Goal: Task Accomplishment & Management: Manage account settings

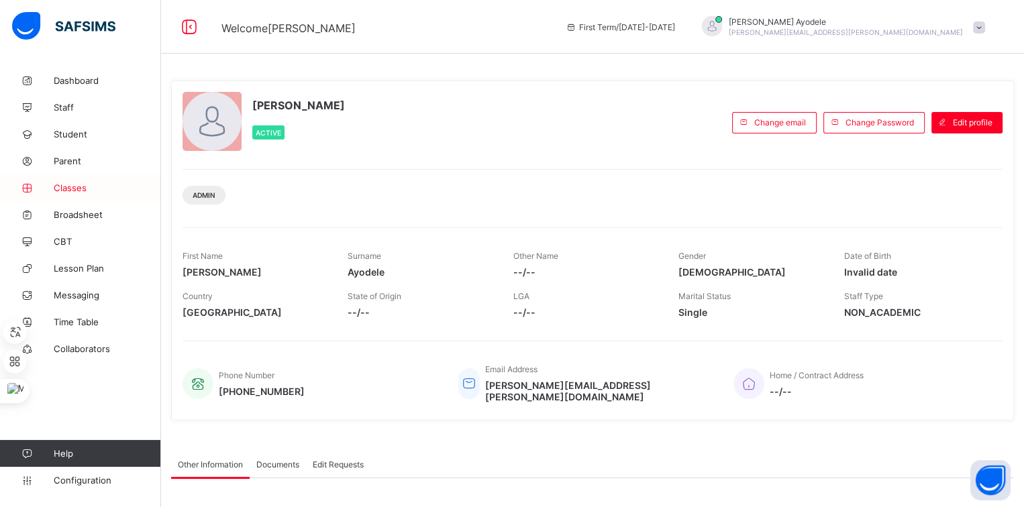
click at [78, 178] on link "Classes" at bounding box center [80, 187] width 161 height 27
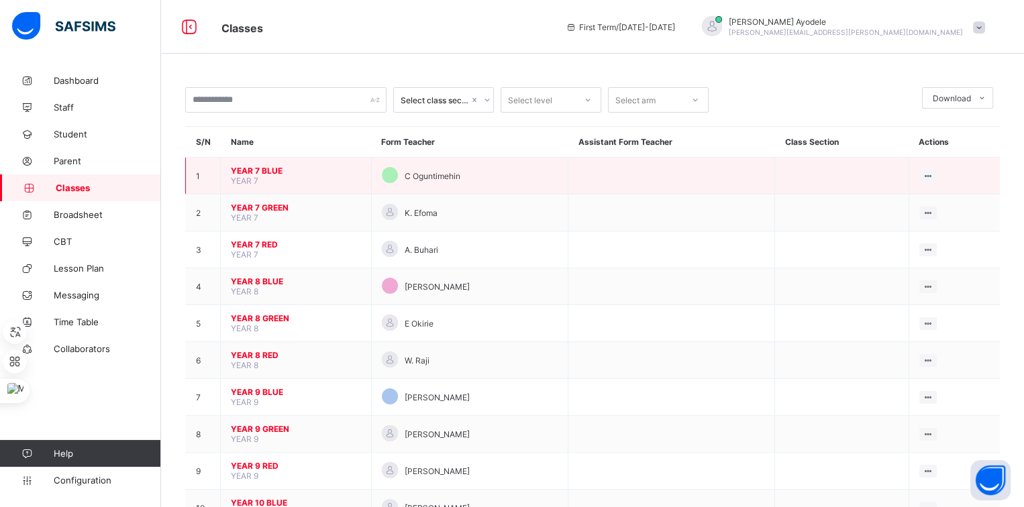
click at [266, 171] on span "YEAR 7 BLUE" at bounding box center [296, 171] width 130 height 10
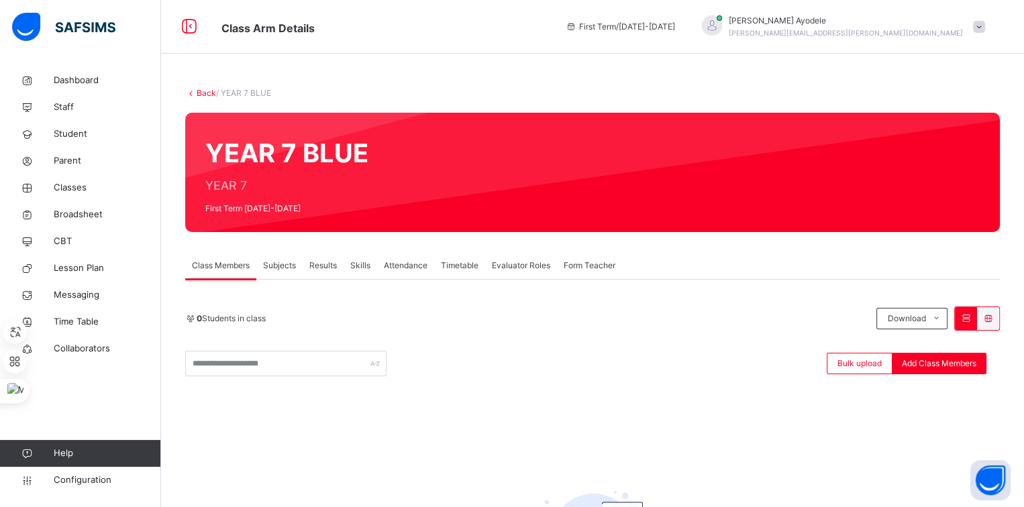
click at [302, 265] on div "Subjects" at bounding box center [279, 265] width 46 height 27
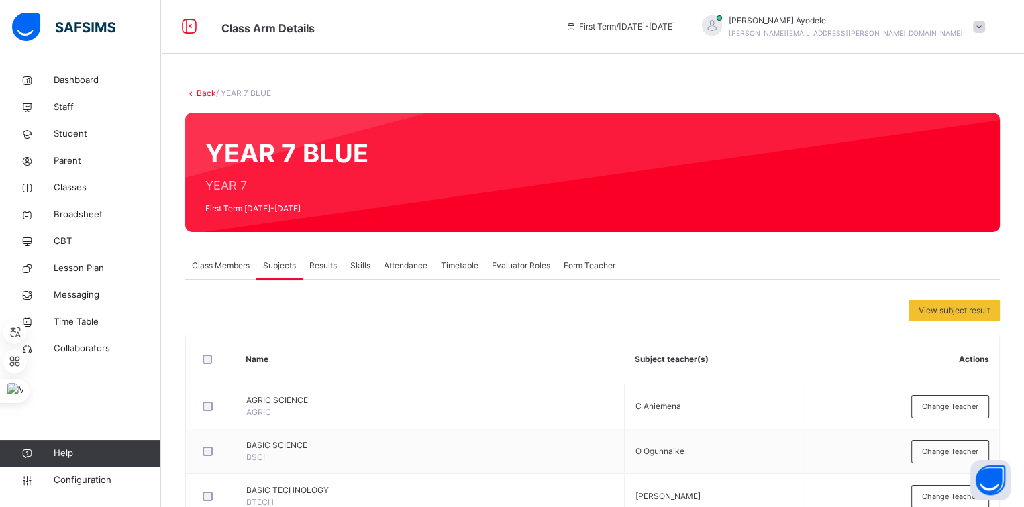
click at [216, 264] on span "Class Members" at bounding box center [221, 266] width 58 height 12
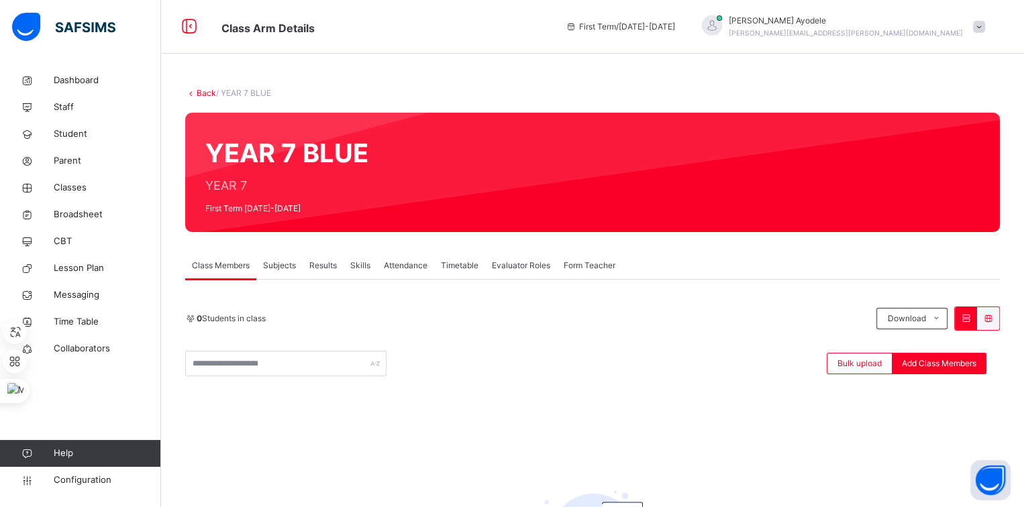
click at [207, 89] on link "Back" at bounding box center [206, 93] width 19 height 10
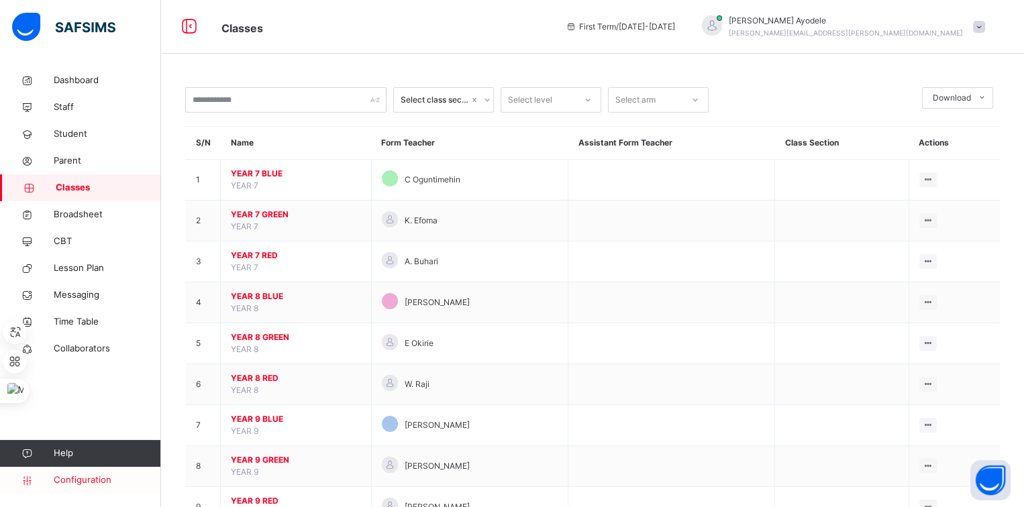
click at [65, 478] on span "Configuration" at bounding box center [107, 480] width 107 height 13
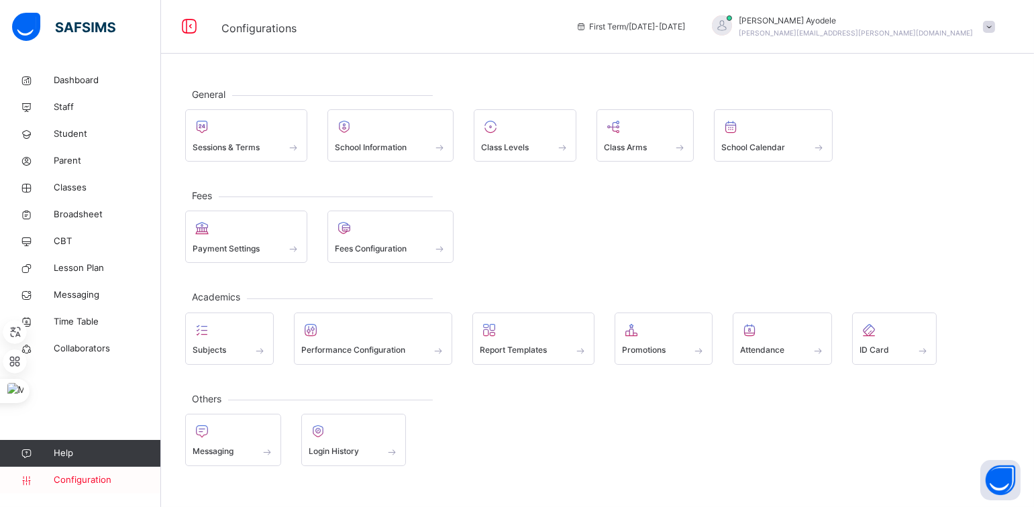
click at [115, 476] on span "Configuration" at bounding box center [107, 480] width 107 height 13
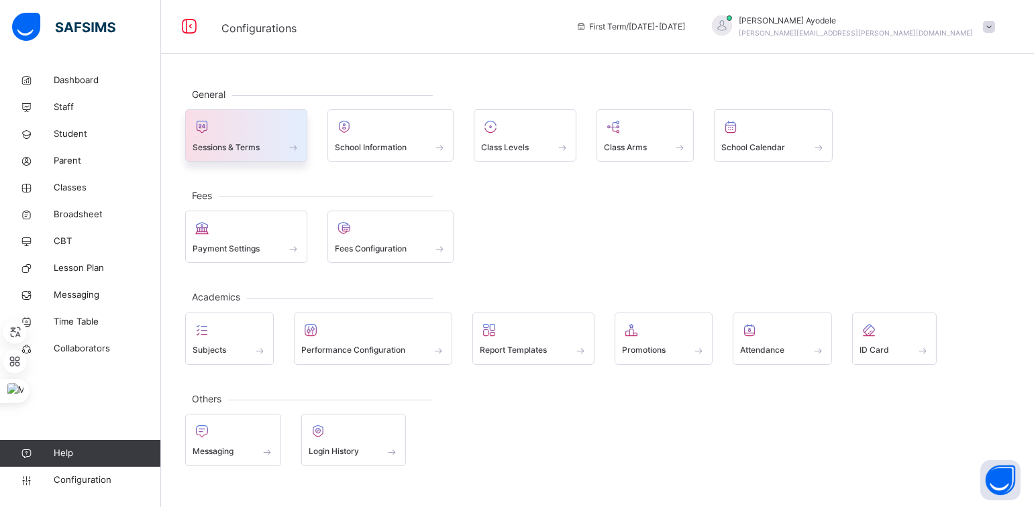
click at [235, 154] on div "Sessions & Terms" at bounding box center [246, 147] width 107 height 14
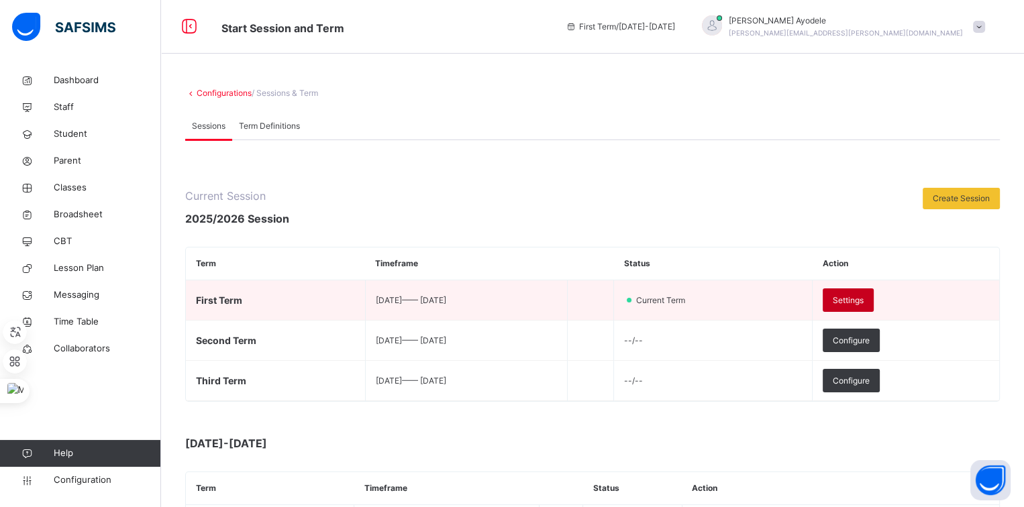
click at [863, 295] on span "Settings" at bounding box center [848, 301] width 31 height 12
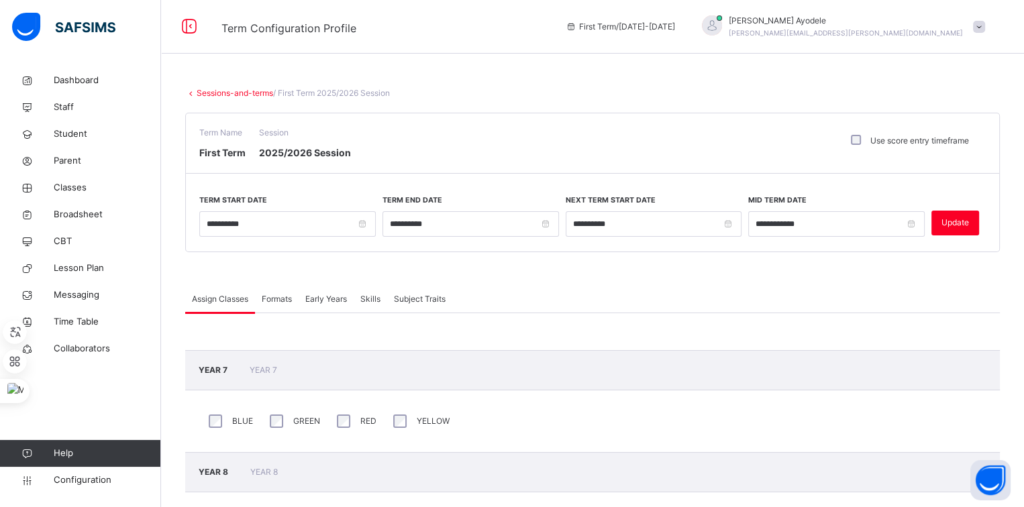
click at [279, 299] on span "Formats" at bounding box center [277, 299] width 30 height 12
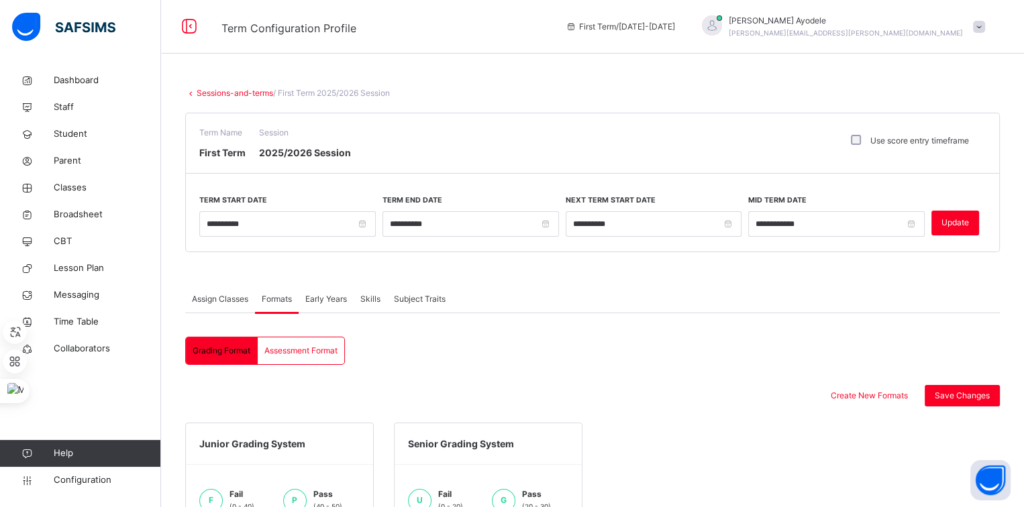
click at [339, 293] on span "Early Years" at bounding box center [326, 299] width 42 height 12
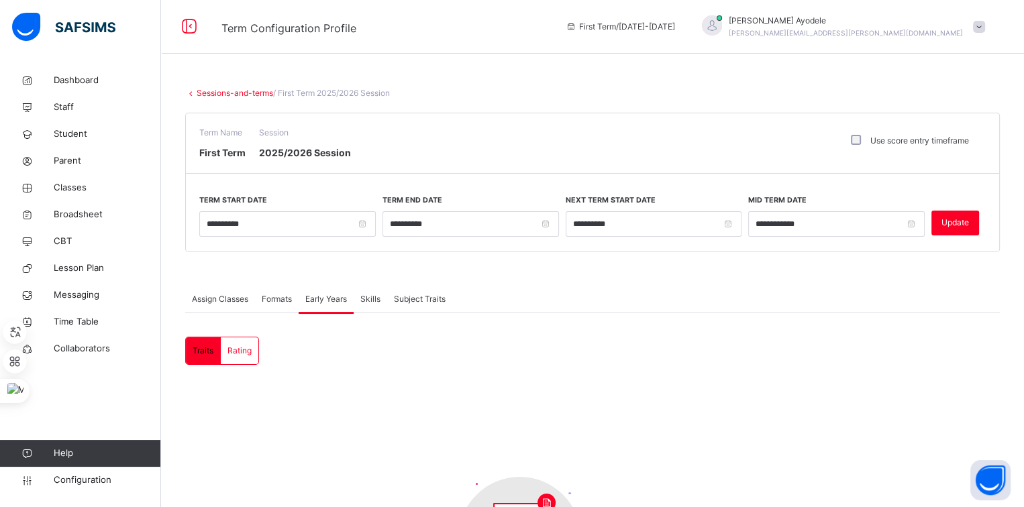
click at [372, 293] on span "Skills" at bounding box center [370, 299] width 20 height 12
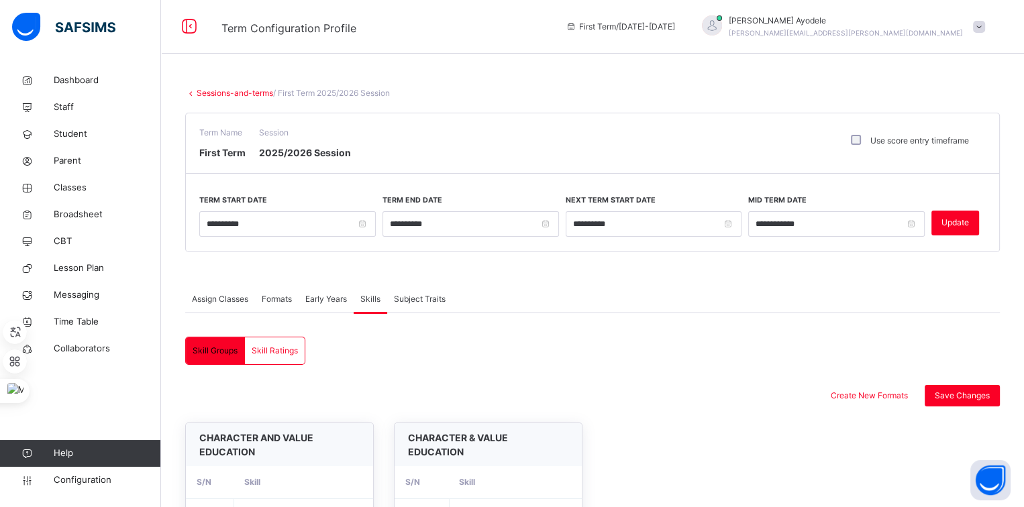
click at [409, 293] on span "Subject Traits" at bounding box center [420, 299] width 52 height 12
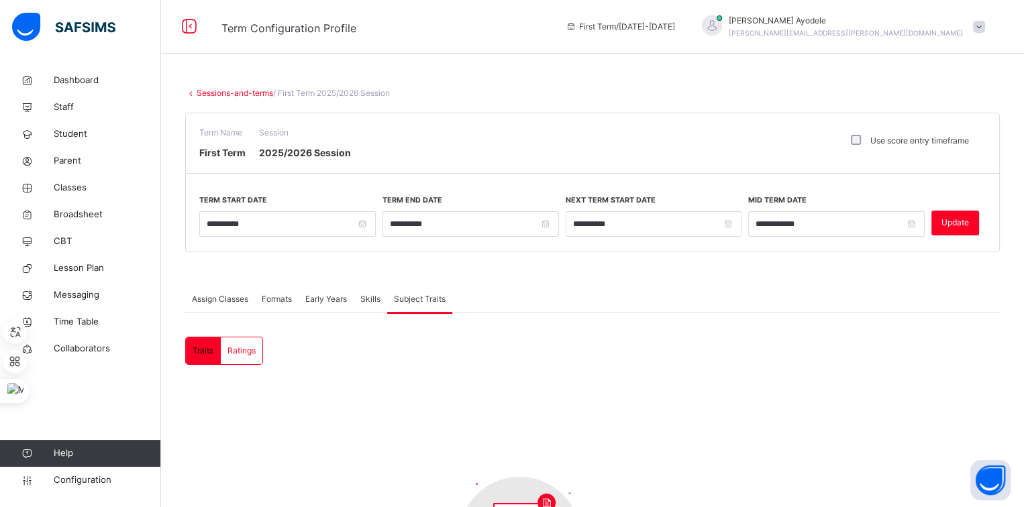
click at [230, 304] on span "Assign Classes" at bounding box center [220, 299] width 56 height 12
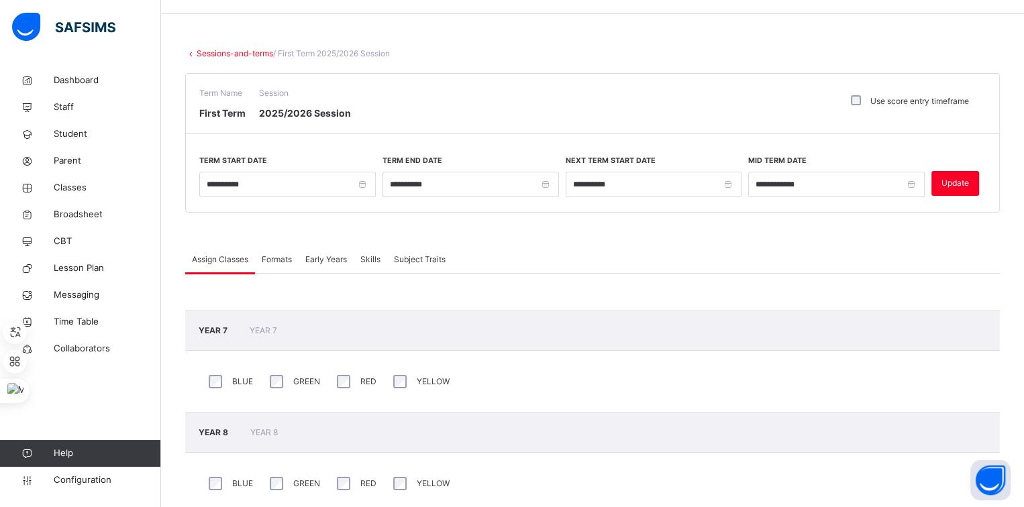
scroll to position [23, 0]
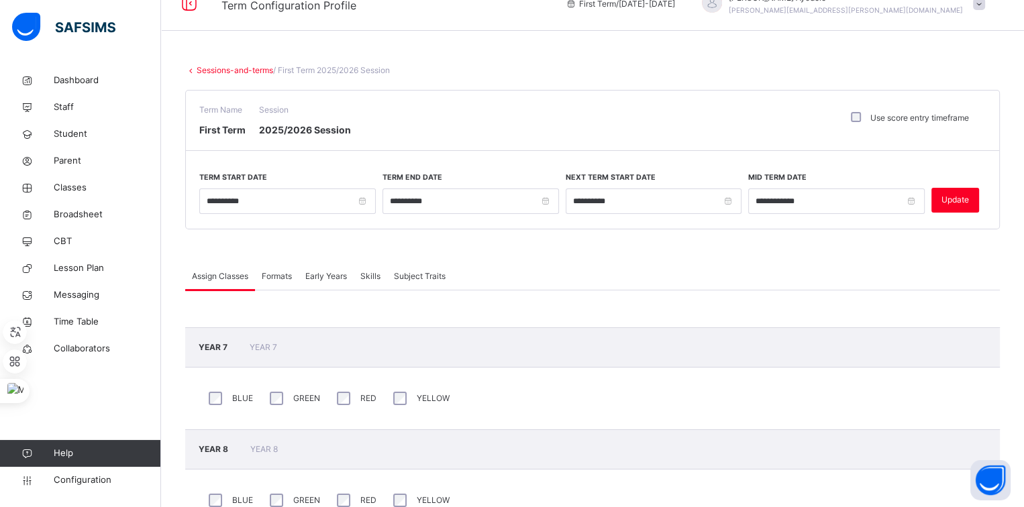
click at [228, 66] on link "Sessions-and-terms" at bounding box center [235, 70] width 76 height 10
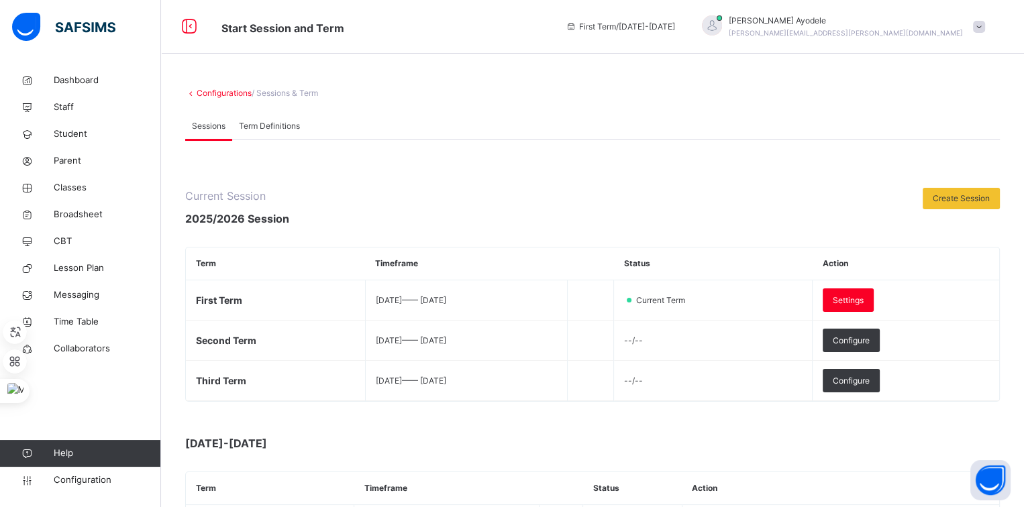
click at [291, 124] on span "Term Definitions" at bounding box center [269, 126] width 61 height 12
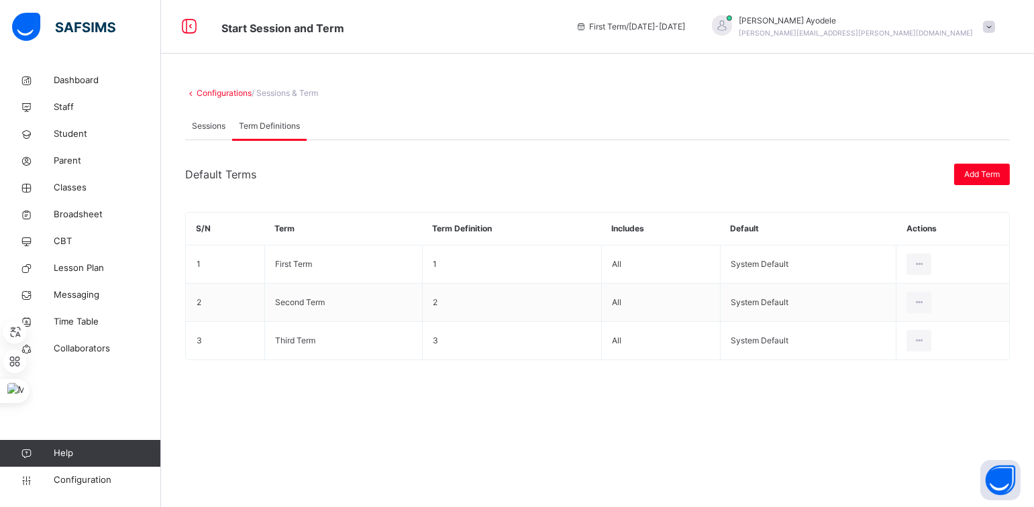
click at [226, 129] on div "Sessions" at bounding box center [208, 126] width 47 height 27
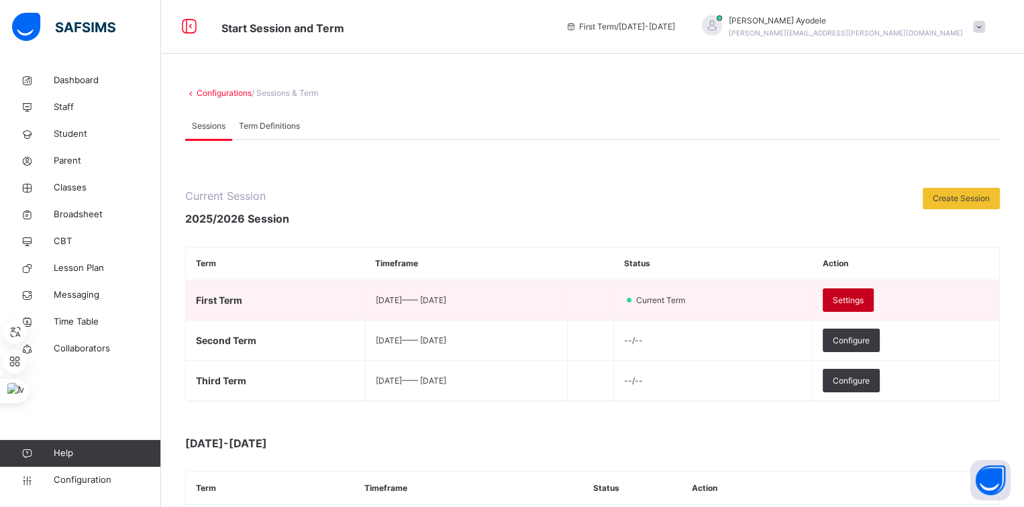
click at [870, 290] on div "Settings" at bounding box center [848, 300] width 51 height 23
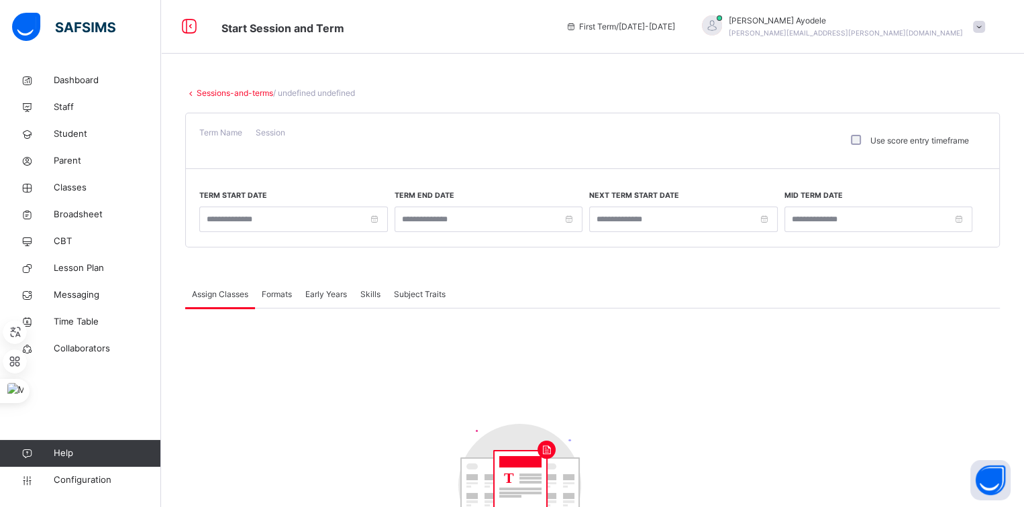
type input "**********"
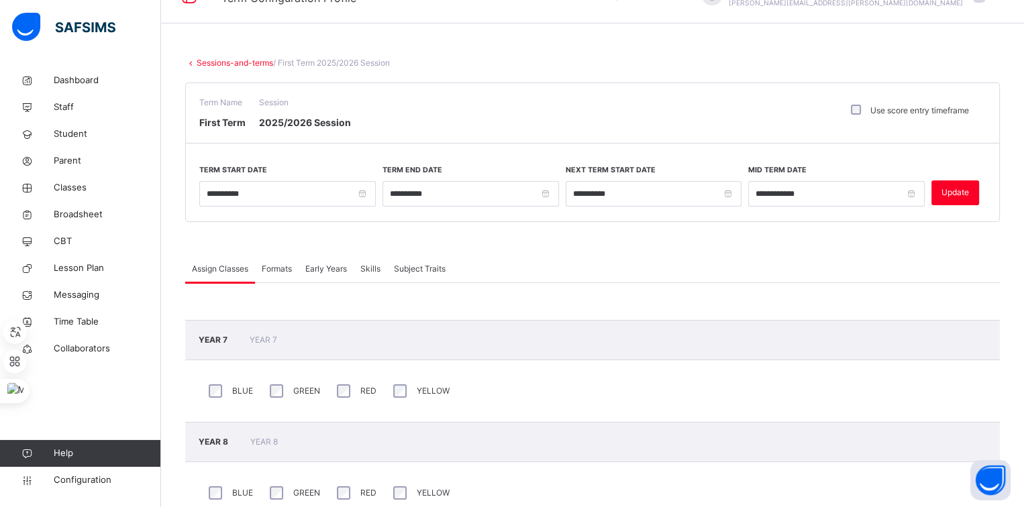
scroll to position [30, 0]
click at [90, 207] on link "Broadsheet" at bounding box center [80, 214] width 161 height 27
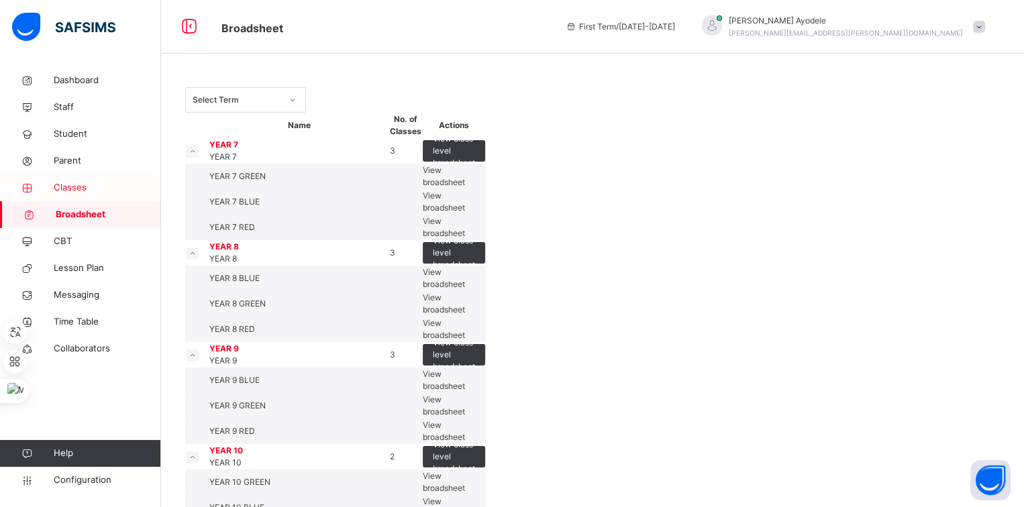
click at [83, 191] on span "Classes" at bounding box center [107, 187] width 107 height 13
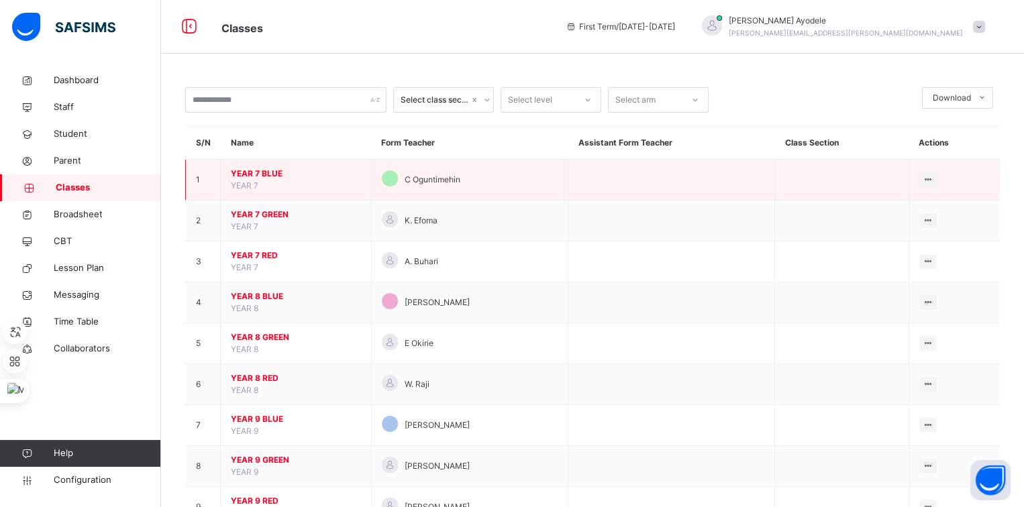
click at [258, 172] on span "YEAR 7 BLUE" at bounding box center [296, 174] width 130 height 12
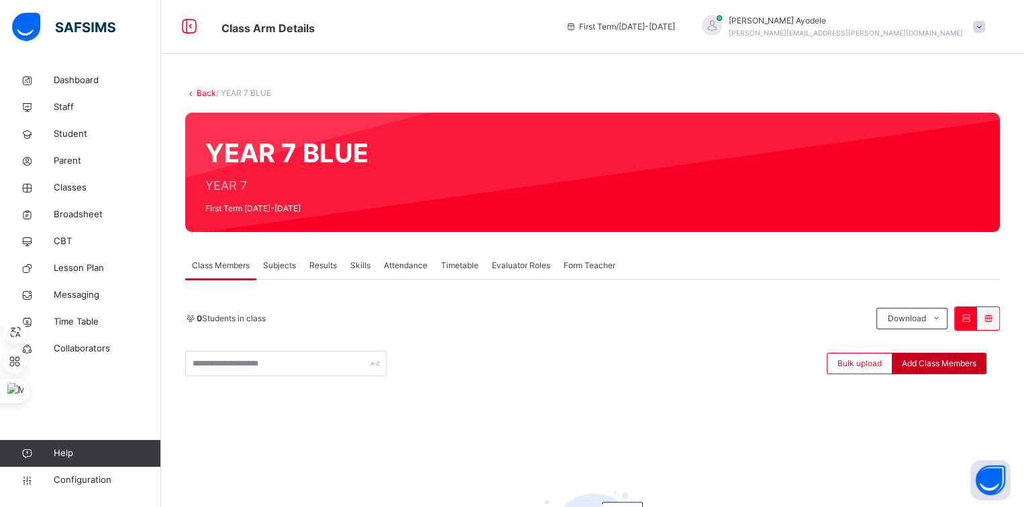
click at [928, 368] on span "Add Class Members" at bounding box center [939, 364] width 74 height 12
click at [88, 195] on link "Classes" at bounding box center [80, 187] width 161 height 27
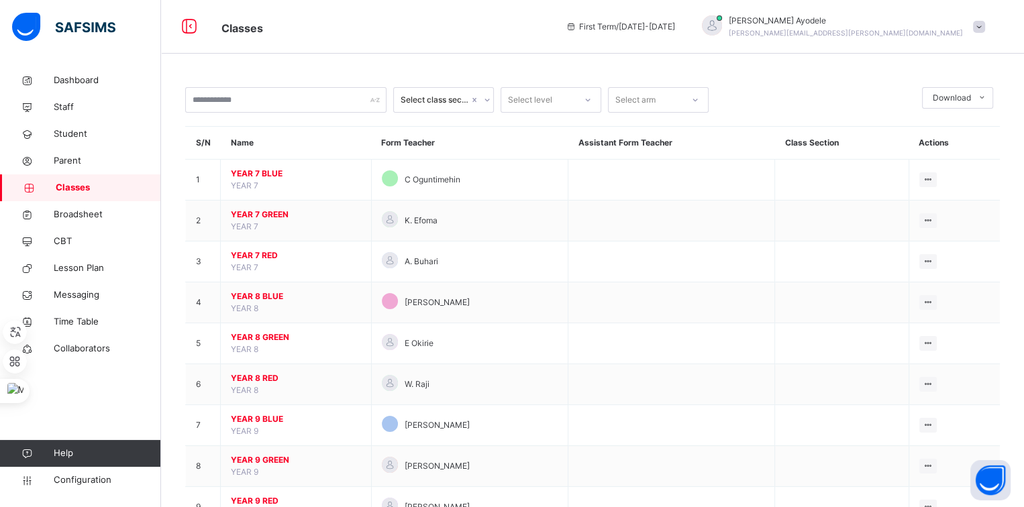
scroll to position [297, 0]
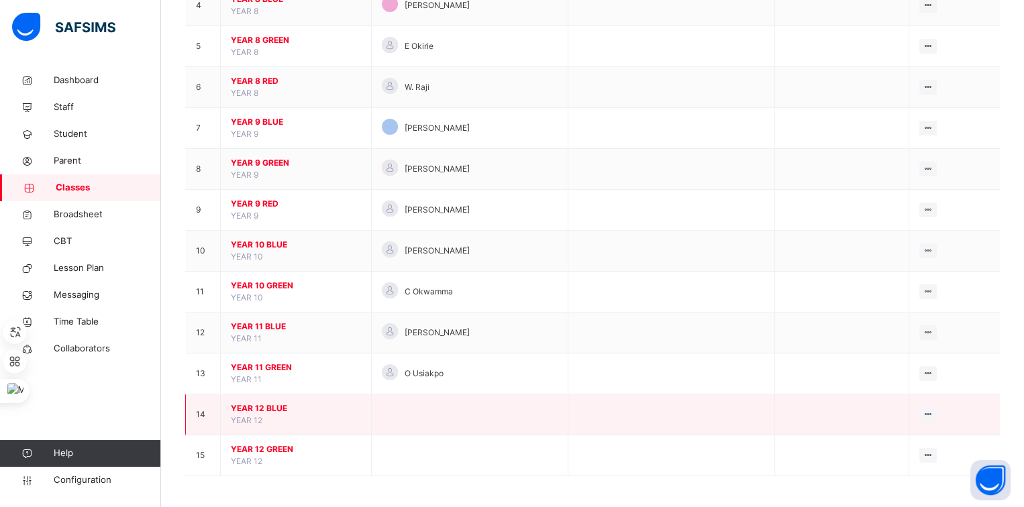
click at [276, 403] on span "YEAR 12 BLUE" at bounding box center [296, 409] width 130 height 12
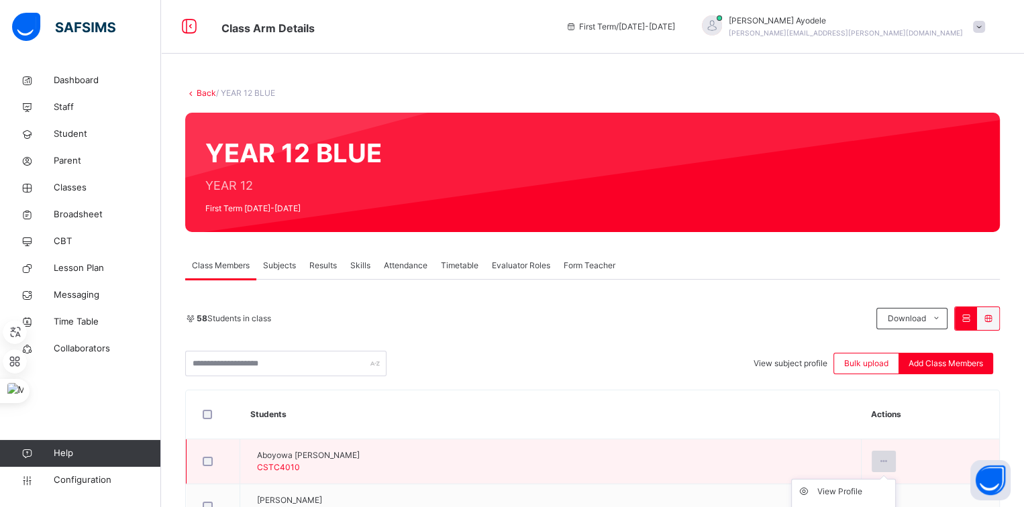
scroll to position [52, 0]
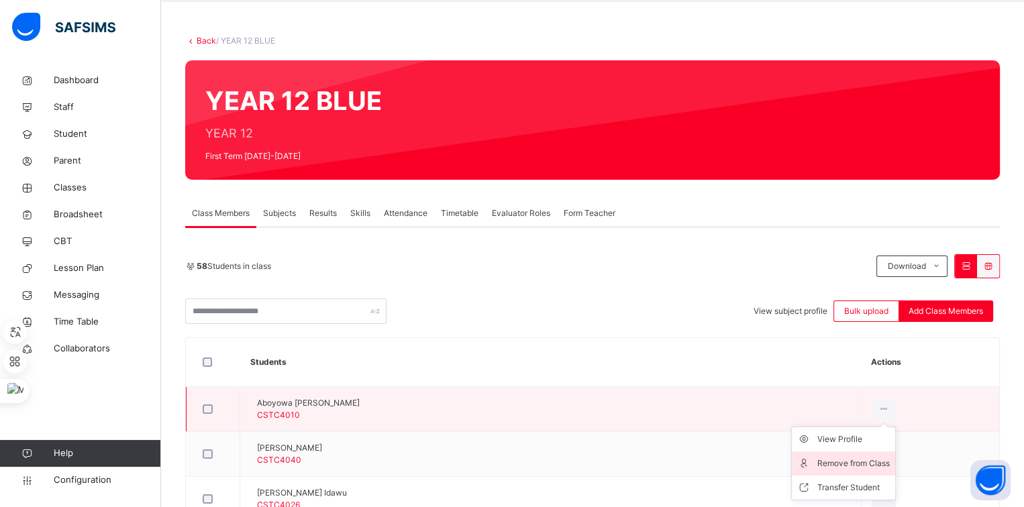
click at [858, 465] on div "Remove from Class" at bounding box center [853, 463] width 72 height 13
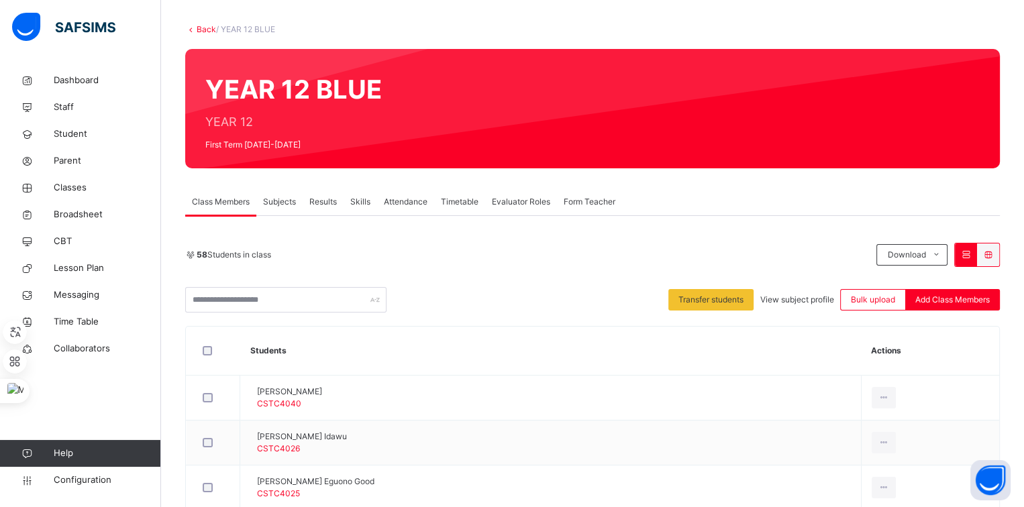
scroll to position [0, 0]
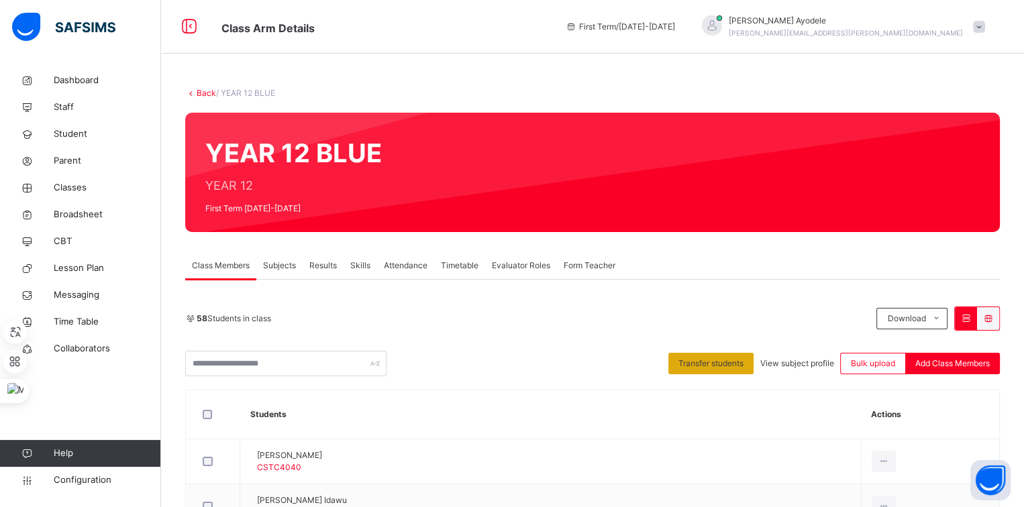
click at [709, 362] on span "Transfer students" at bounding box center [710, 364] width 65 height 12
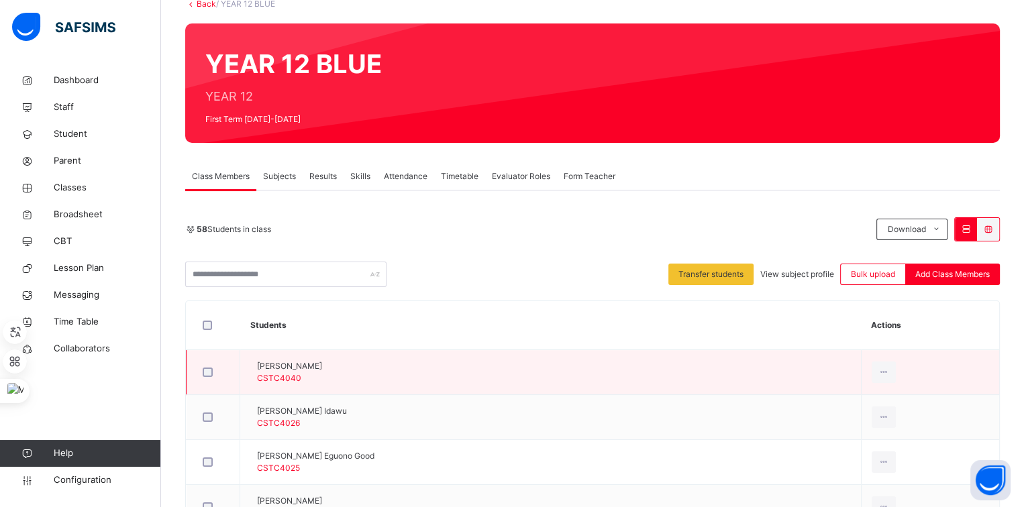
scroll to position [92, 0]
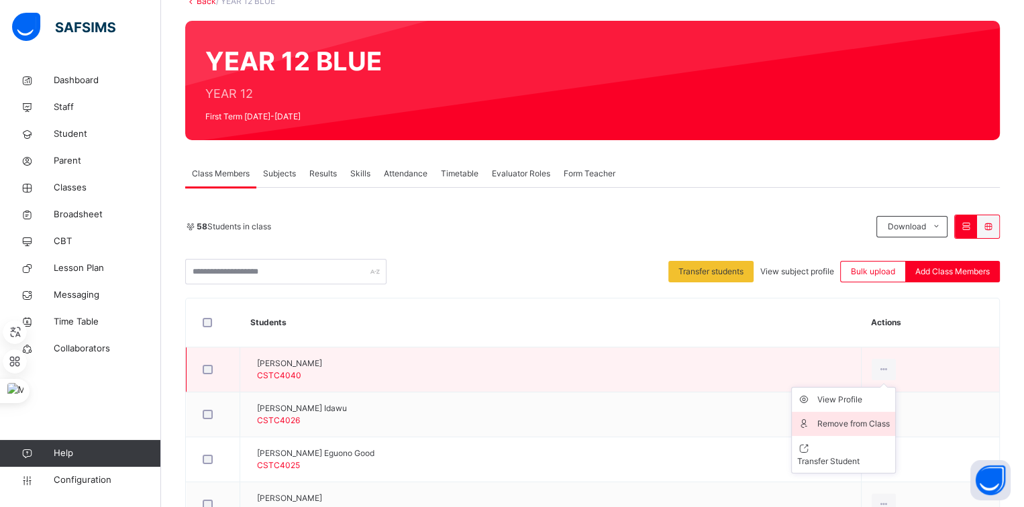
click at [865, 413] on li "Remove from Class" at bounding box center [843, 424] width 103 height 24
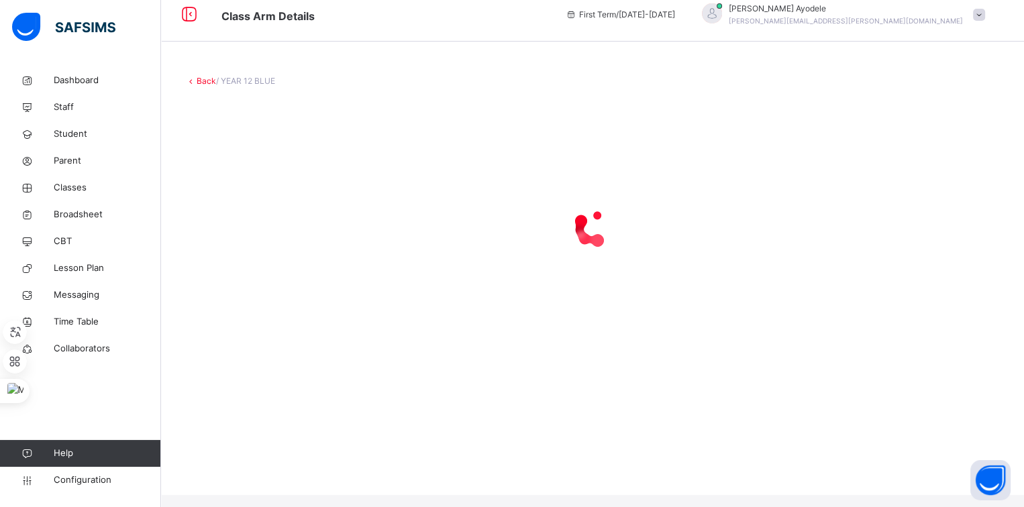
scroll to position [0, 0]
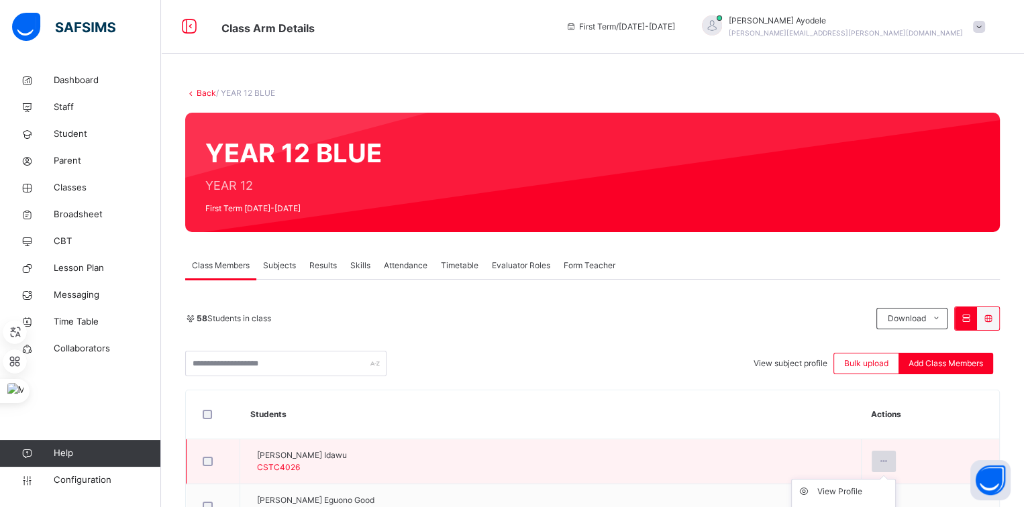
click at [881, 451] on div at bounding box center [884, 461] width 25 height 21
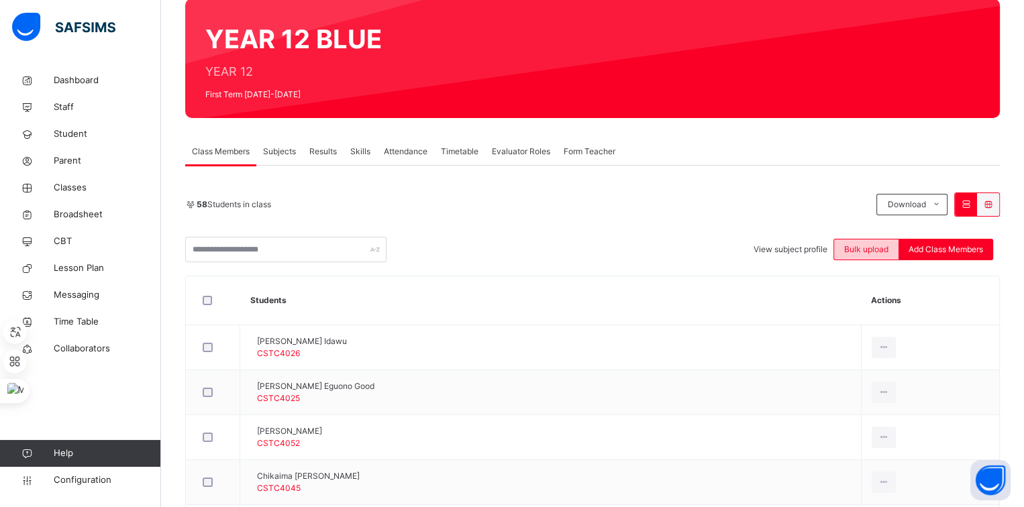
scroll to position [117, 0]
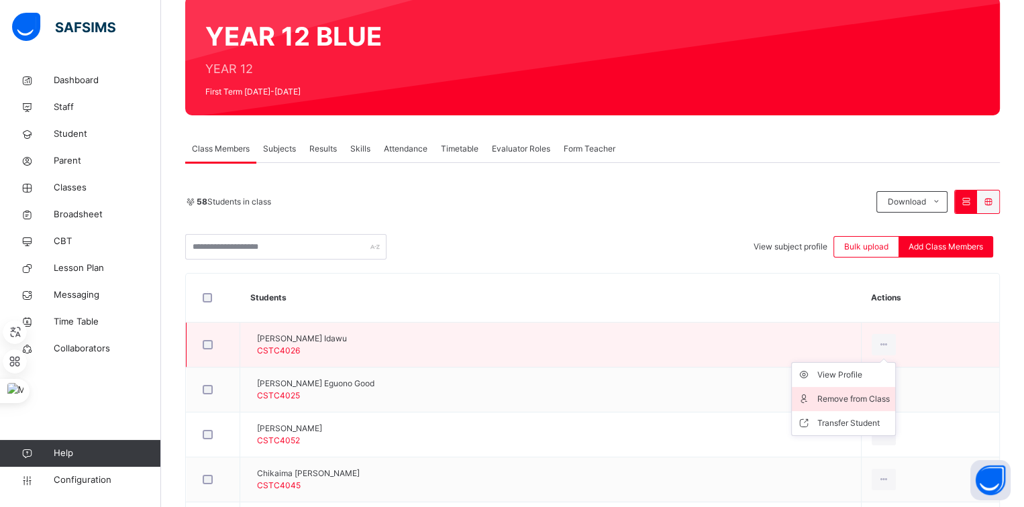
click at [870, 389] on li "Remove from Class" at bounding box center [843, 399] width 103 height 24
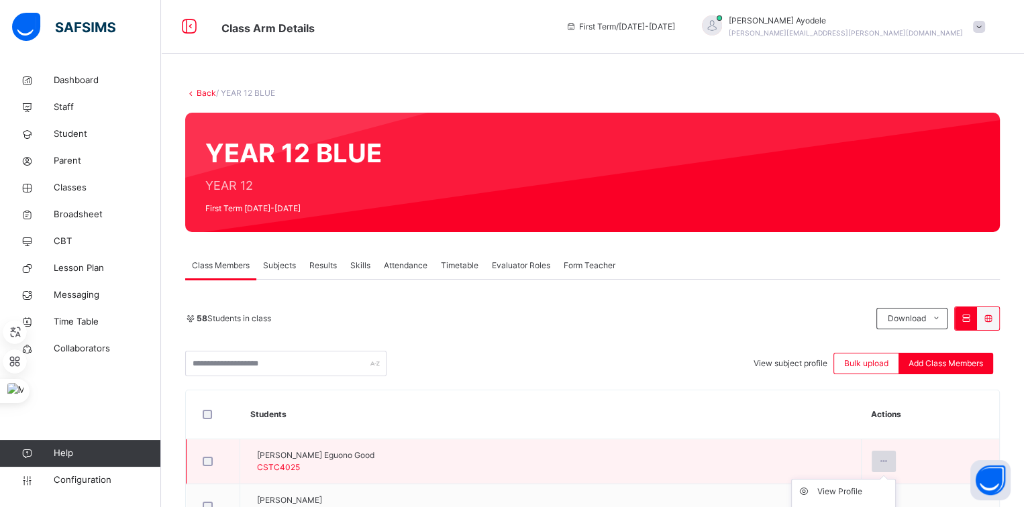
scroll to position [109, 0]
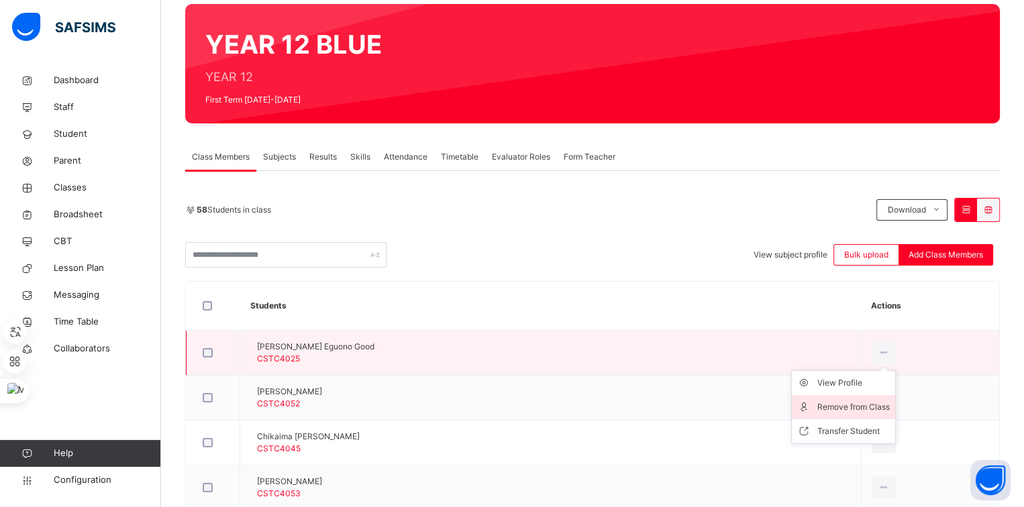
click at [878, 401] on div "Remove from Class" at bounding box center [853, 407] width 72 height 13
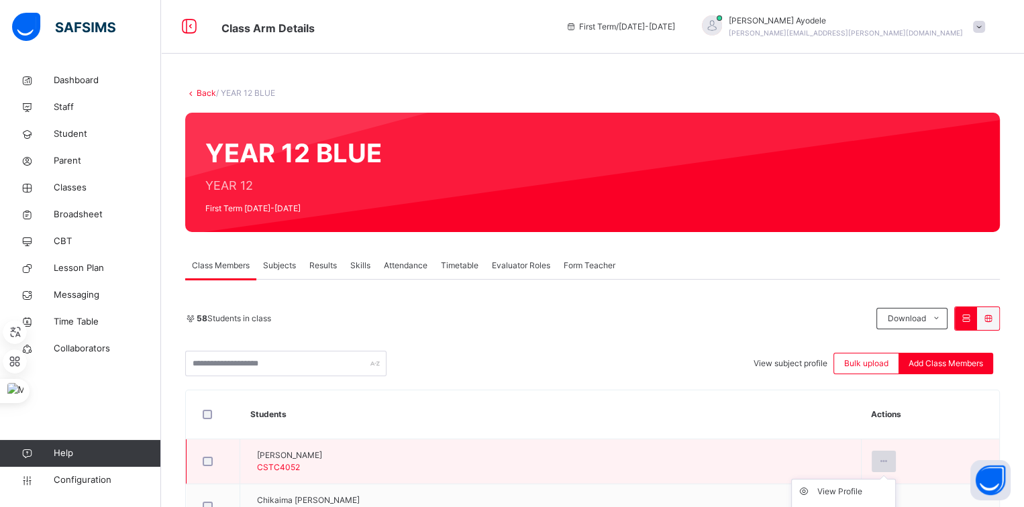
scroll to position [36, 0]
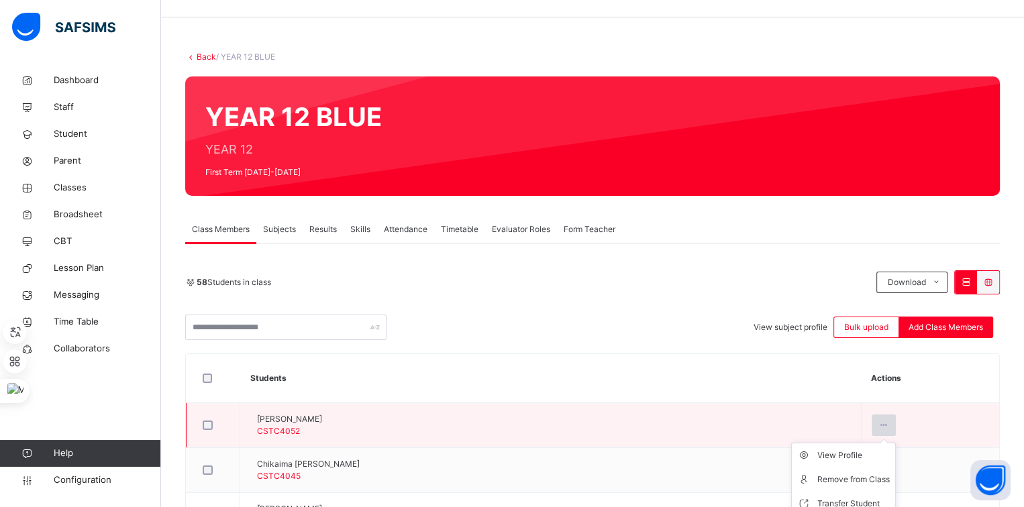
click at [885, 417] on div at bounding box center [884, 425] width 25 height 21
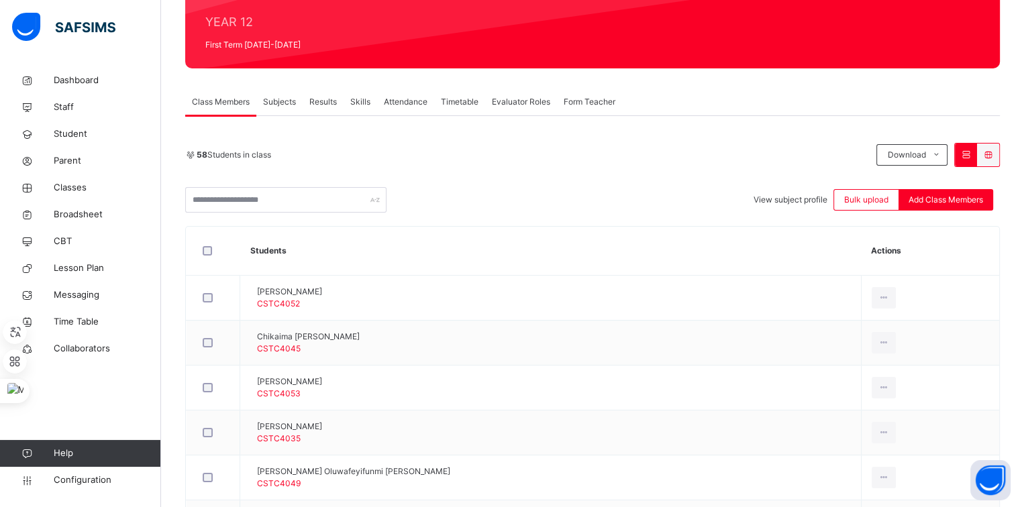
scroll to position [165, 0]
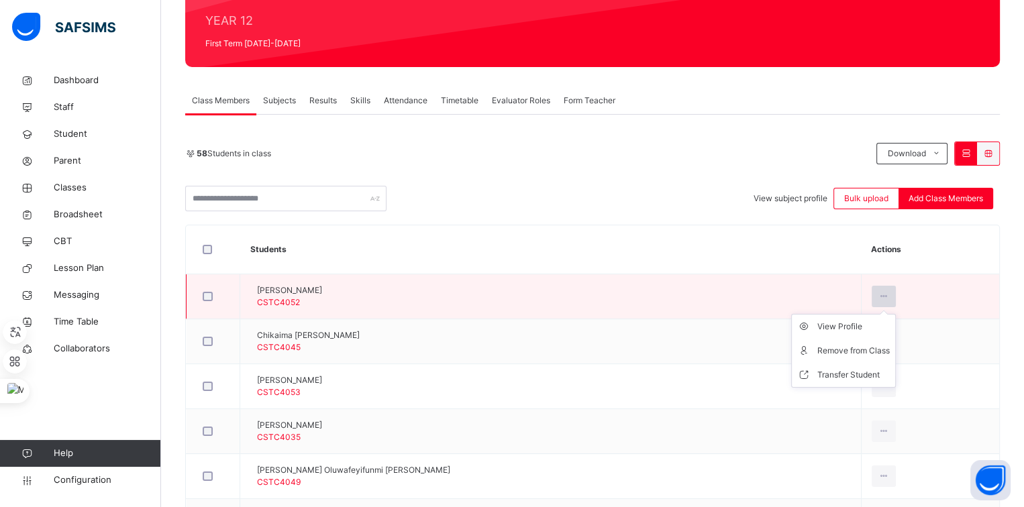
click at [890, 291] on icon at bounding box center [883, 297] width 11 height 12
click at [862, 348] on div "Remove from Class" at bounding box center [853, 350] width 72 height 13
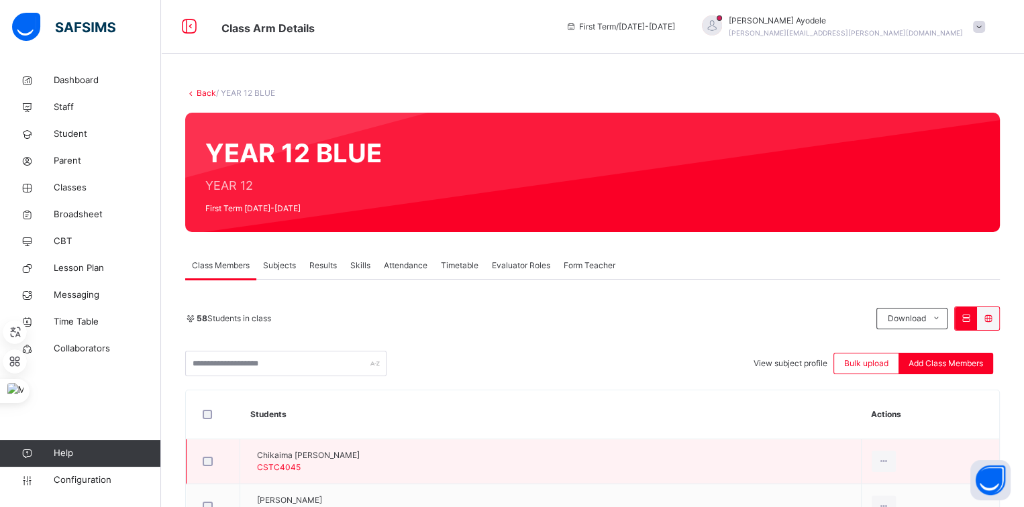
scroll to position [109, 0]
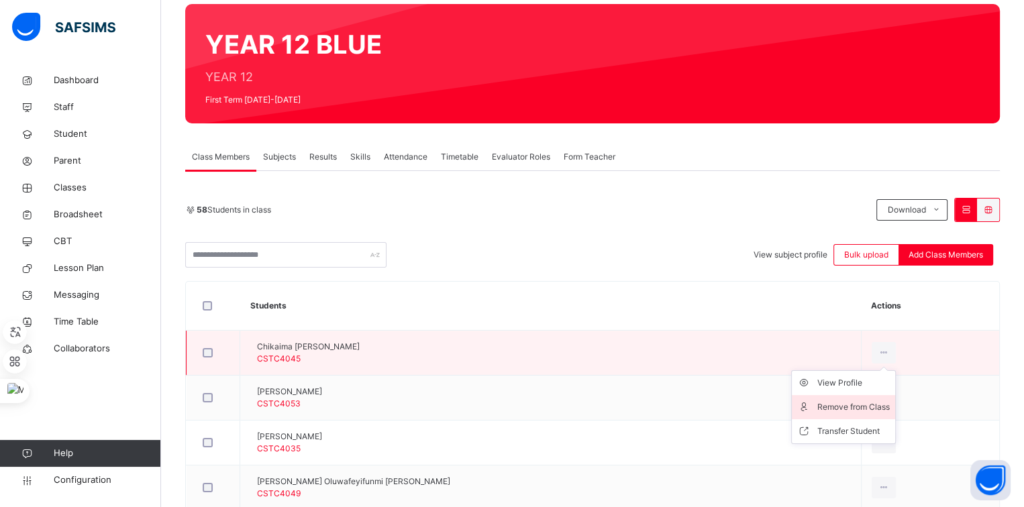
click at [862, 402] on div "Remove from Class" at bounding box center [853, 407] width 72 height 13
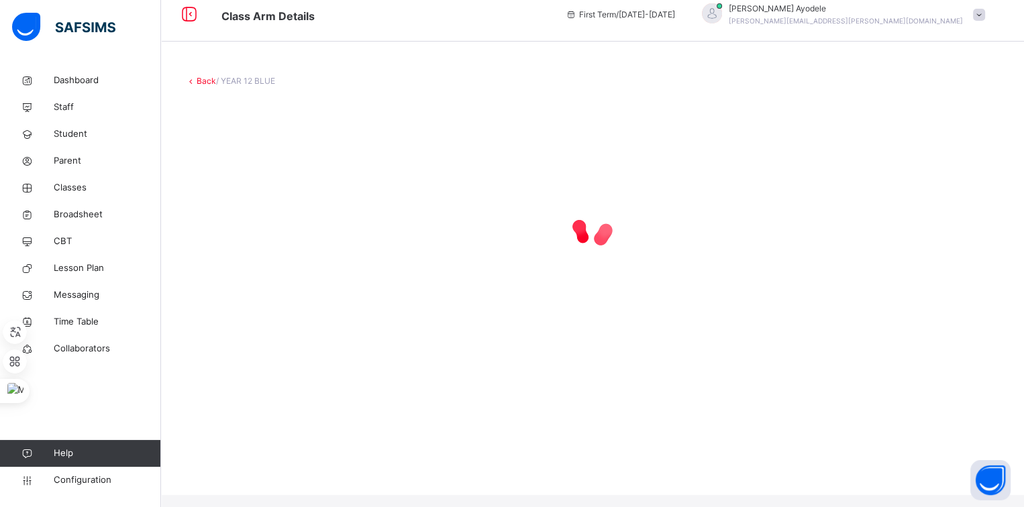
scroll to position [0, 0]
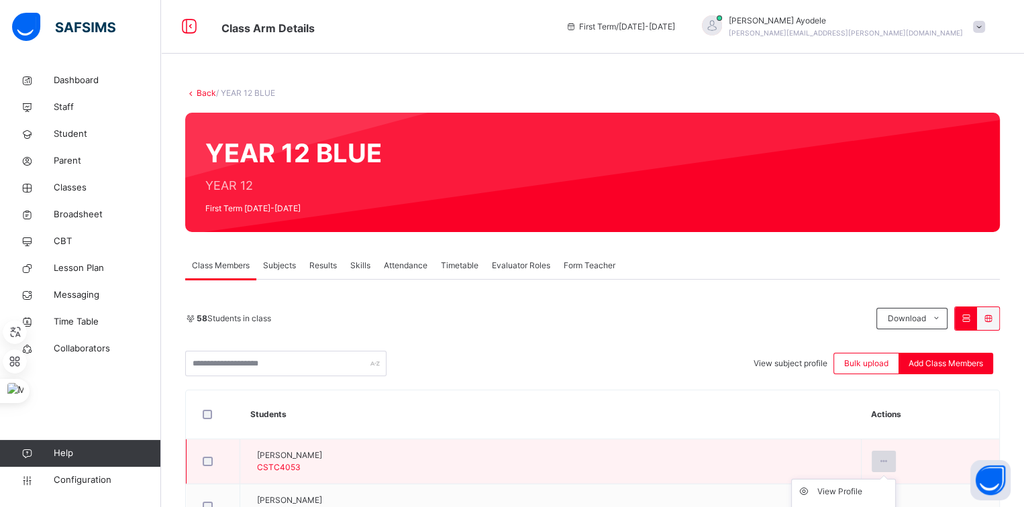
click at [889, 456] on icon at bounding box center [883, 462] width 11 height 12
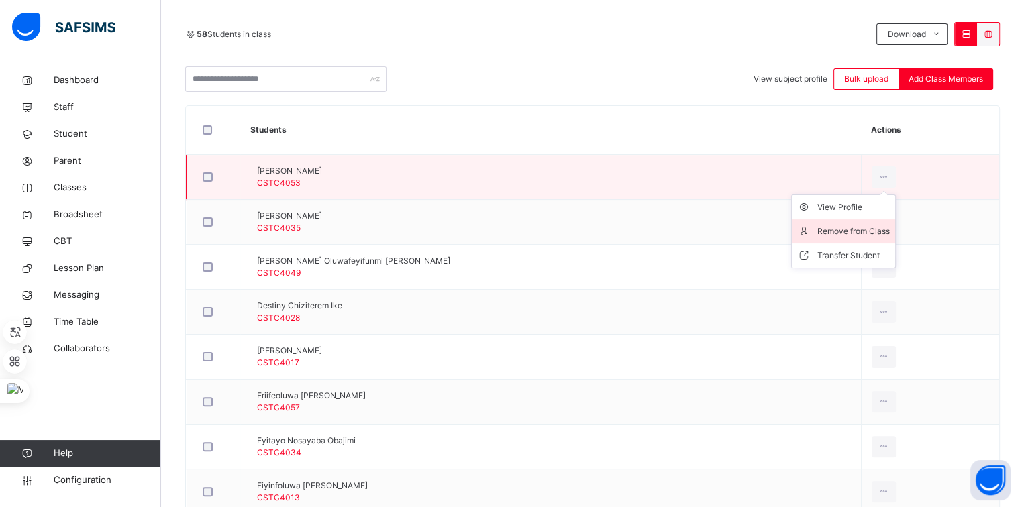
click at [875, 221] on li "Remove from Class" at bounding box center [843, 231] width 103 height 24
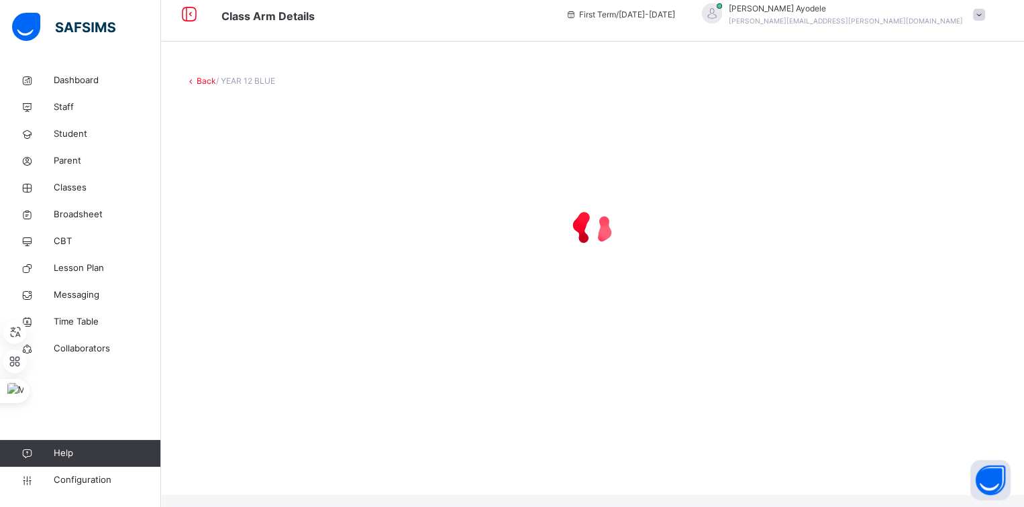
scroll to position [0, 0]
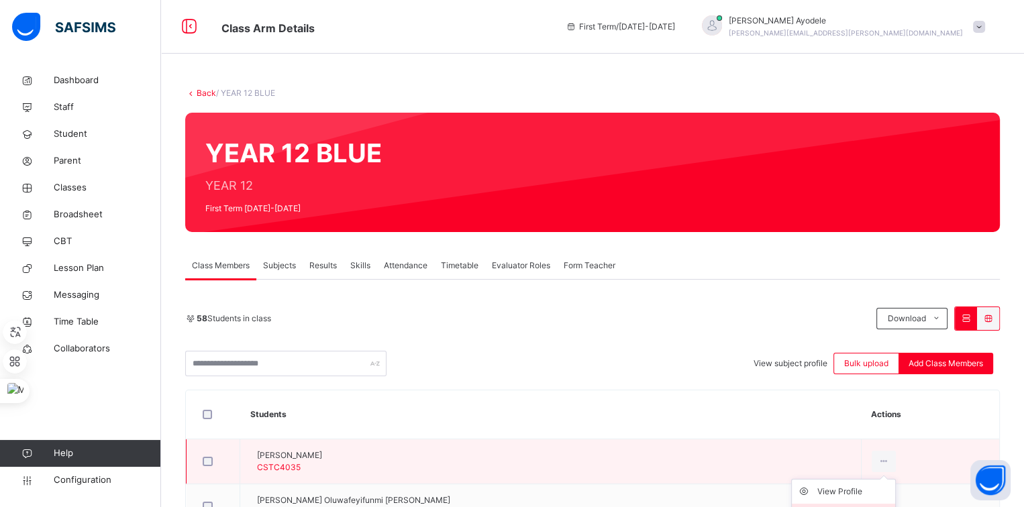
click at [887, 451] on div at bounding box center [884, 461] width 25 height 21
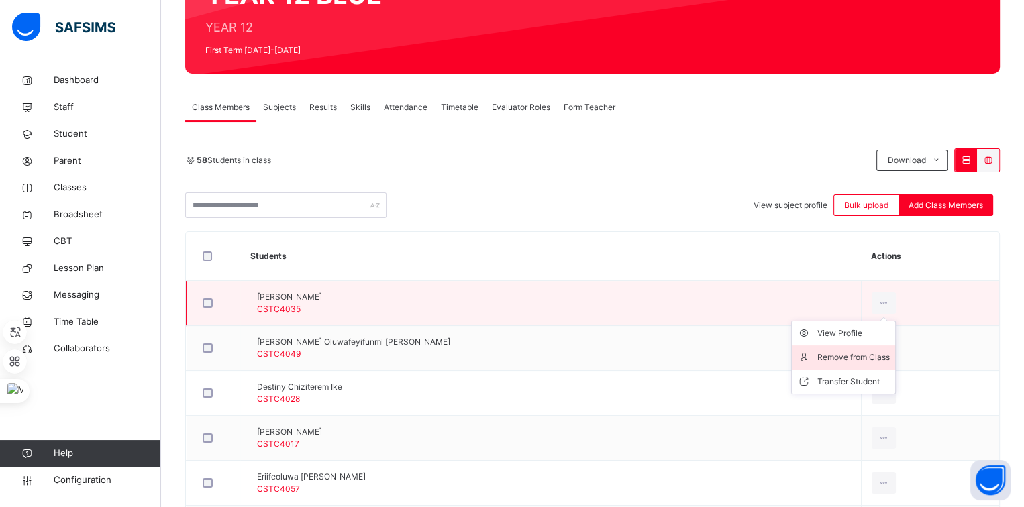
click at [857, 361] on div "Remove from Class" at bounding box center [853, 357] width 72 height 13
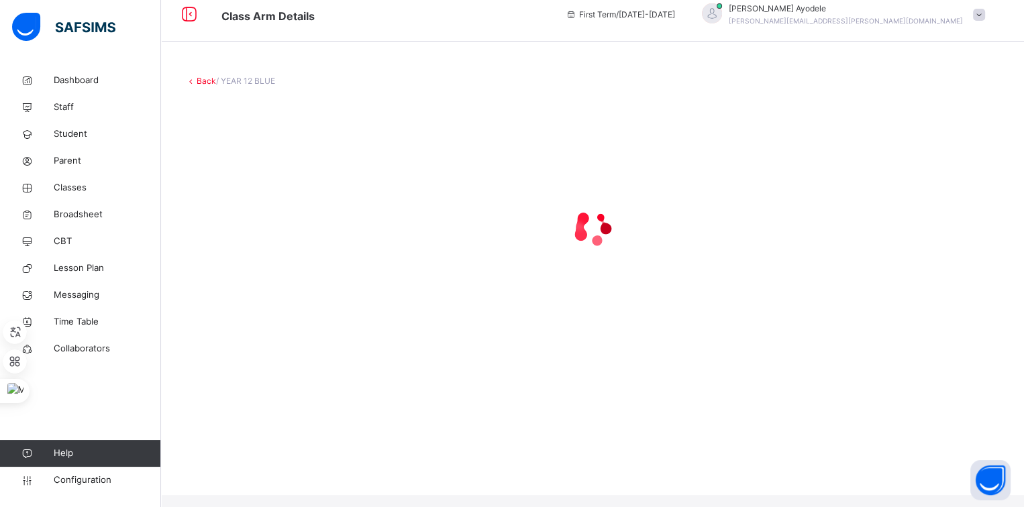
scroll to position [0, 0]
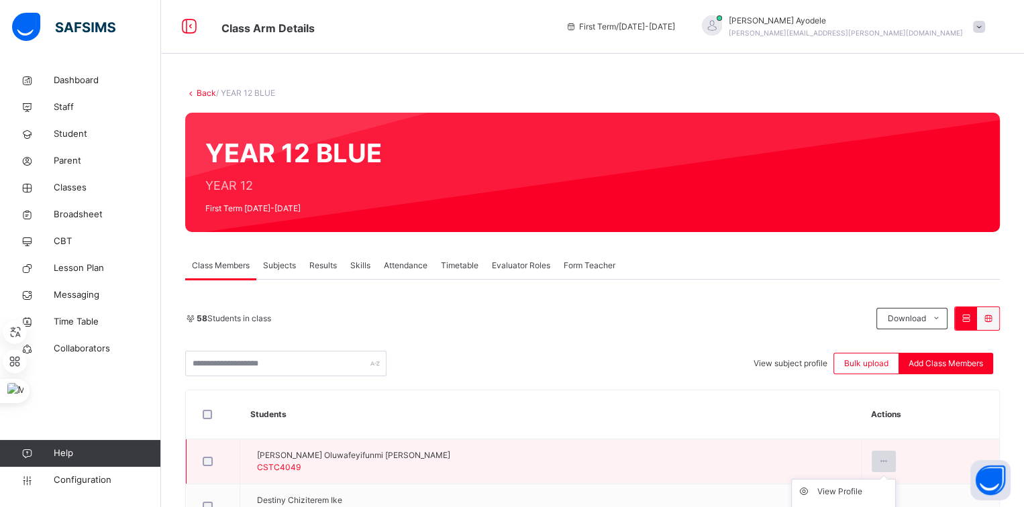
click at [886, 456] on icon at bounding box center [883, 462] width 11 height 12
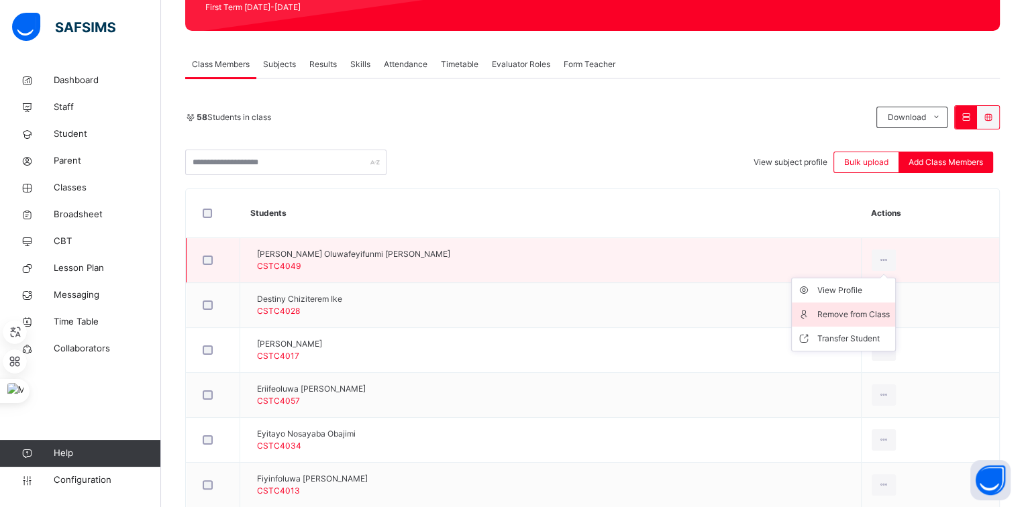
click at [861, 304] on li "Remove from Class" at bounding box center [843, 315] width 103 height 24
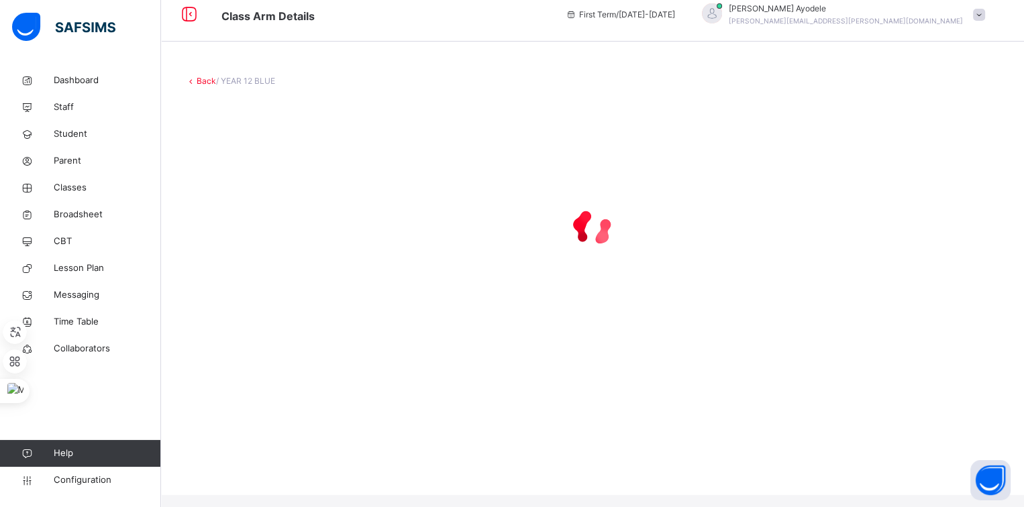
scroll to position [0, 0]
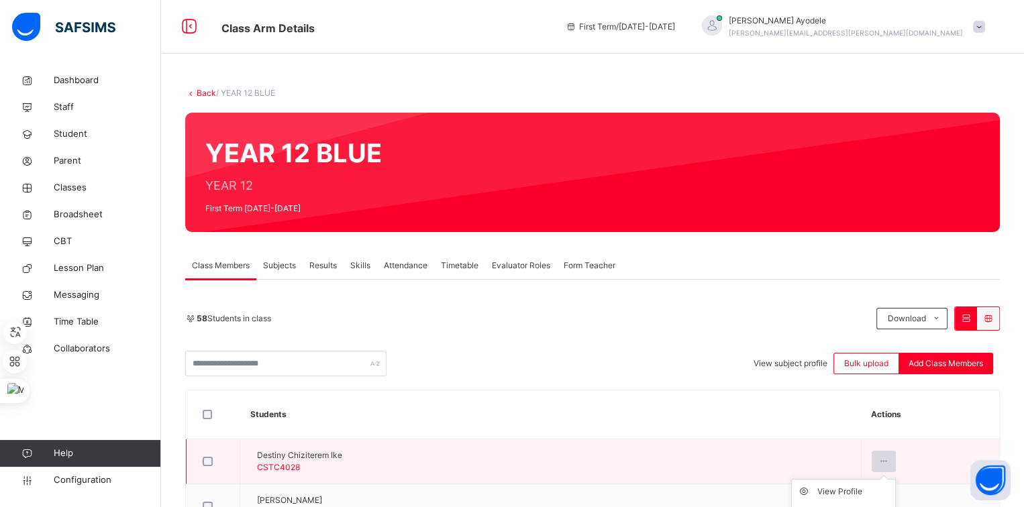
click at [886, 456] on icon at bounding box center [883, 462] width 11 height 12
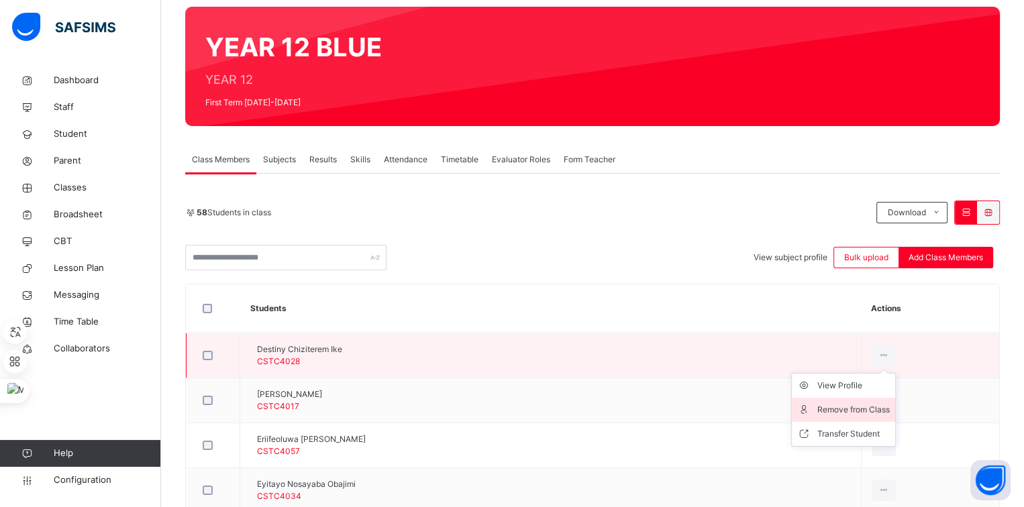
click at [866, 403] on div "Remove from Class" at bounding box center [853, 409] width 72 height 13
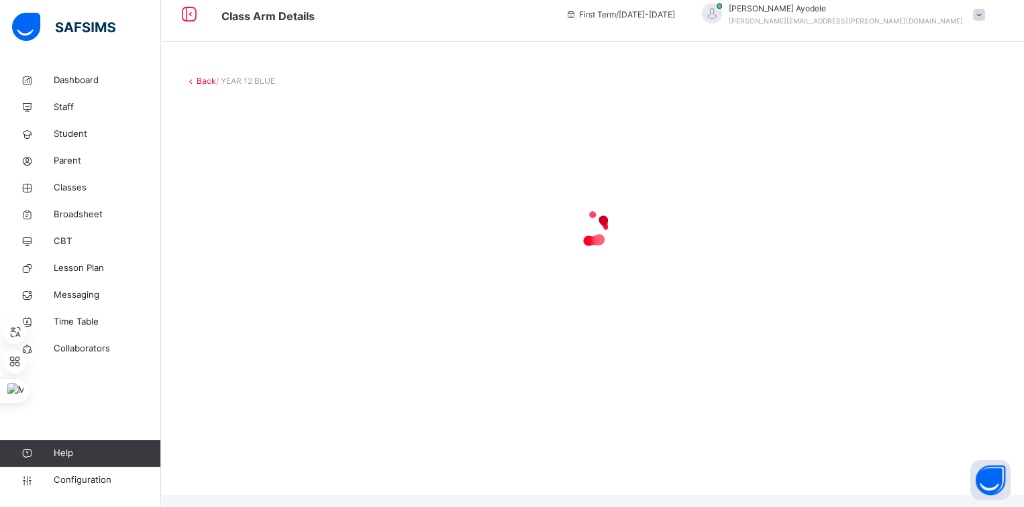
scroll to position [0, 0]
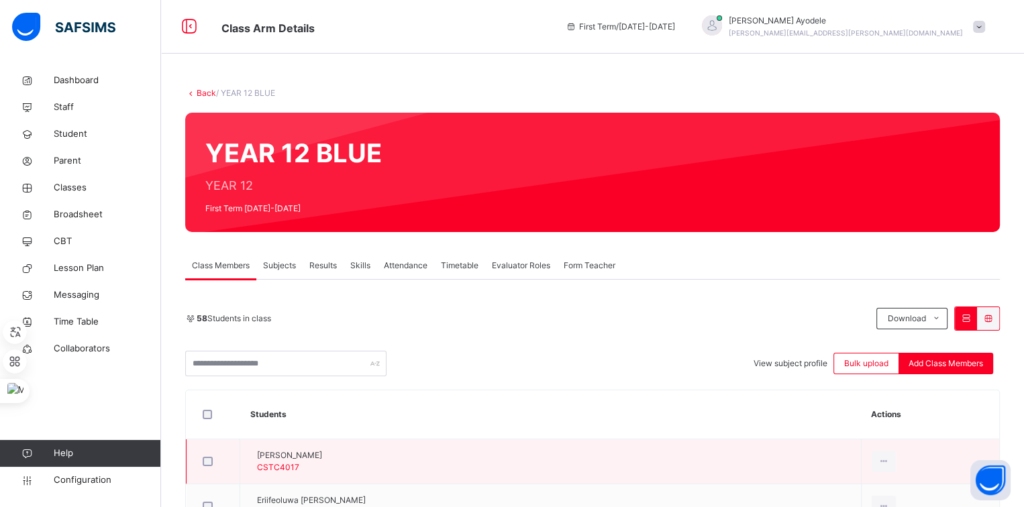
click at [886, 451] on div at bounding box center [884, 461] width 25 height 21
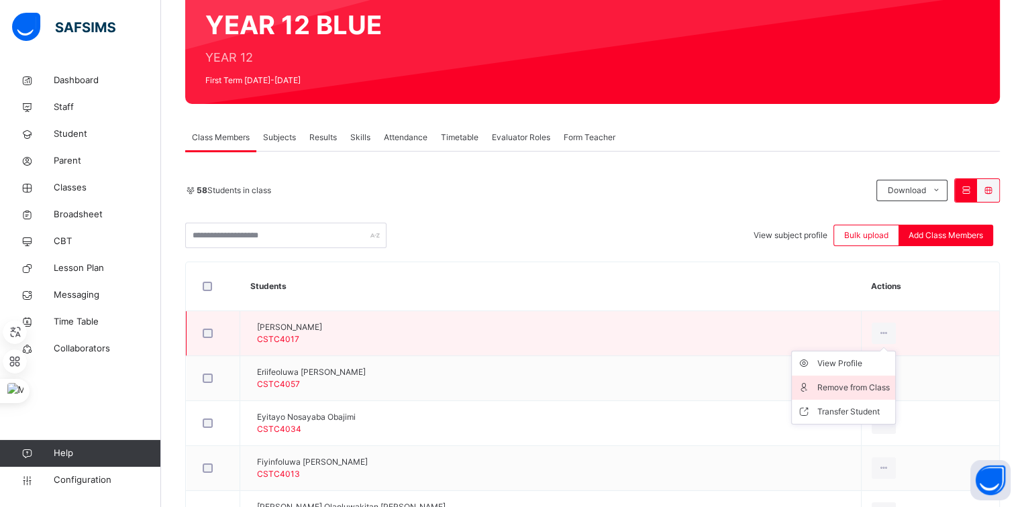
click at [868, 384] on div "Remove from Class" at bounding box center [853, 387] width 72 height 13
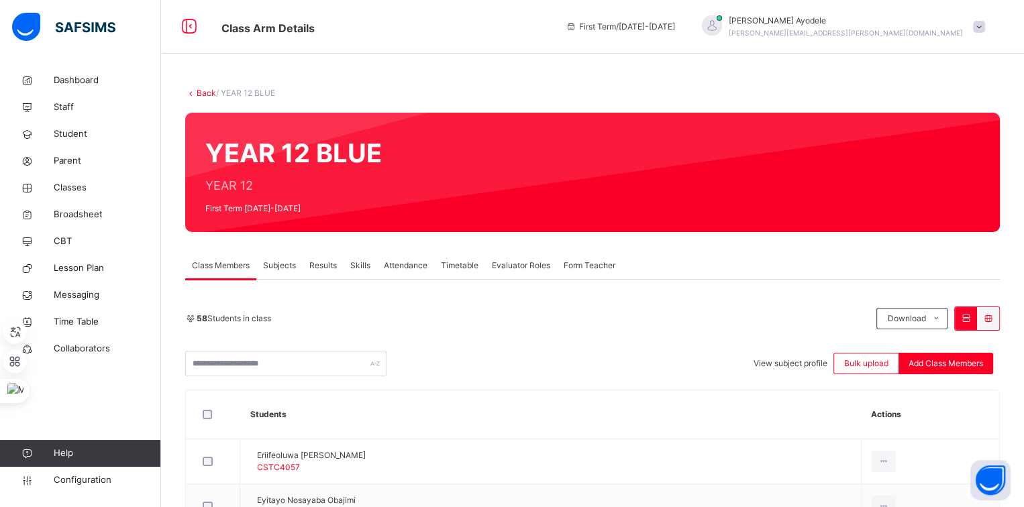
scroll to position [93, 0]
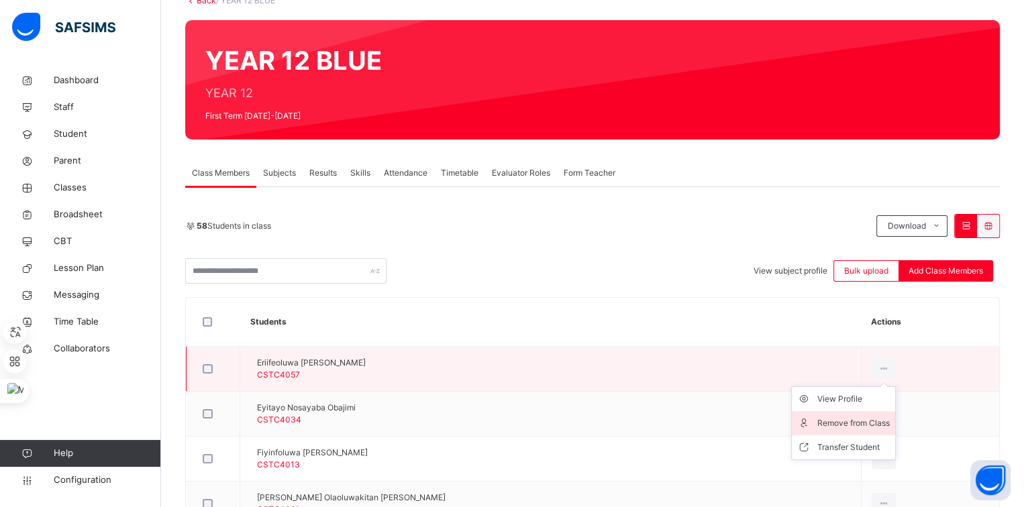
click at [869, 414] on li "Remove from Class" at bounding box center [843, 423] width 103 height 24
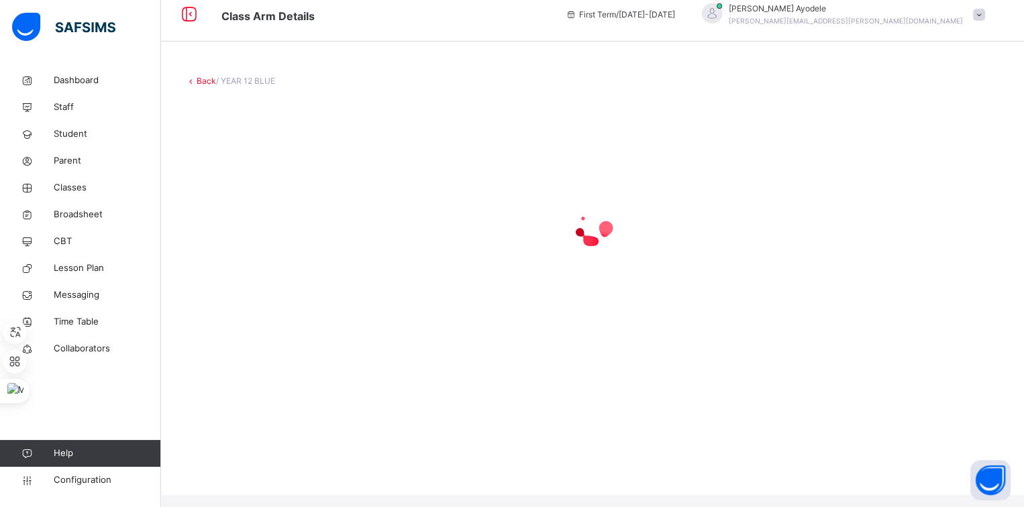
scroll to position [0, 0]
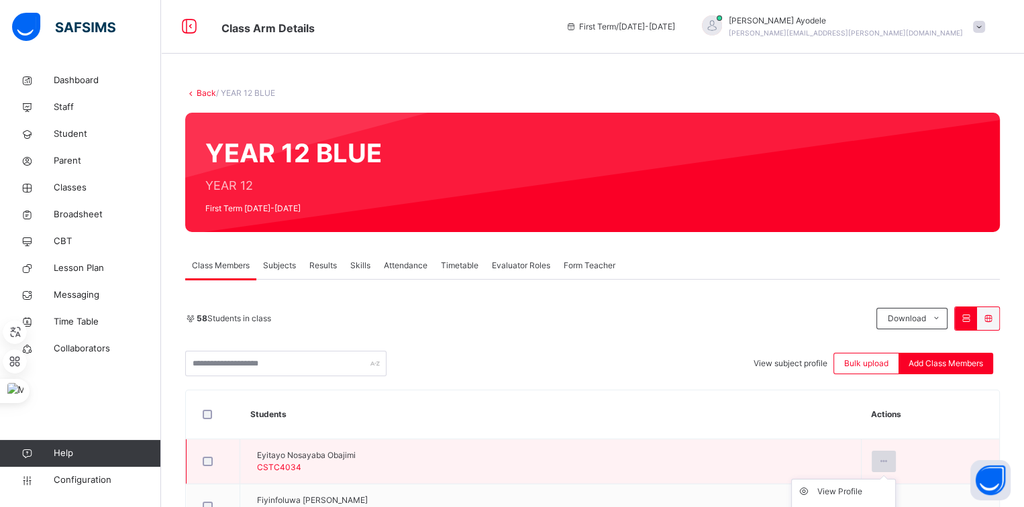
click at [886, 456] on icon at bounding box center [883, 462] width 11 height 12
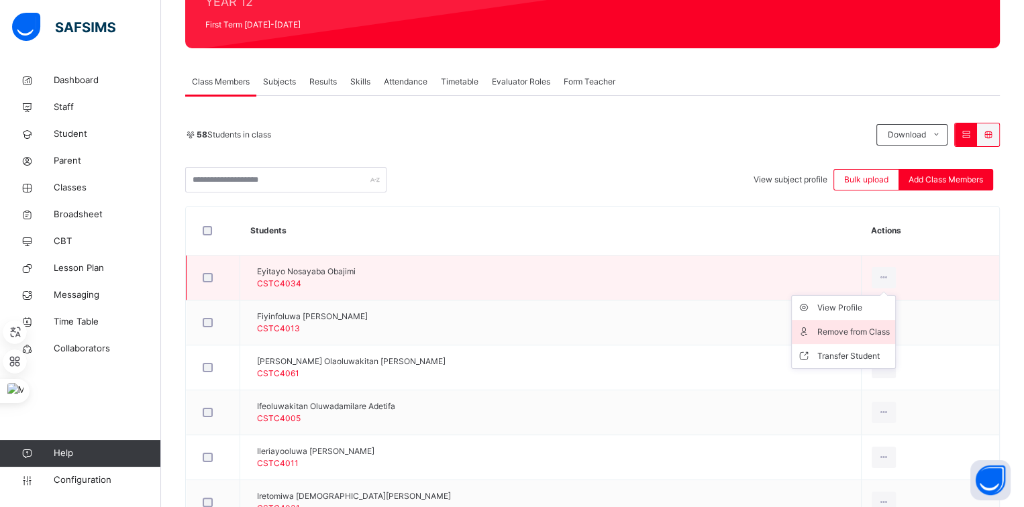
click at [872, 329] on div "Remove from Class" at bounding box center [853, 331] width 72 height 13
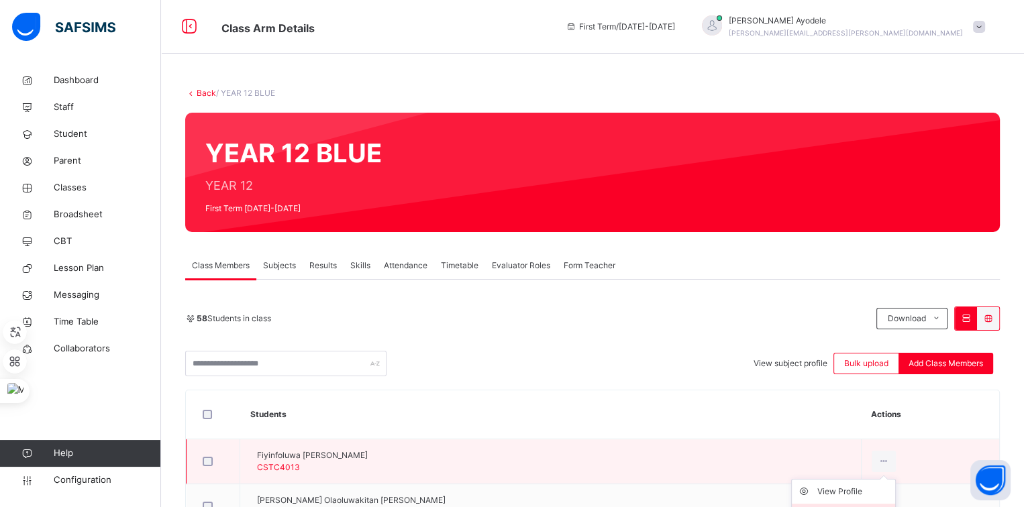
scroll to position [125, 0]
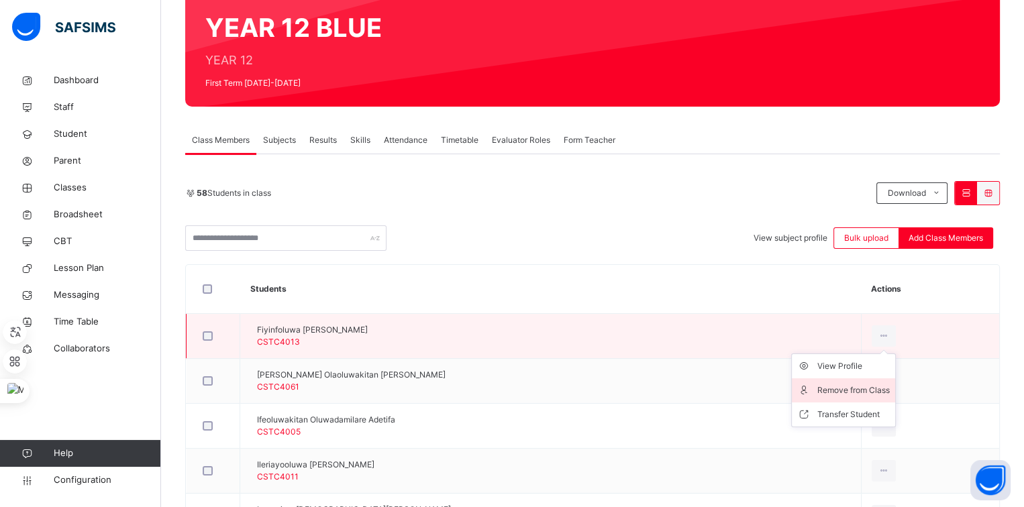
click at [862, 389] on div "Remove from Class" at bounding box center [853, 390] width 72 height 13
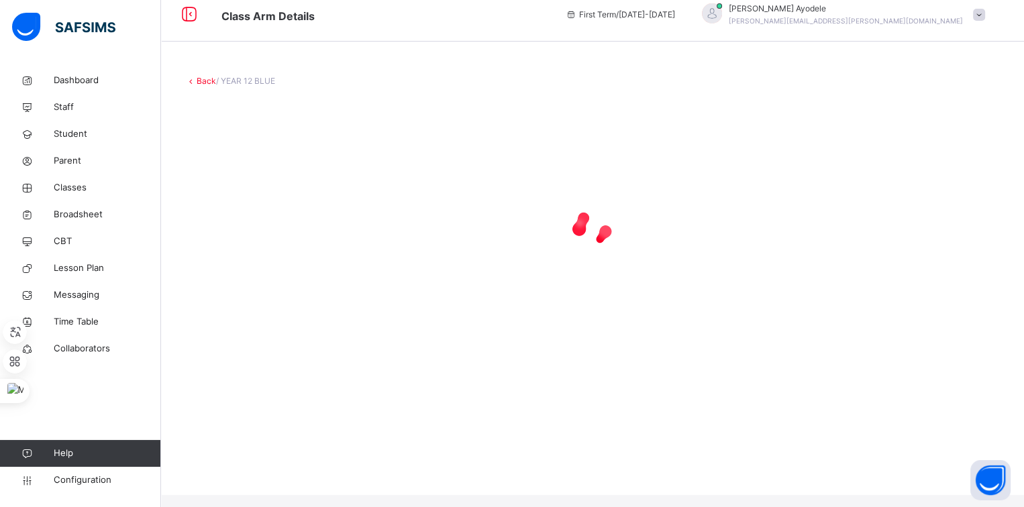
scroll to position [0, 0]
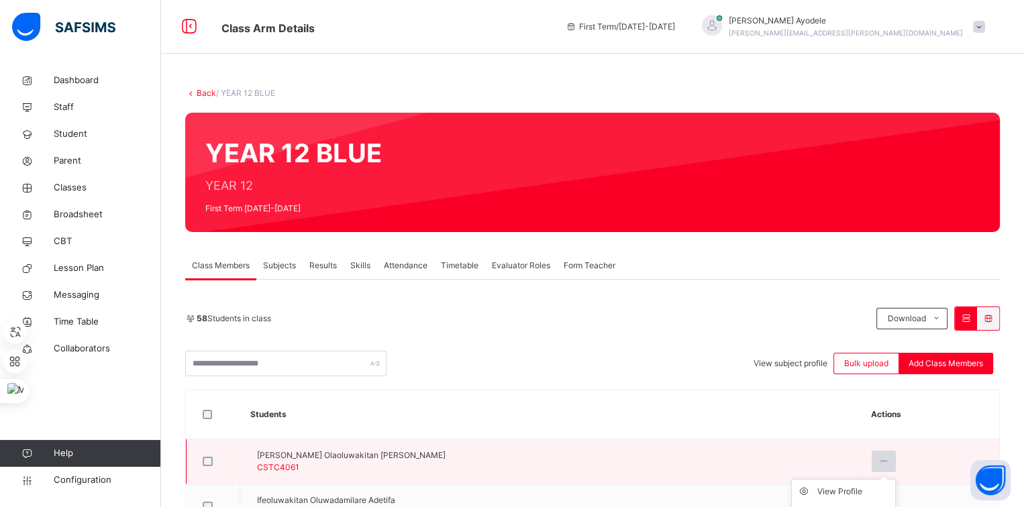
click at [885, 456] on icon at bounding box center [883, 462] width 11 height 12
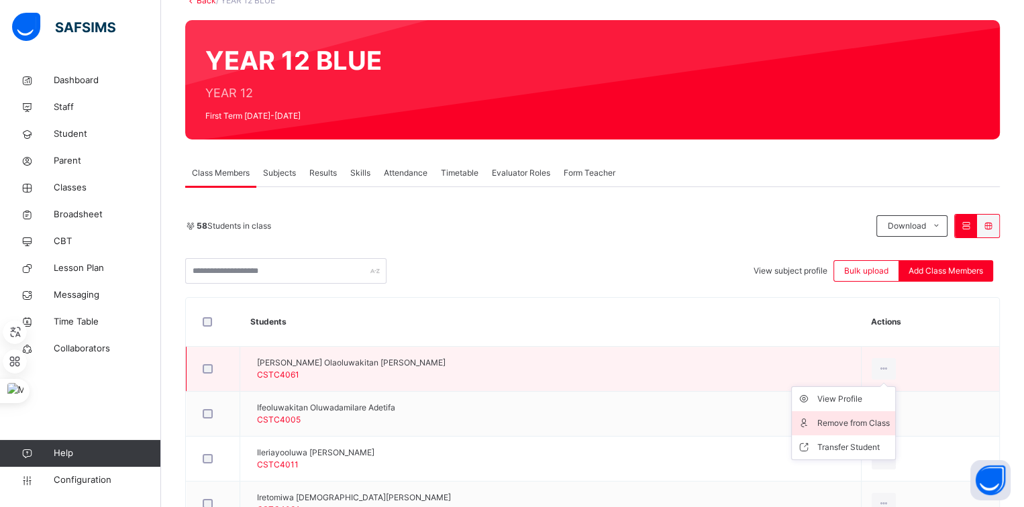
click at [863, 421] on div "Remove from Class" at bounding box center [853, 423] width 72 height 13
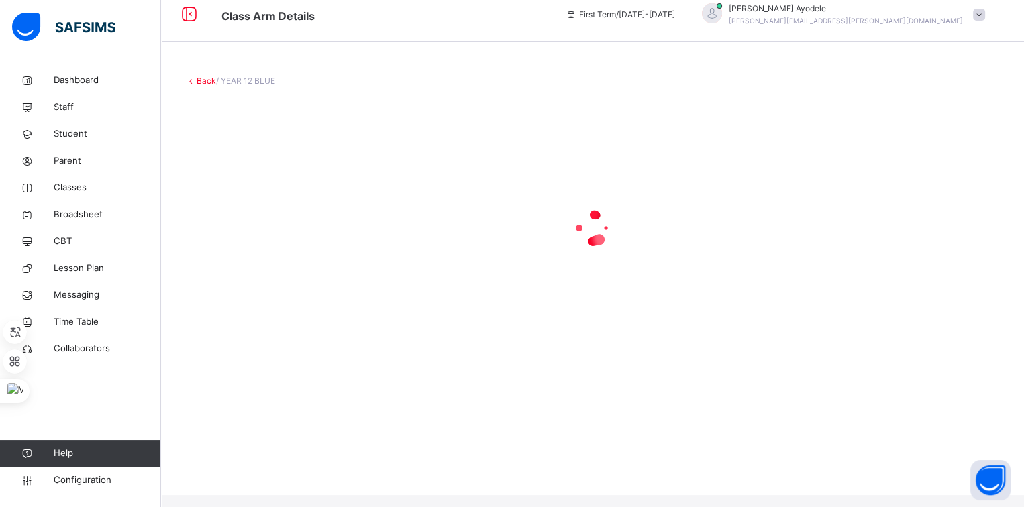
scroll to position [0, 0]
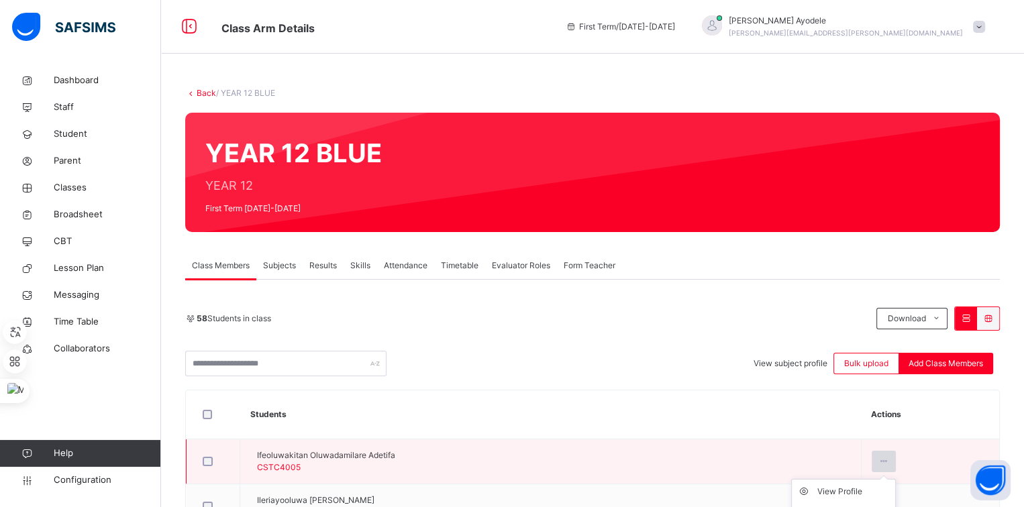
click at [887, 456] on icon at bounding box center [883, 462] width 11 height 12
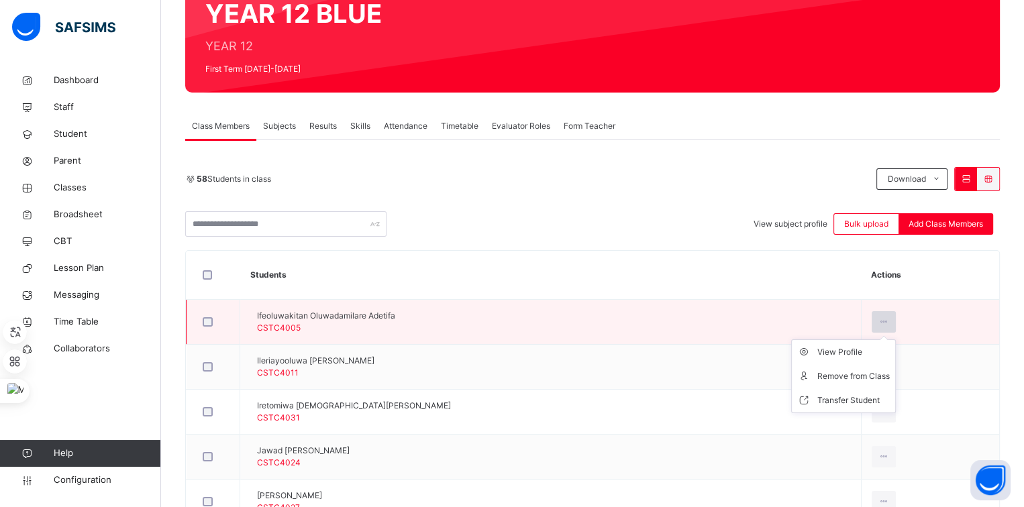
scroll to position [142, 0]
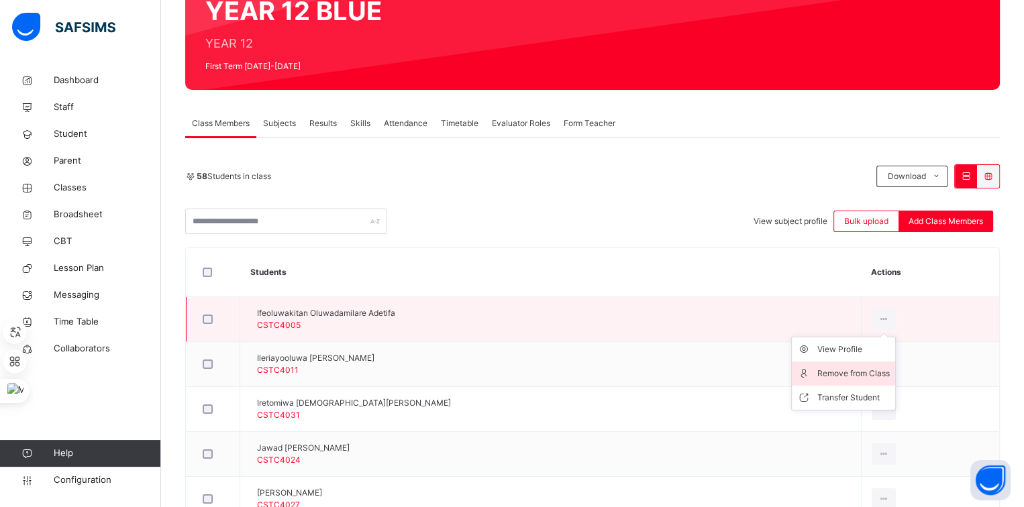
click at [866, 367] on div "Remove from Class" at bounding box center [853, 373] width 72 height 13
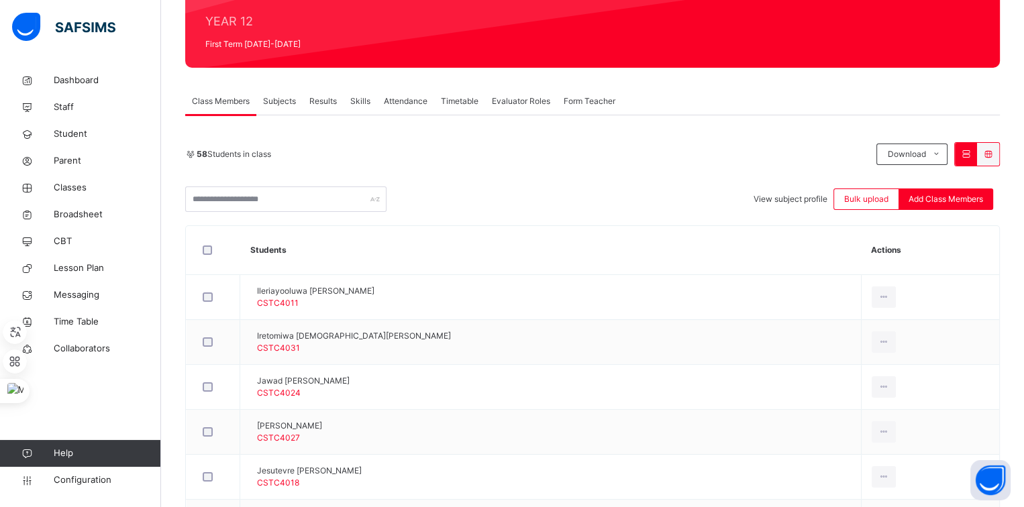
scroll to position [166, 0]
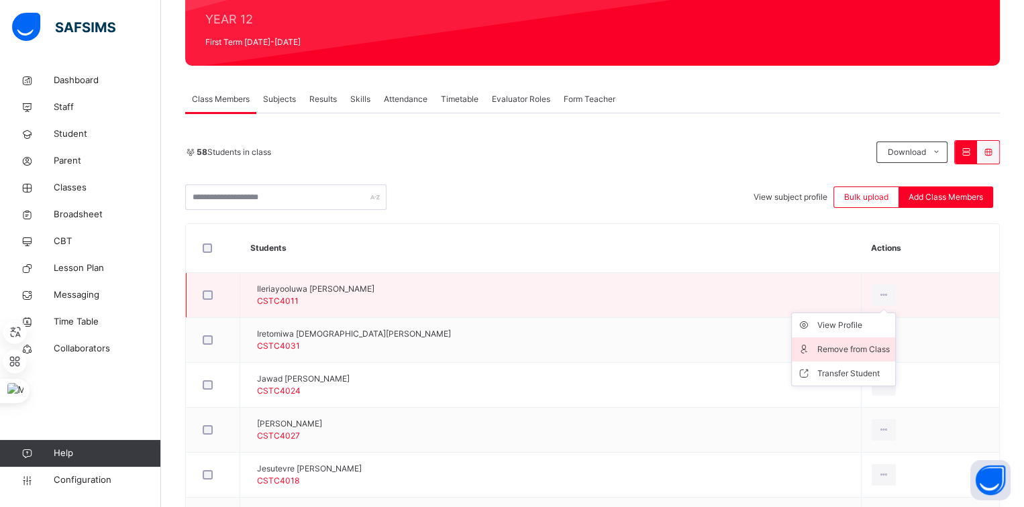
click at [855, 348] on div "Remove from Class" at bounding box center [853, 349] width 72 height 13
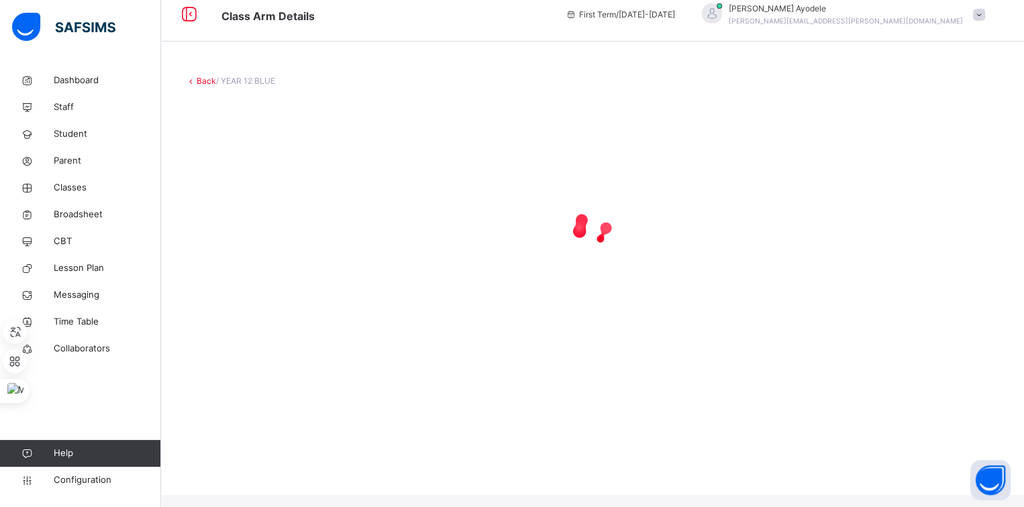
scroll to position [0, 0]
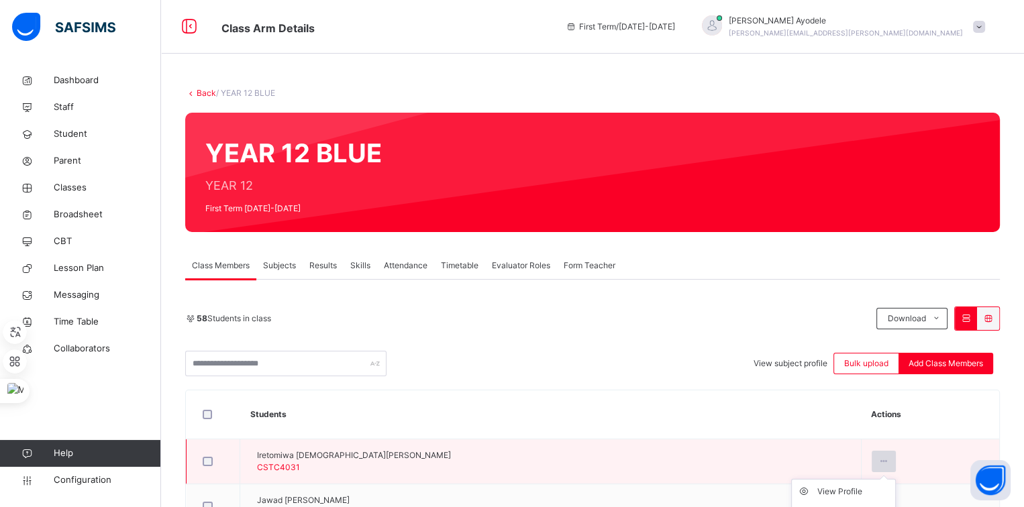
click at [886, 456] on icon at bounding box center [883, 462] width 11 height 12
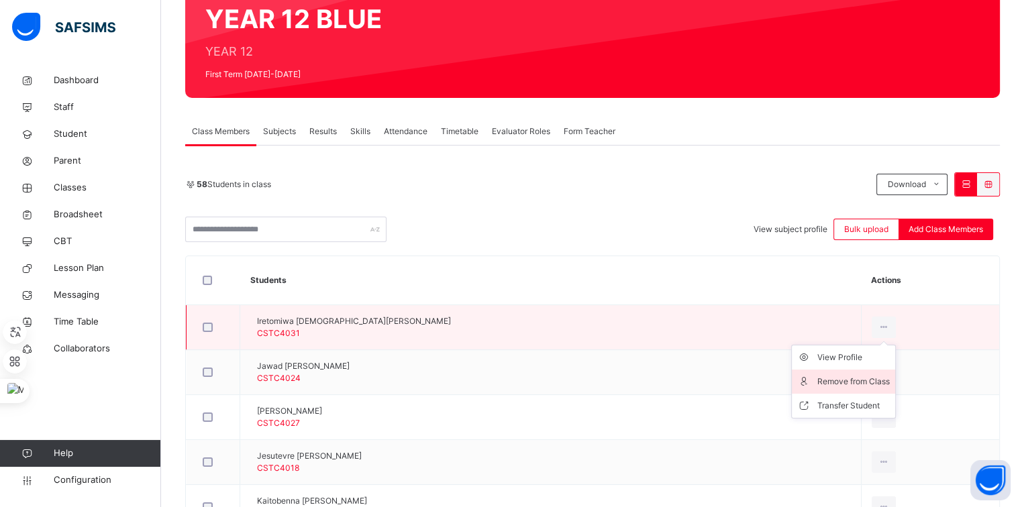
click at [868, 372] on li "Remove from Class" at bounding box center [843, 382] width 103 height 24
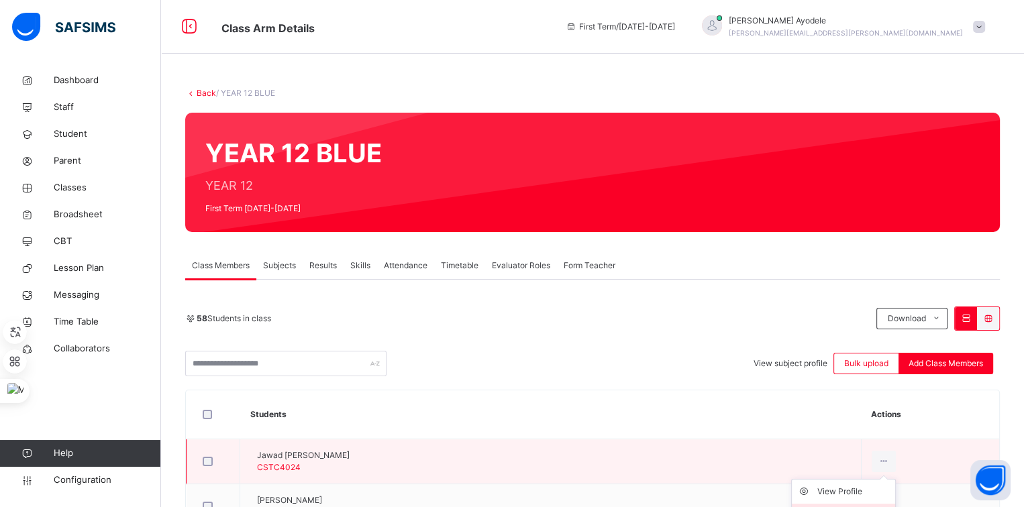
scroll to position [70, 0]
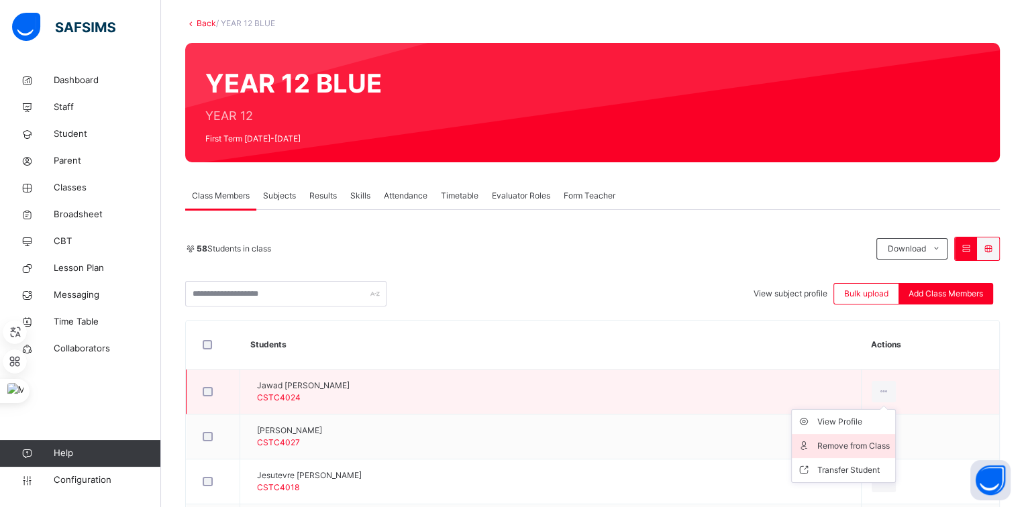
click at [853, 445] on div "Remove from Class" at bounding box center [853, 445] width 72 height 13
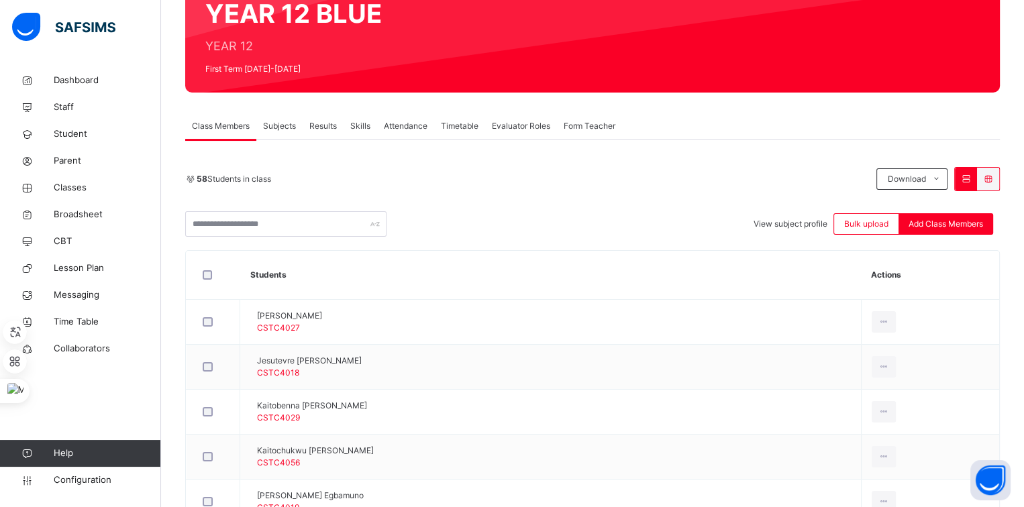
scroll to position [151, 0]
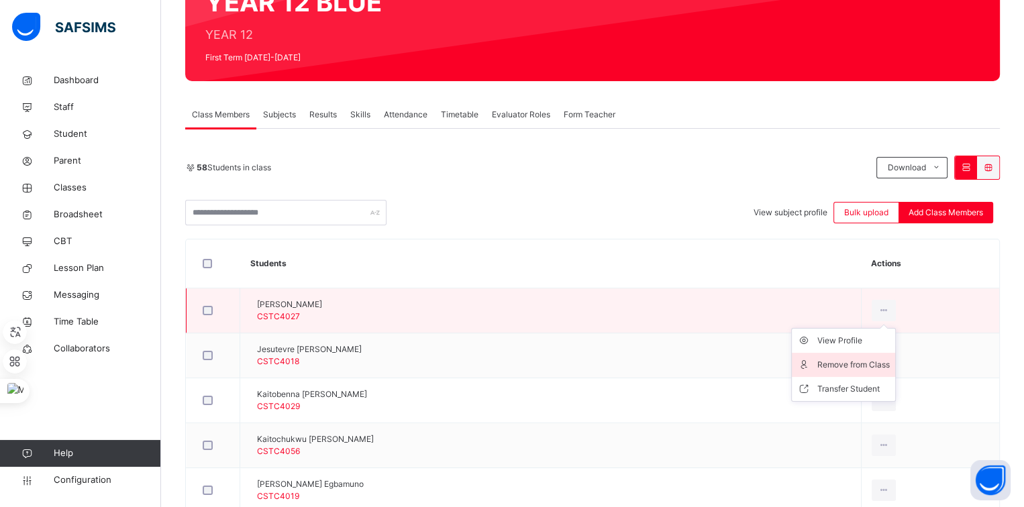
click at [869, 358] on div "Remove from Class" at bounding box center [853, 364] width 72 height 13
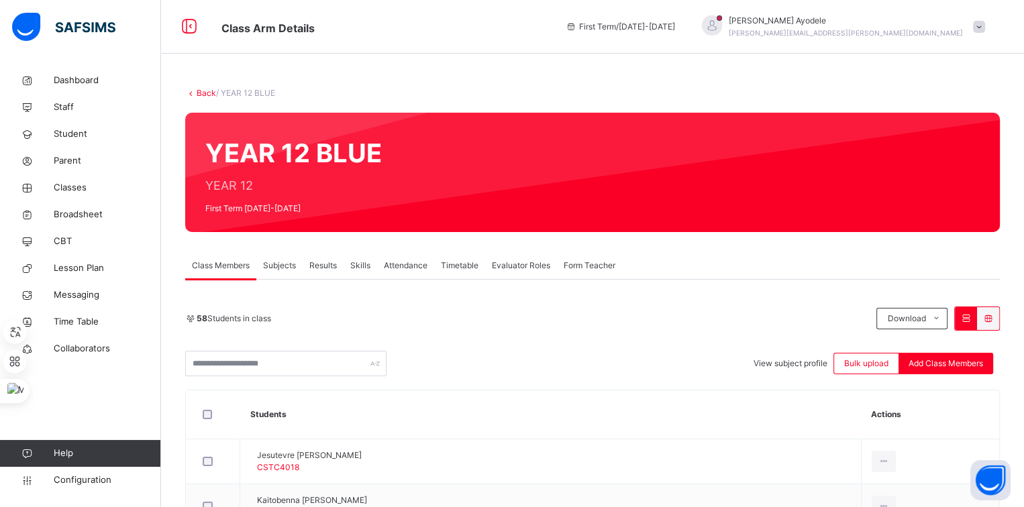
scroll to position [87, 0]
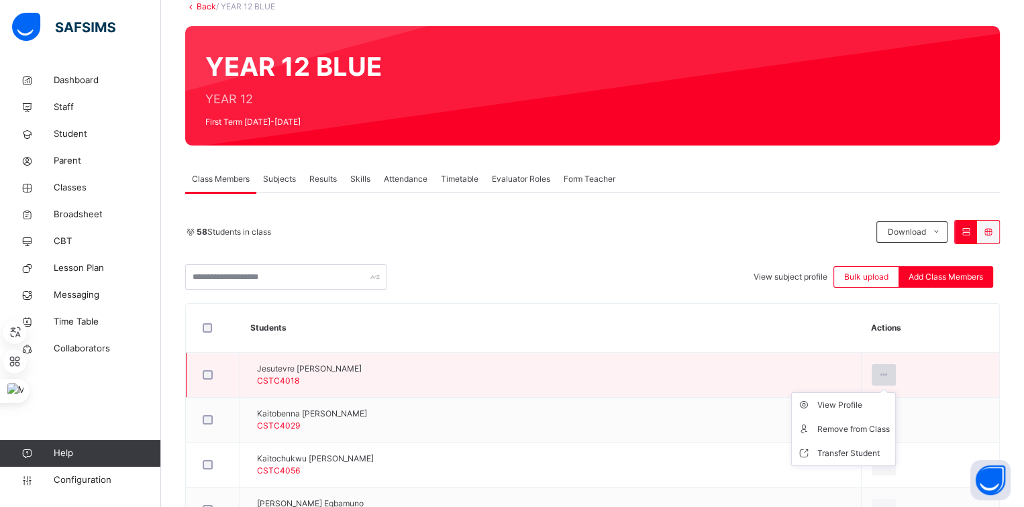
click at [886, 369] on icon at bounding box center [883, 375] width 11 height 12
click at [855, 423] on div "Remove from Class" at bounding box center [853, 429] width 72 height 13
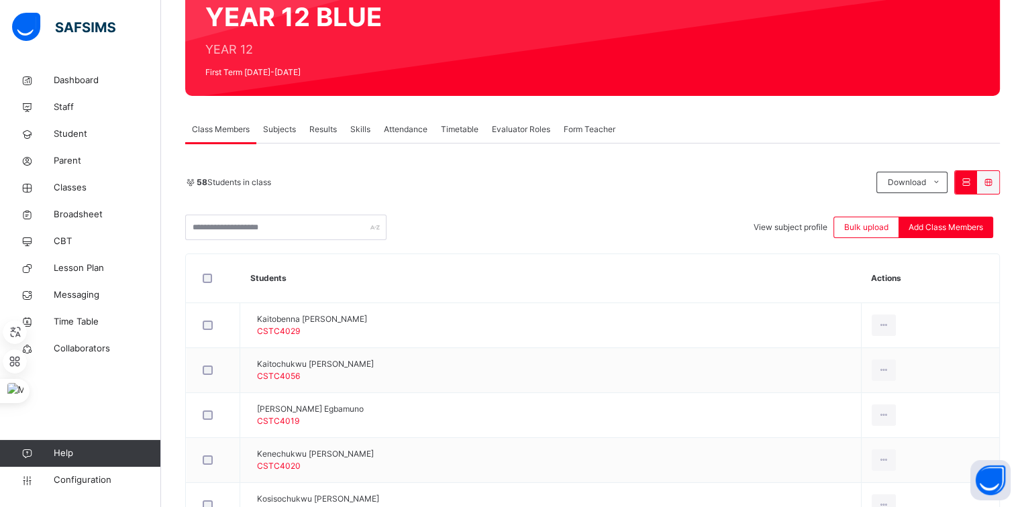
scroll to position [137, 0]
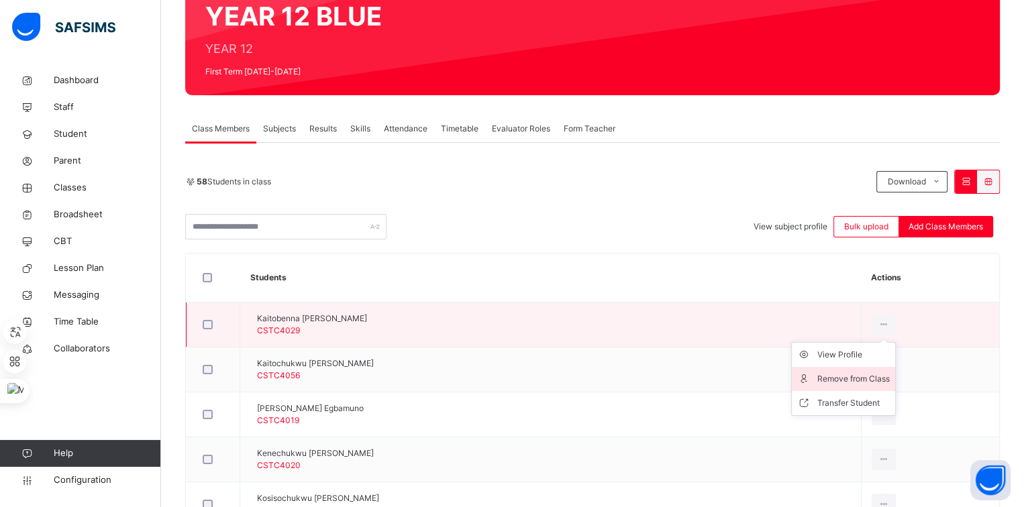
click at [853, 367] on li "Remove from Class" at bounding box center [843, 379] width 103 height 24
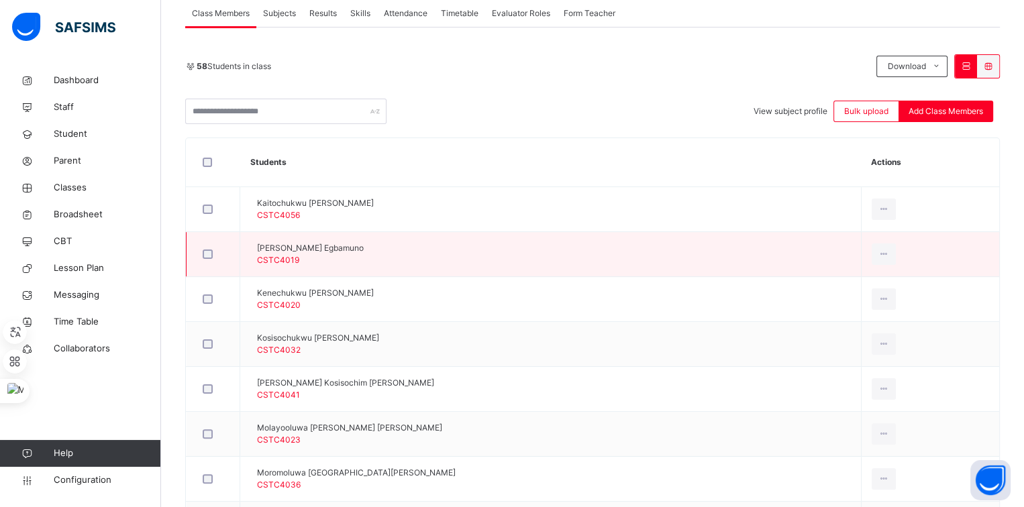
scroll to position [254, 0]
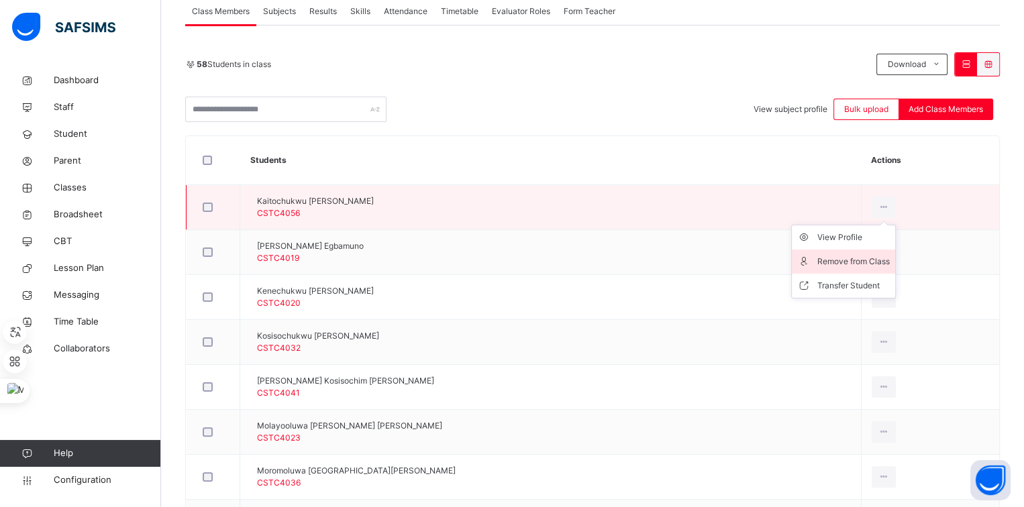
click at [866, 258] on div "Remove from Class" at bounding box center [853, 261] width 72 height 13
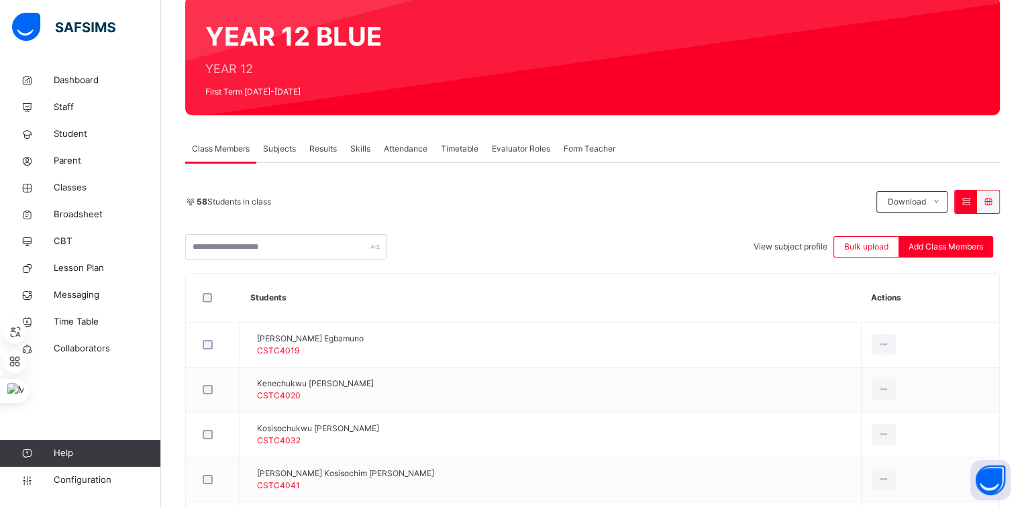
scroll to position [188, 0]
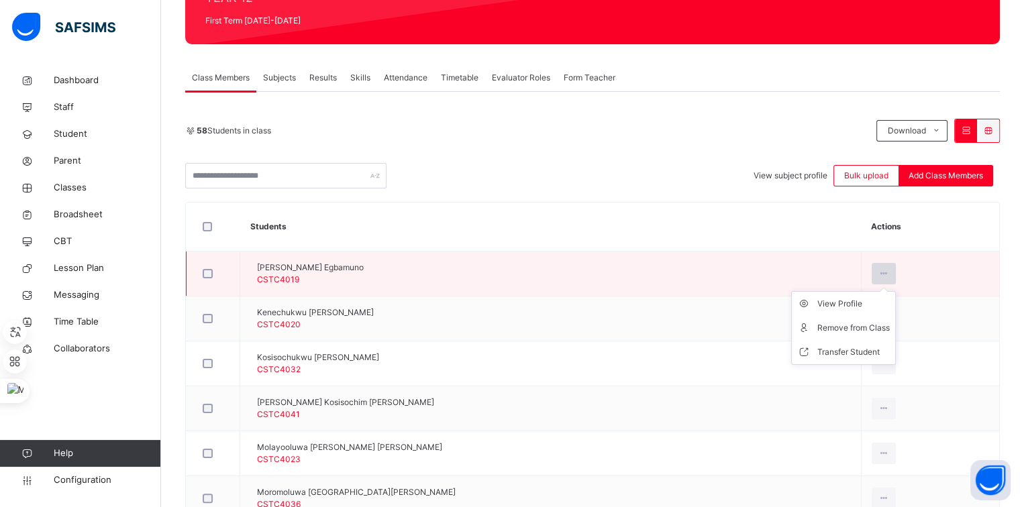
click at [884, 268] on icon at bounding box center [883, 274] width 11 height 12
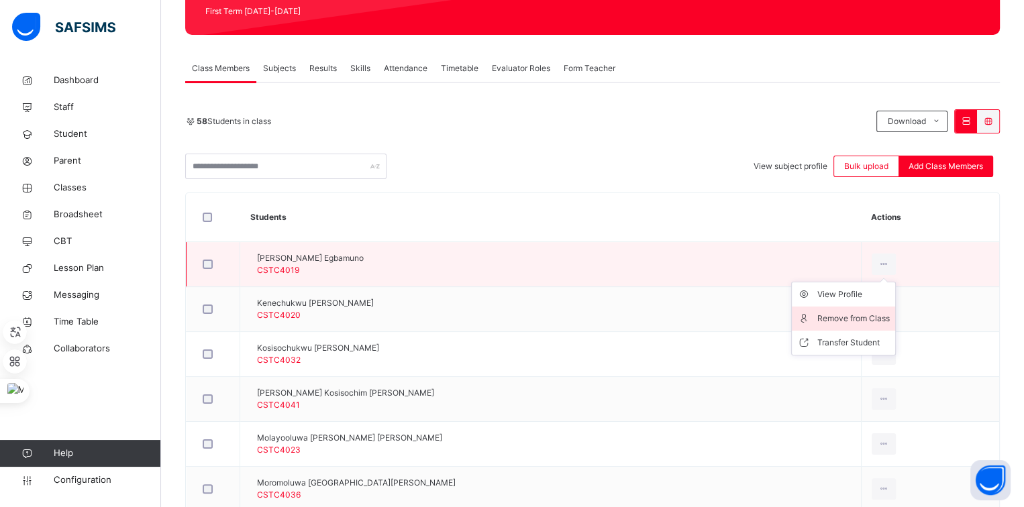
click at [870, 312] on div "Remove from Class" at bounding box center [853, 318] width 72 height 13
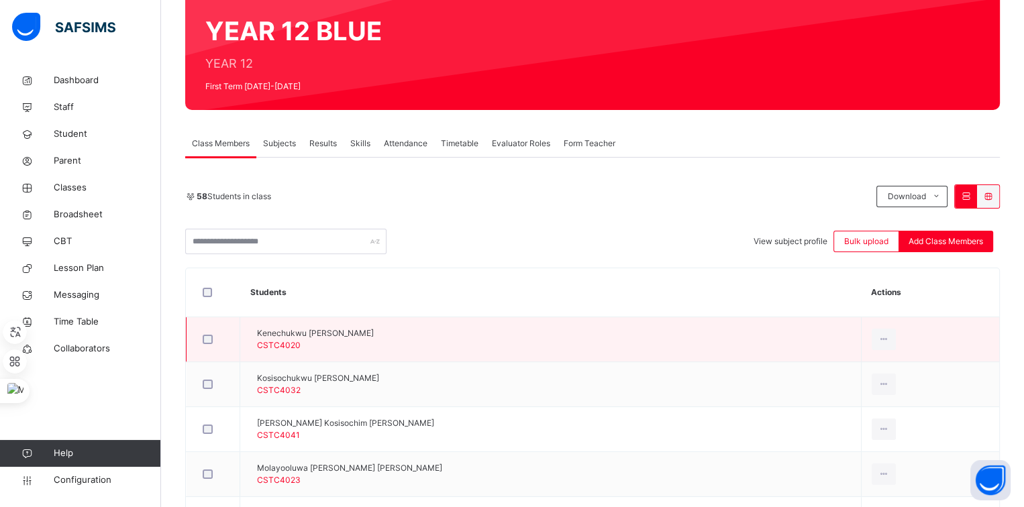
scroll to position [231, 0]
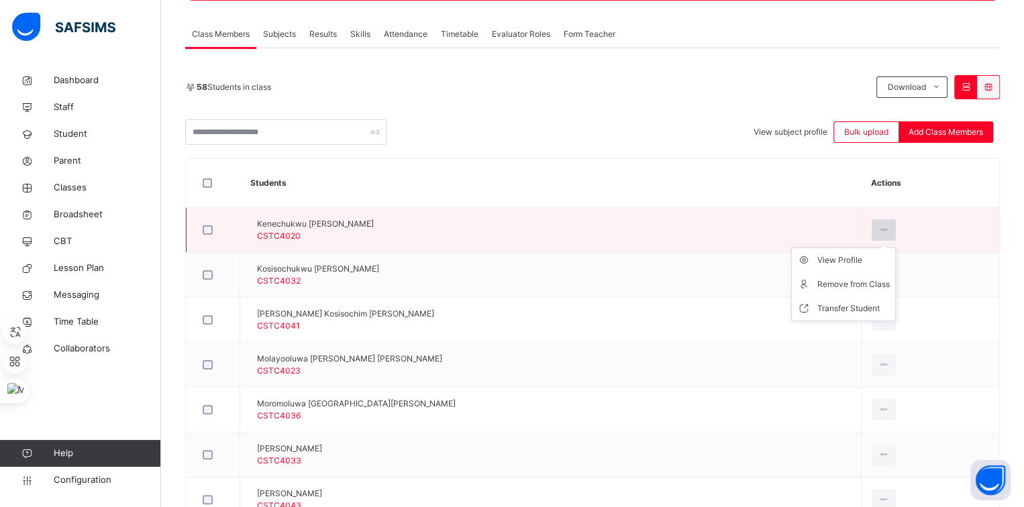
click at [884, 232] on icon at bounding box center [883, 230] width 11 height 12
click at [873, 279] on div "Remove from Class" at bounding box center [853, 284] width 72 height 13
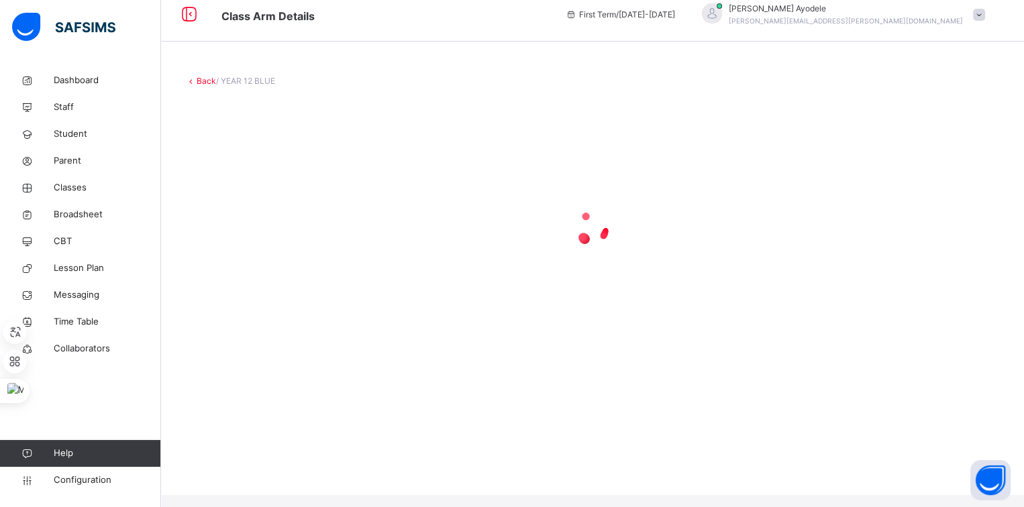
scroll to position [0, 0]
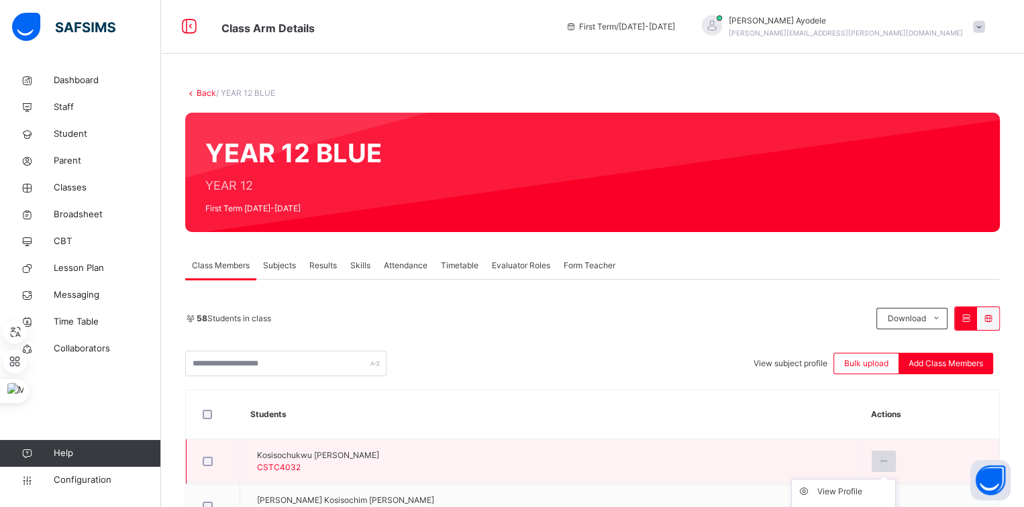
click at [883, 456] on icon at bounding box center [883, 462] width 11 height 12
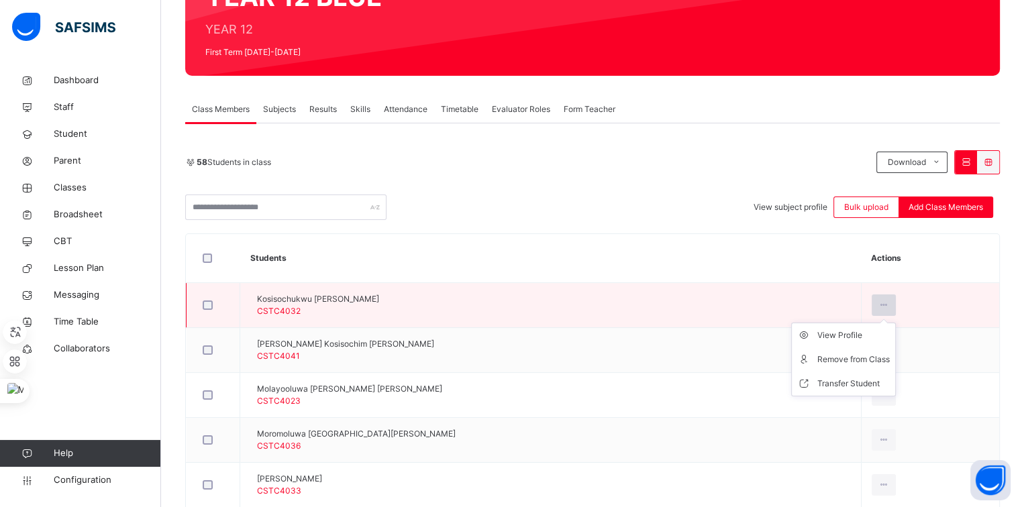
scroll to position [170, 0]
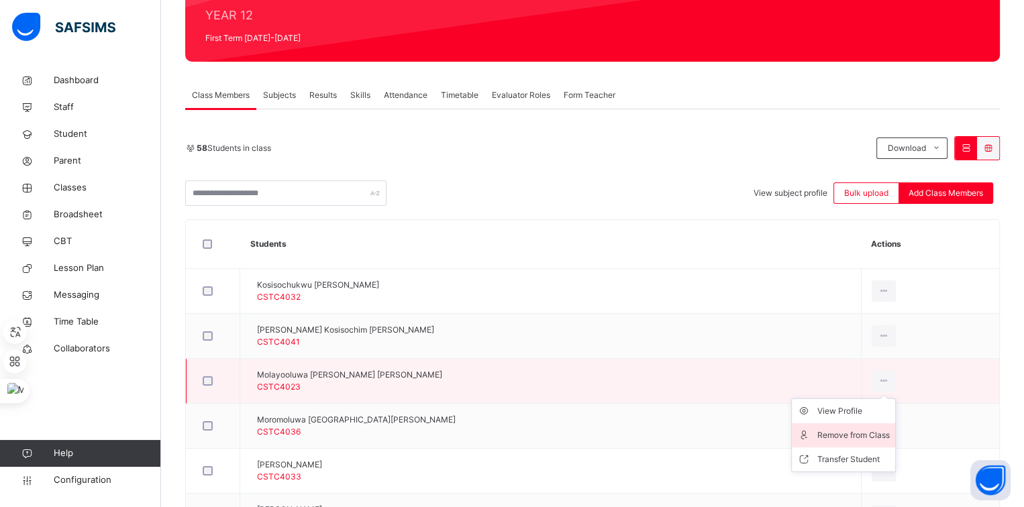
click at [868, 437] on div "Remove from Class" at bounding box center [853, 435] width 72 height 13
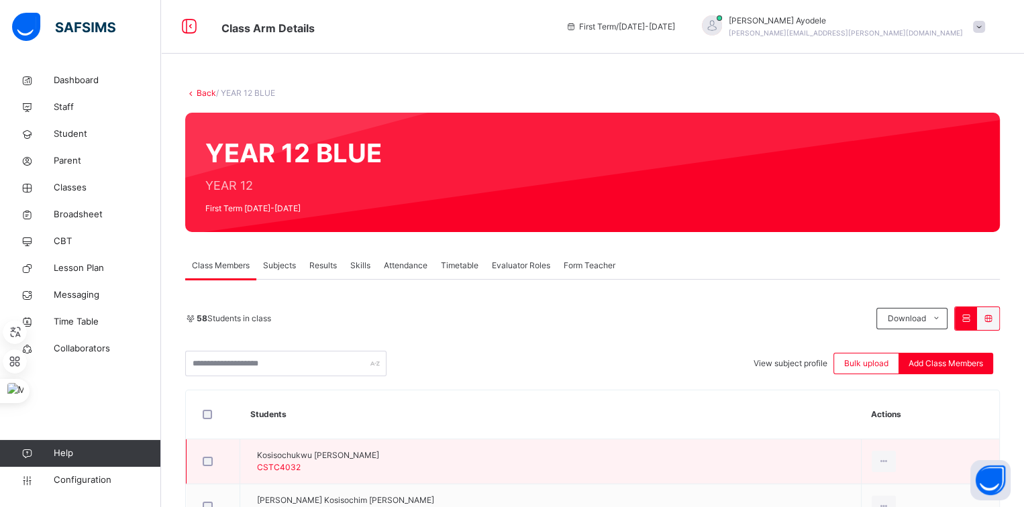
scroll to position [280, 0]
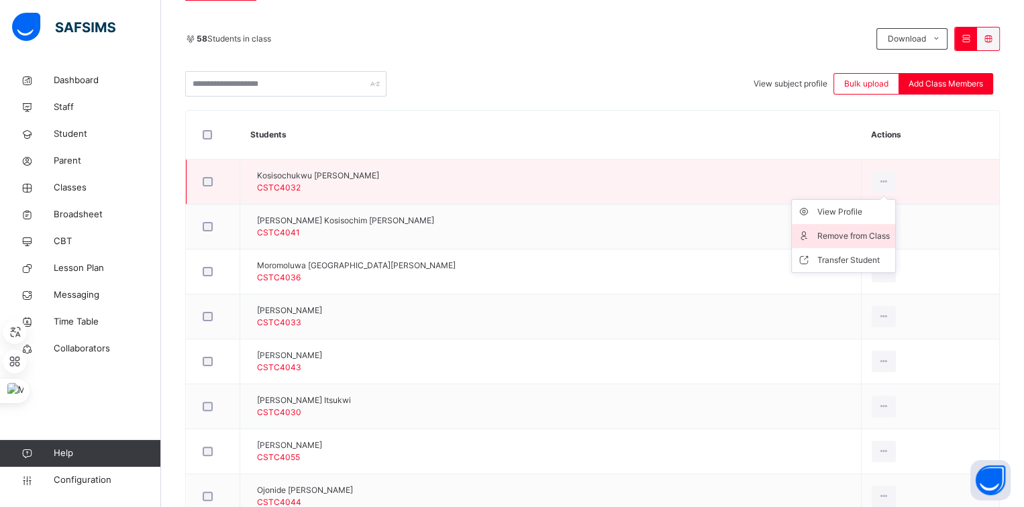
click at [867, 229] on div "Remove from Class" at bounding box center [853, 235] width 72 height 13
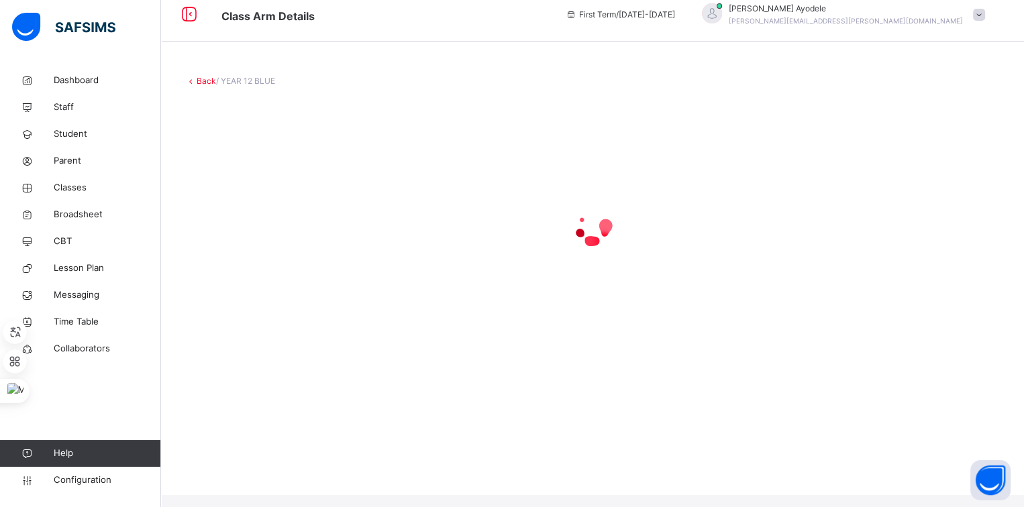
scroll to position [0, 0]
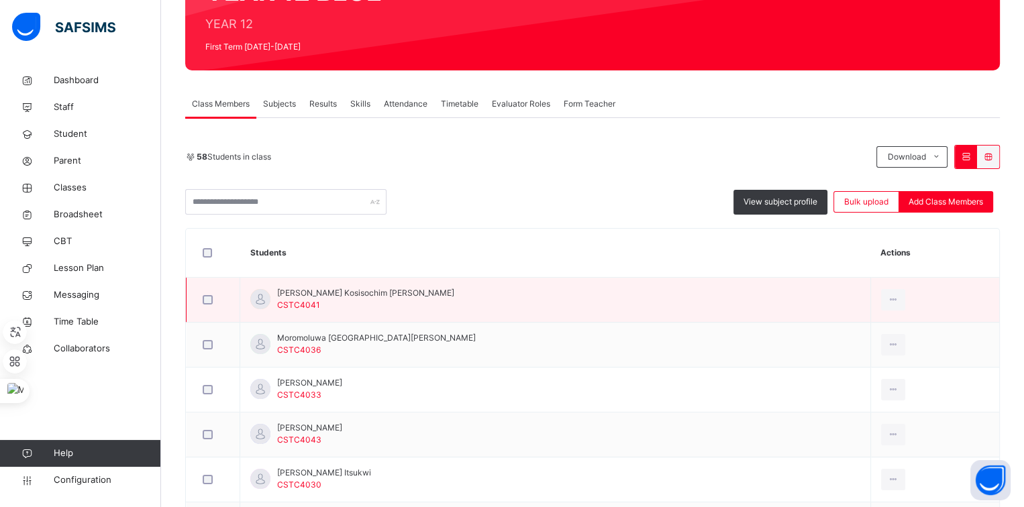
scroll to position [162, 0]
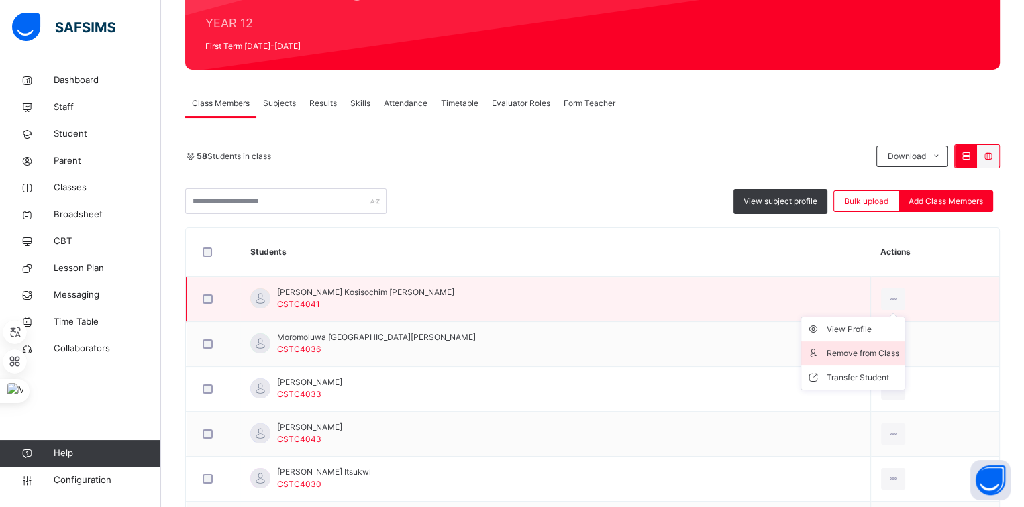
click at [866, 351] on div "Remove from Class" at bounding box center [863, 353] width 72 height 13
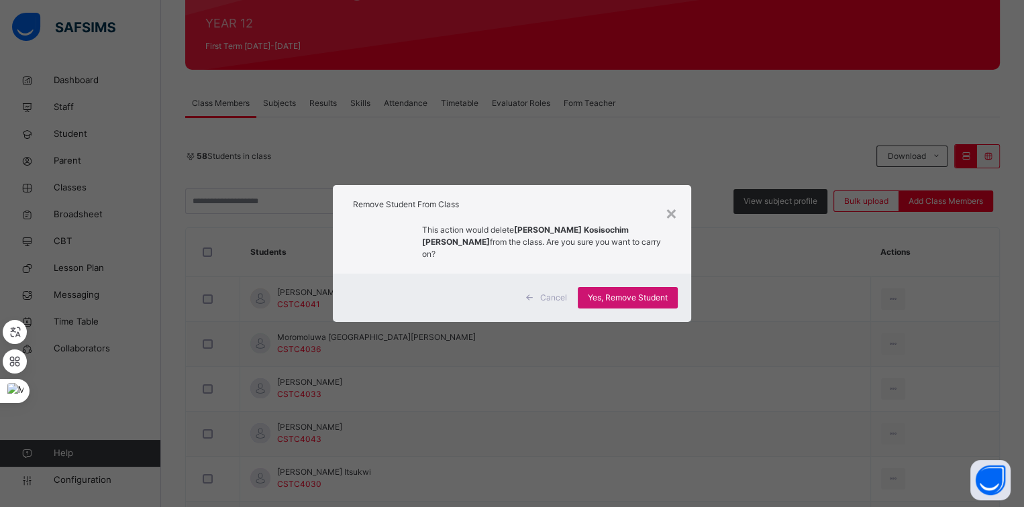
click at [635, 293] on span "Yes, Remove Student" at bounding box center [628, 298] width 80 height 12
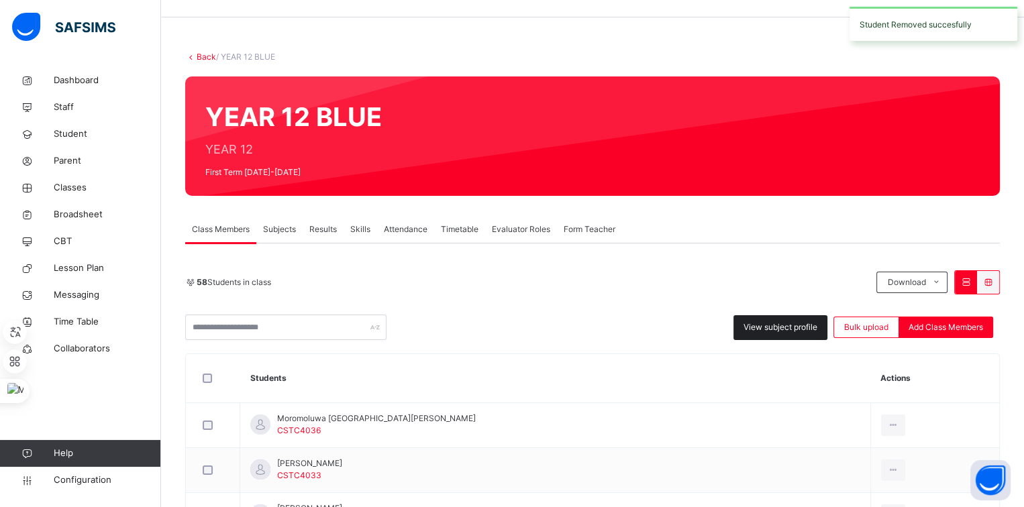
scroll to position [109, 0]
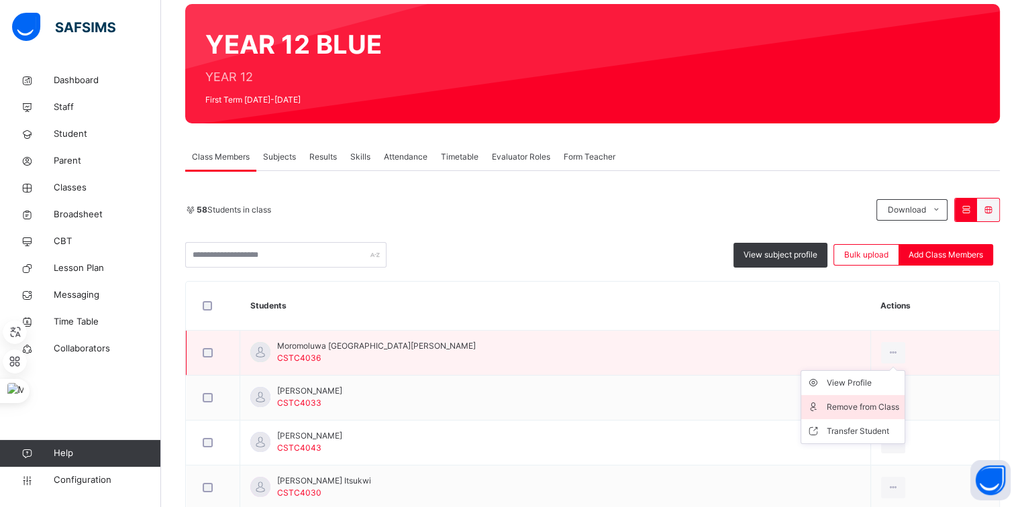
click at [866, 405] on div "Remove from Class" at bounding box center [863, 407] width 72 height 13
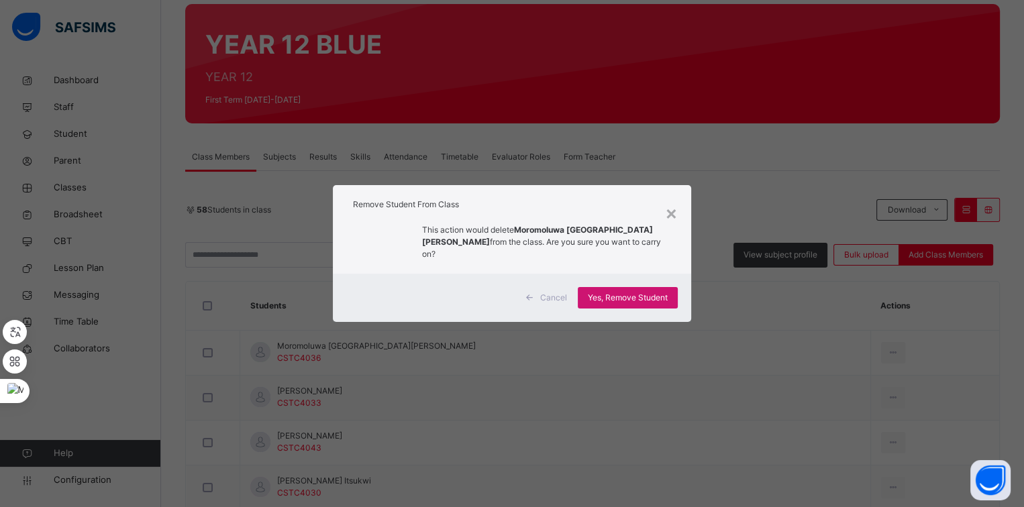
click at [660, 292] on span "Yes, Remove Student" at bounding box center [628, 298] width 80 height 12
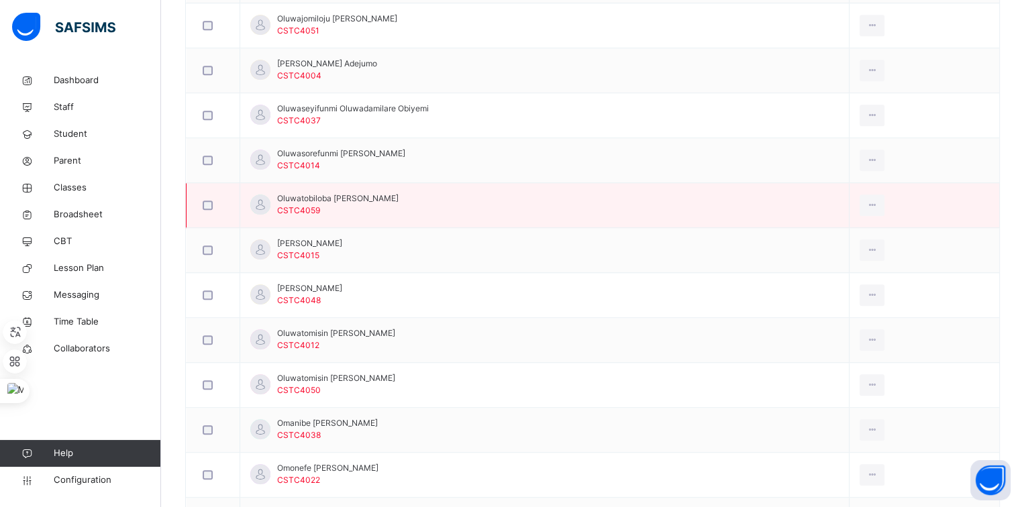
scroll to position [891, 0]
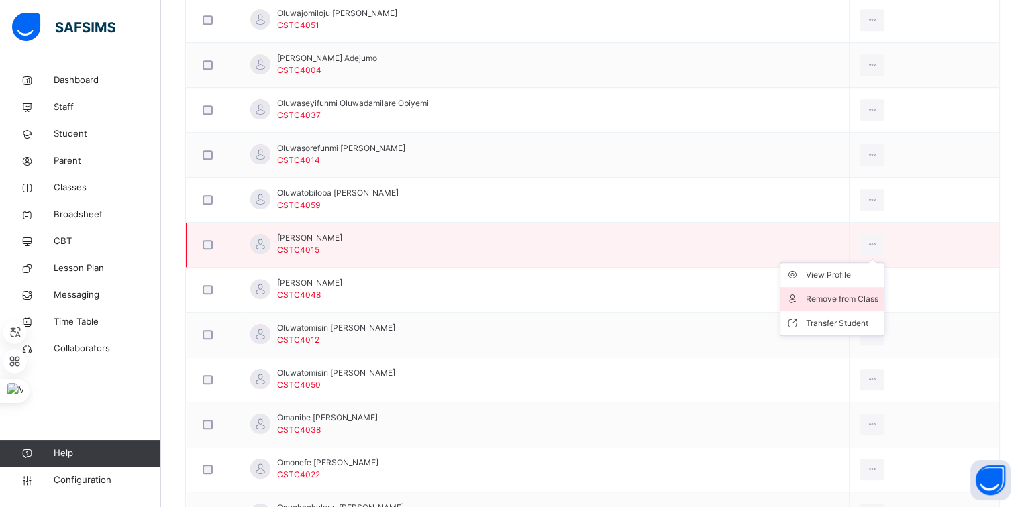
click at [870, 293] on div "Remove from Class" at bounding box center [842, 299] width 72 height 13
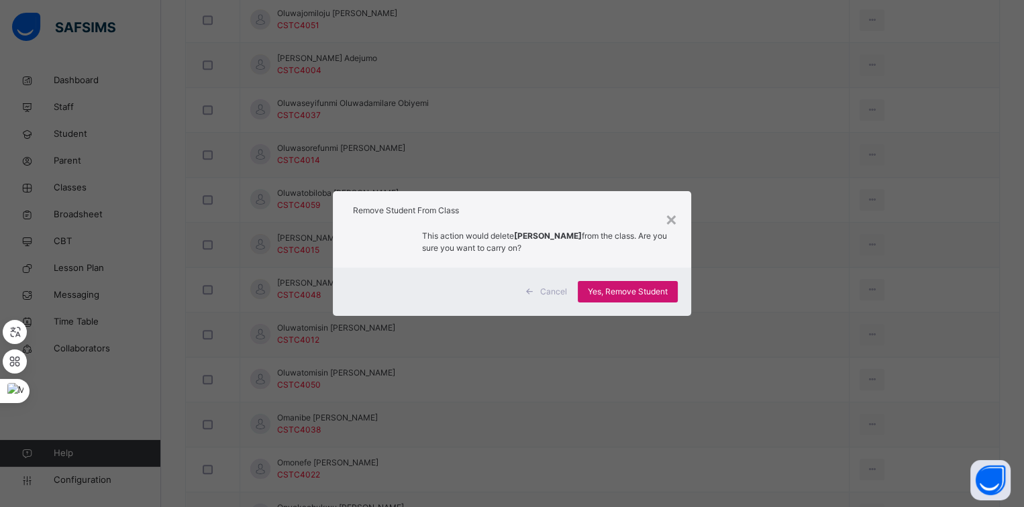
click at [661, 283] on div "Yes, Remove Student" at bounding box center [628, 291] width 100 height 21
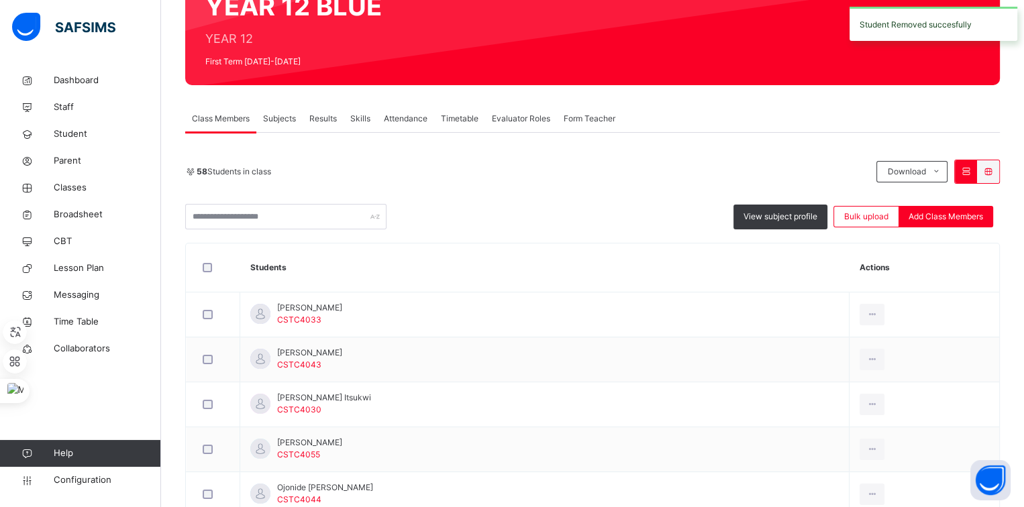
scroll to position [162, 0]
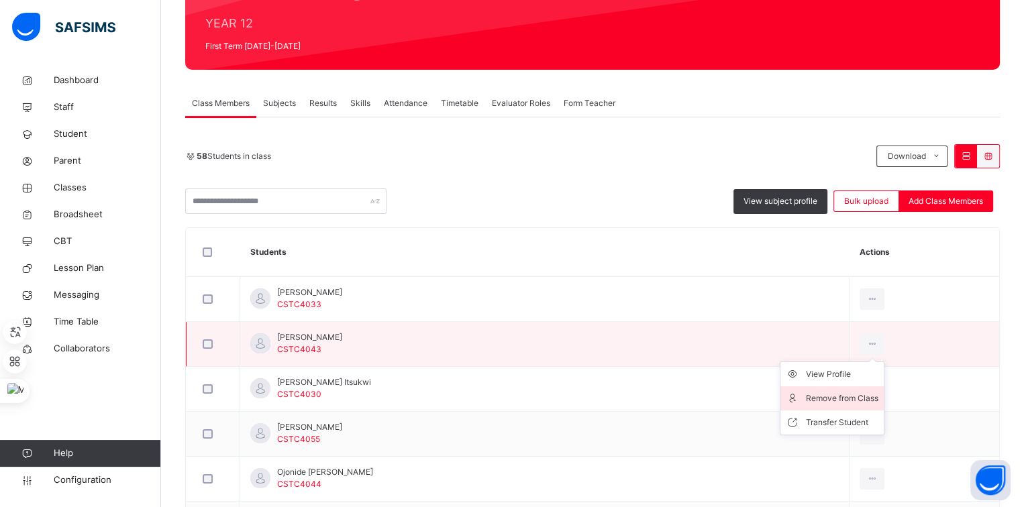
click at [875, 395] on div "Remove from Class" at bounding box center [842, 398] width 72 height 13
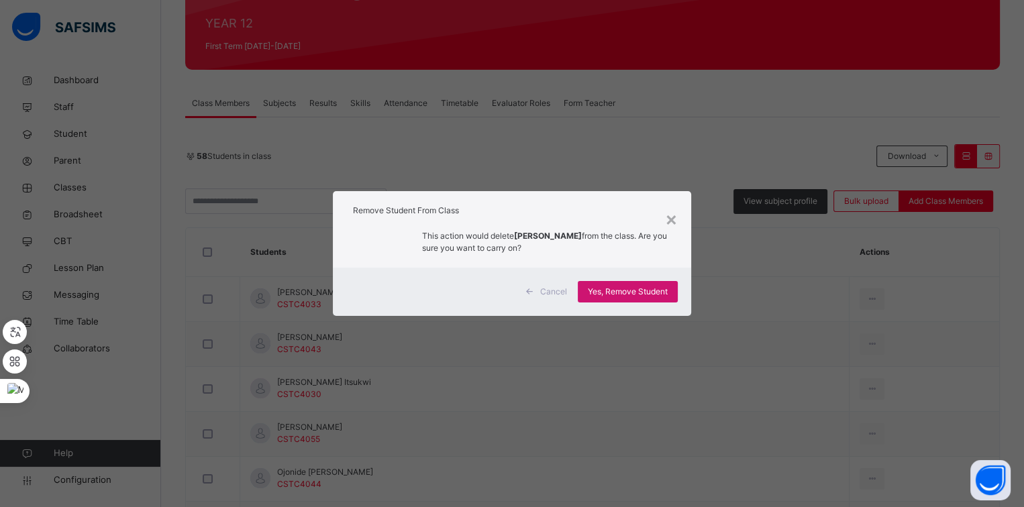
click at [651, 289] on span "Yes, Remove Student" at bounding box center [628, 292] width 80 height 12
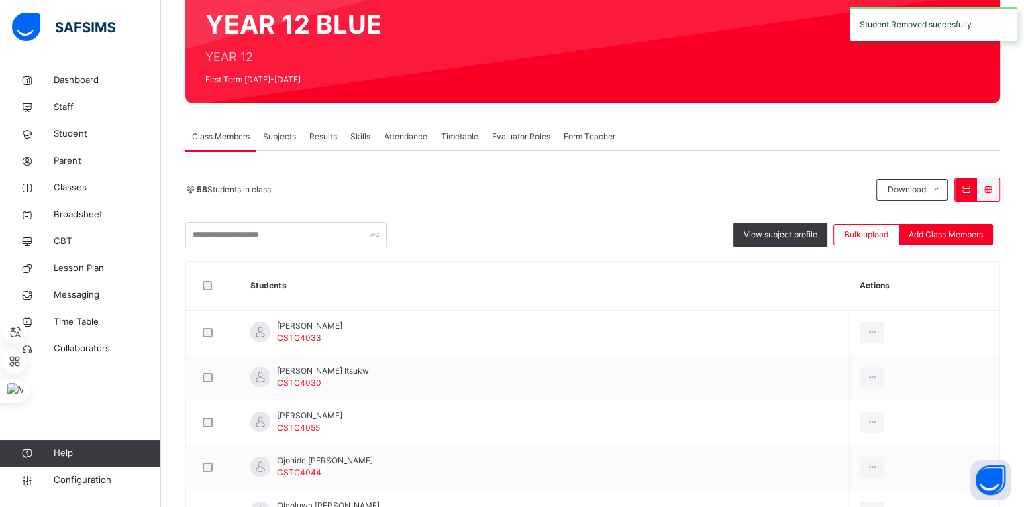
scroll to position [130, 0]
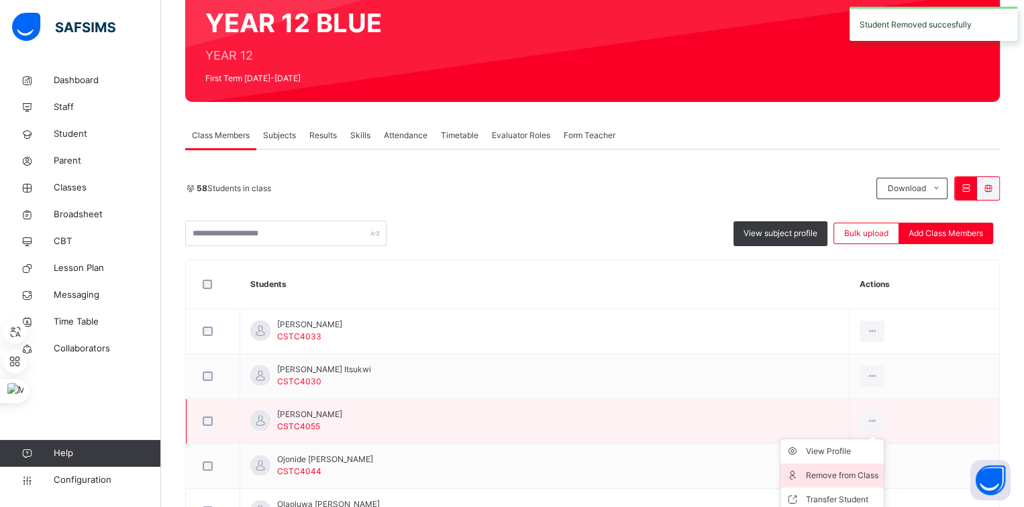
click at [867, 469] on div "Remove from Class" at bounding box center [842, 475] width 72 height 13
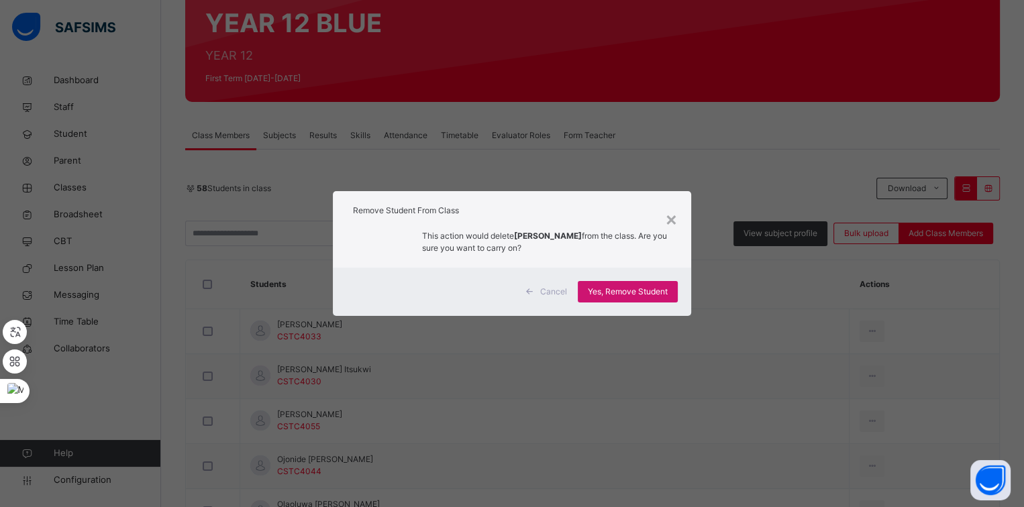
click at [666, 282] on div "Yes, Remove Student" at bounding box center [628, 291] width 100 height 21
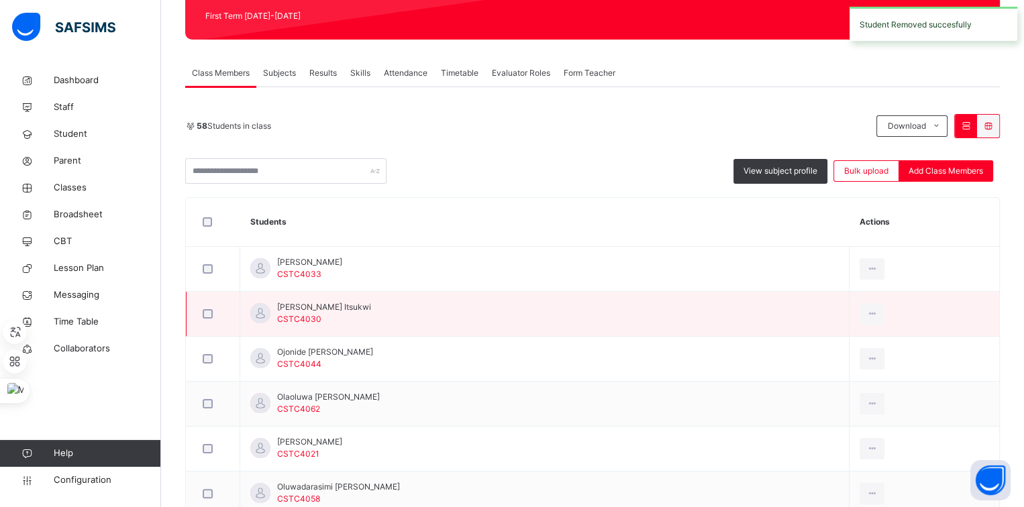
scroll to position [195, 0]
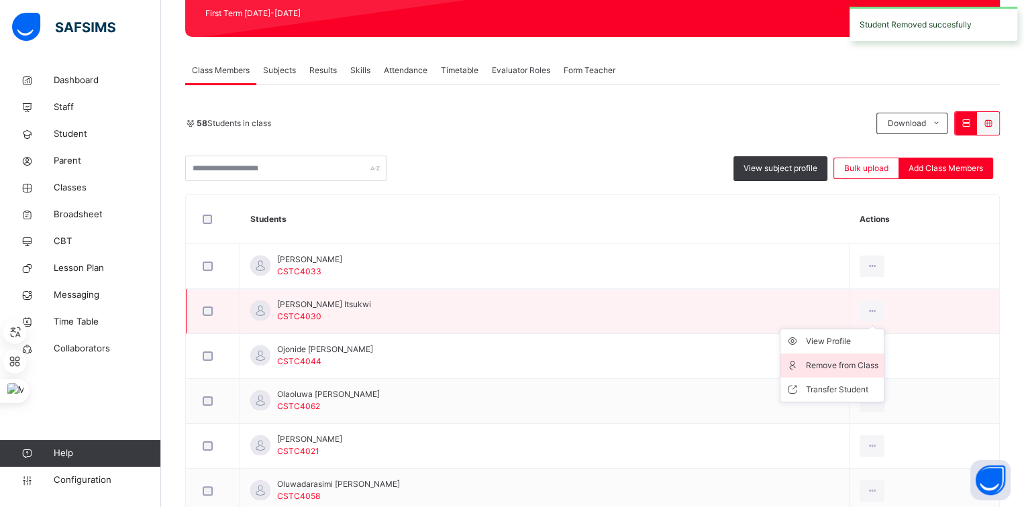
click at [870, 356] on li "Remove from Class" at bounding box center [831, 366] width 103 height 24
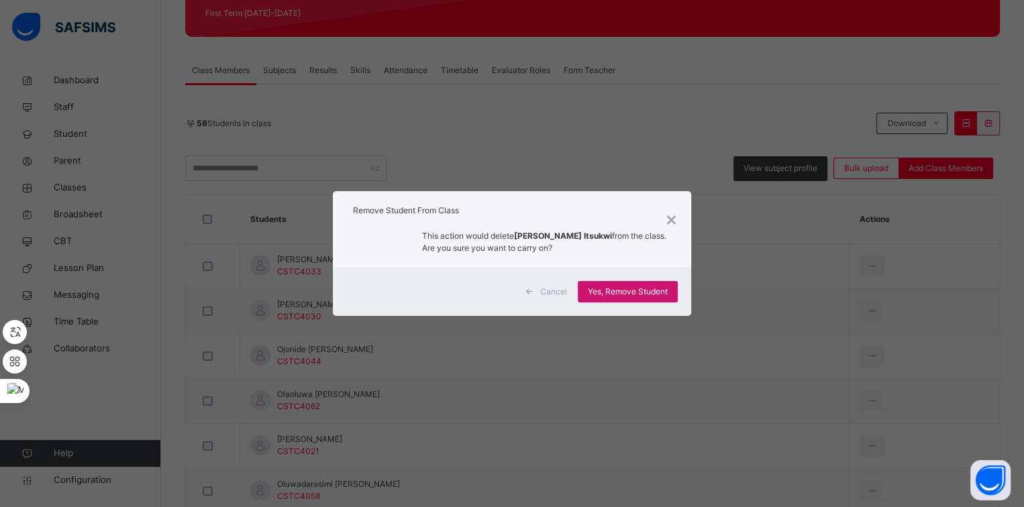
click at [653, 295] on span "Yes, Remove Student" at bounding box center [628, 292] width 80 height 12
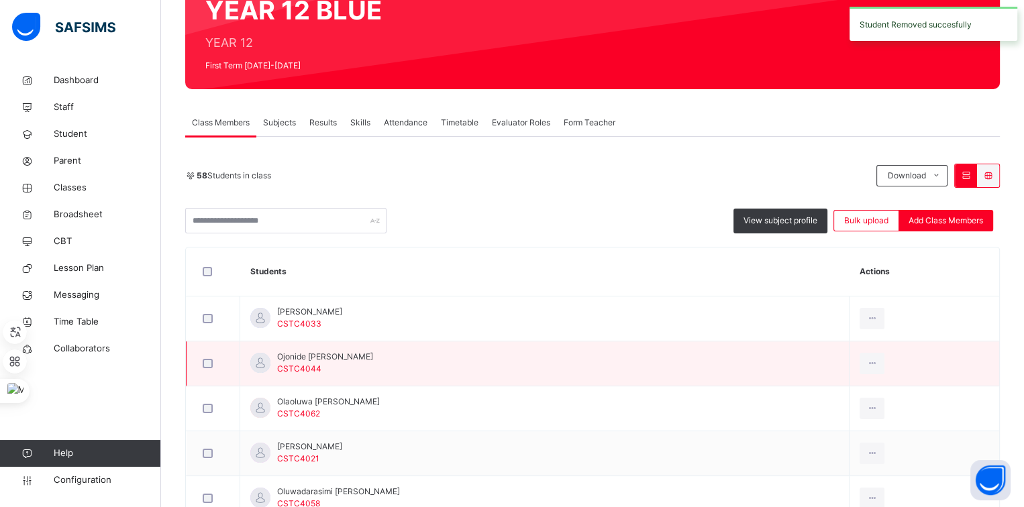
scroll to position [148, 0]
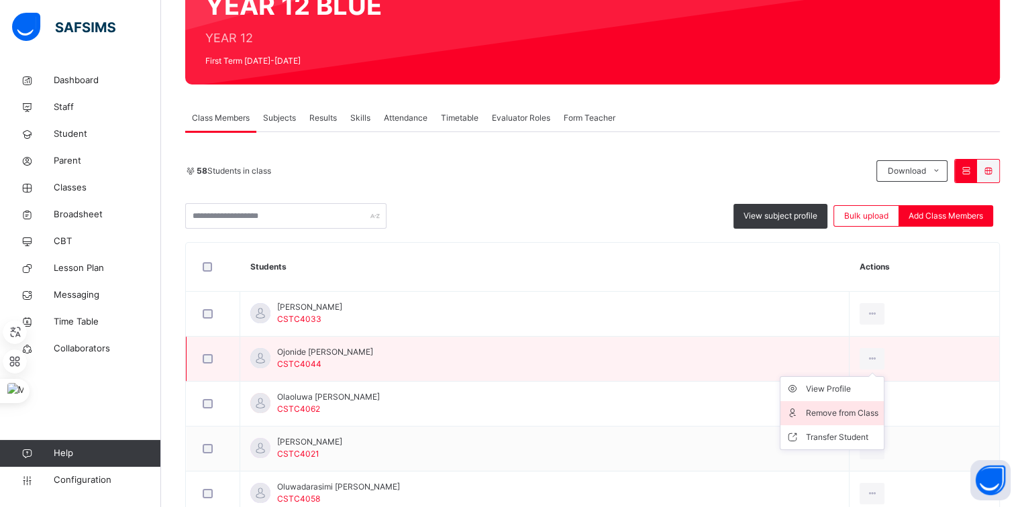
click at [876, 401] on li "Remove from Class" at bounding box center [831, 413] width 103 height 24
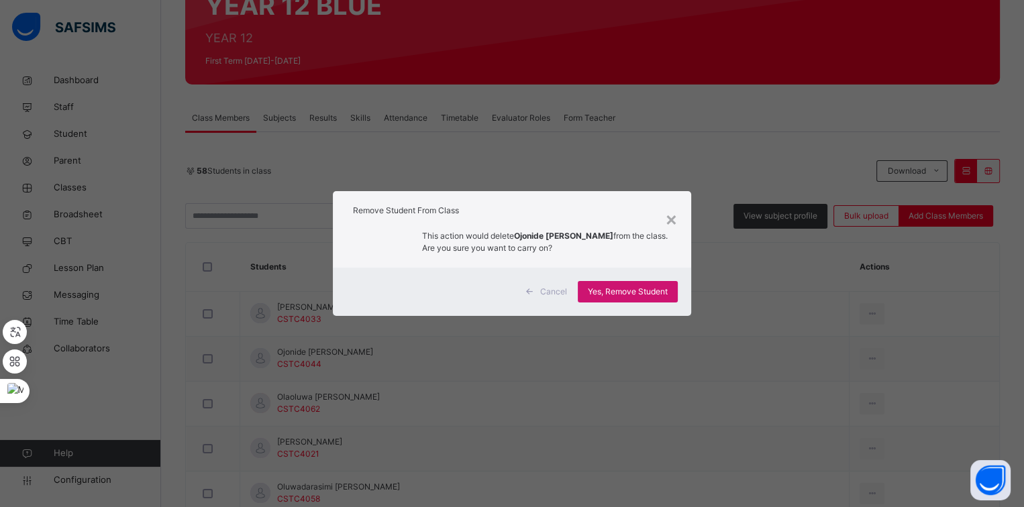
click at [670, 298] on div "Yes, Remove Student" at bounding box center [628, 291] width 100 height 21
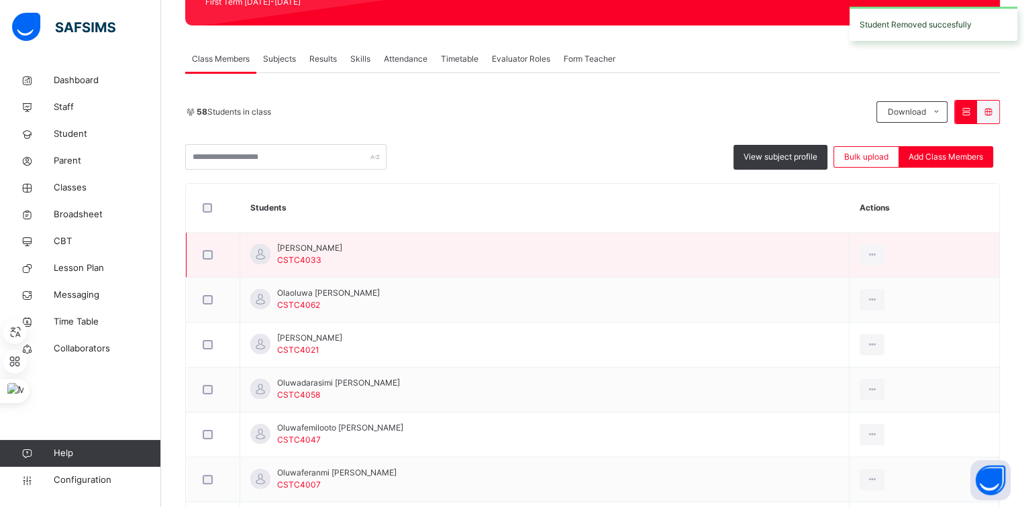
scroll to position [212, 0]
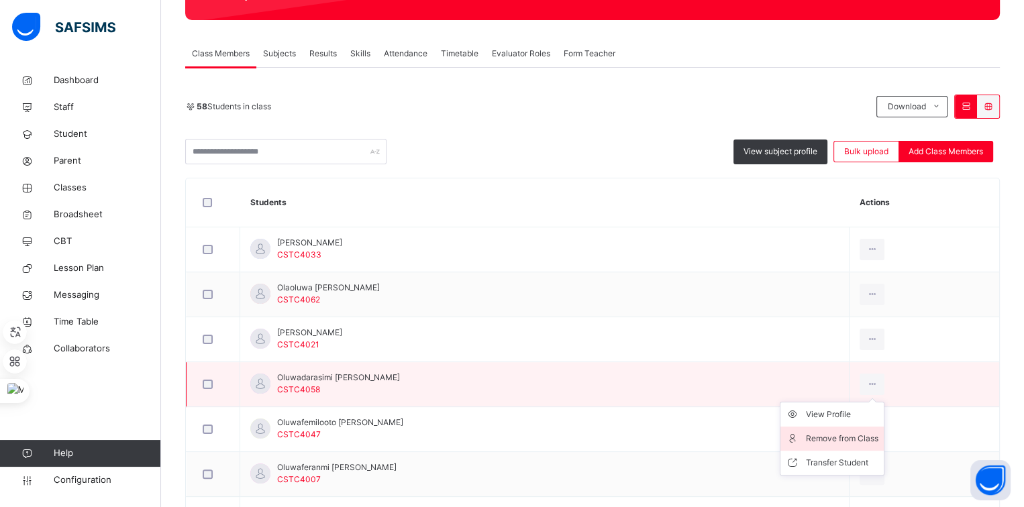
click at [872, 427] on li "Remove from Class" at bounding box center [831, 439] width 103 height 24
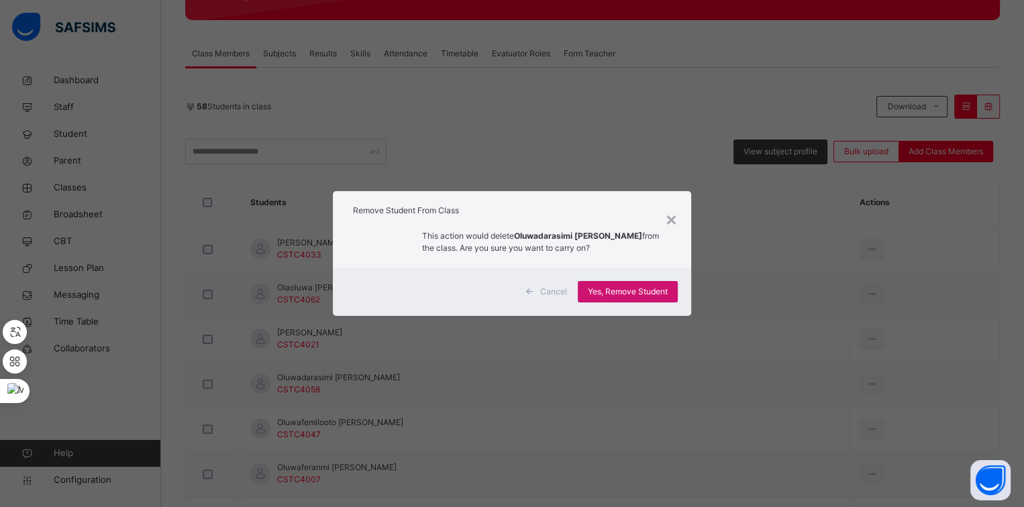
click at [658, 291] on span "Yes, Remove Student" at bounding box center [628, 292] width 80 height 12
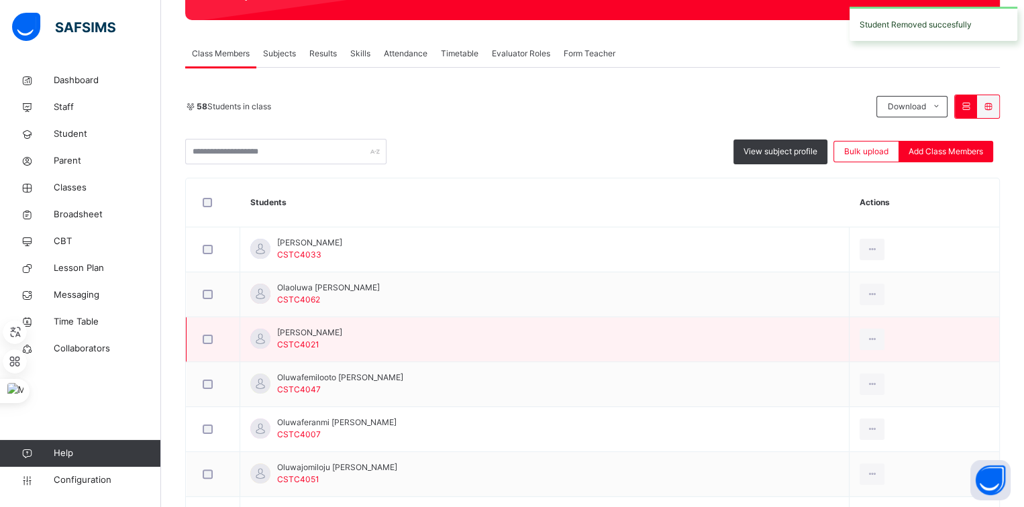
scroll to position [226, 0]
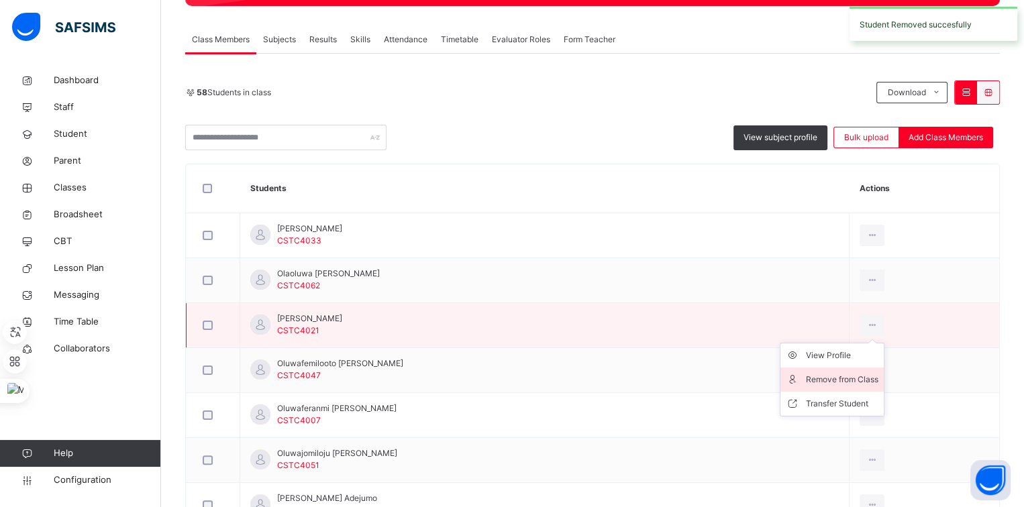
click at [878, 379] on div "Remove from Class" at bounding box center [842, 379] width 72 height 13
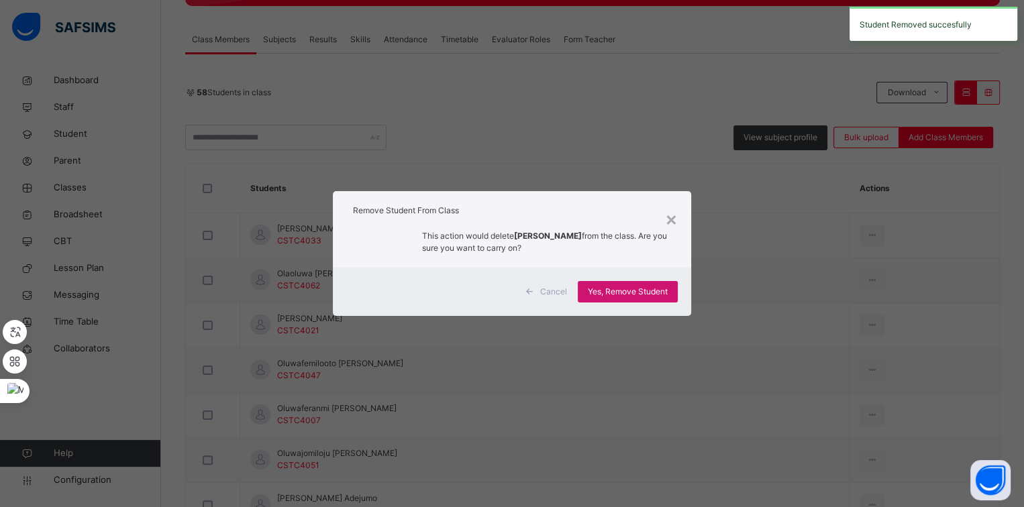
click at [662, 289] on span "Yes, Remove Student" at bounding box center [628, 292] width 80 height 12
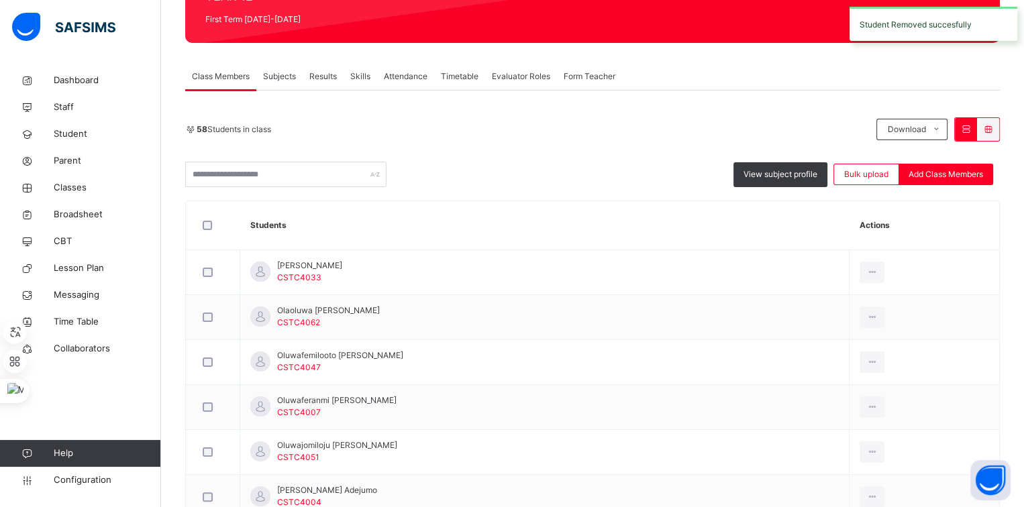
scroll to position [193, 0]
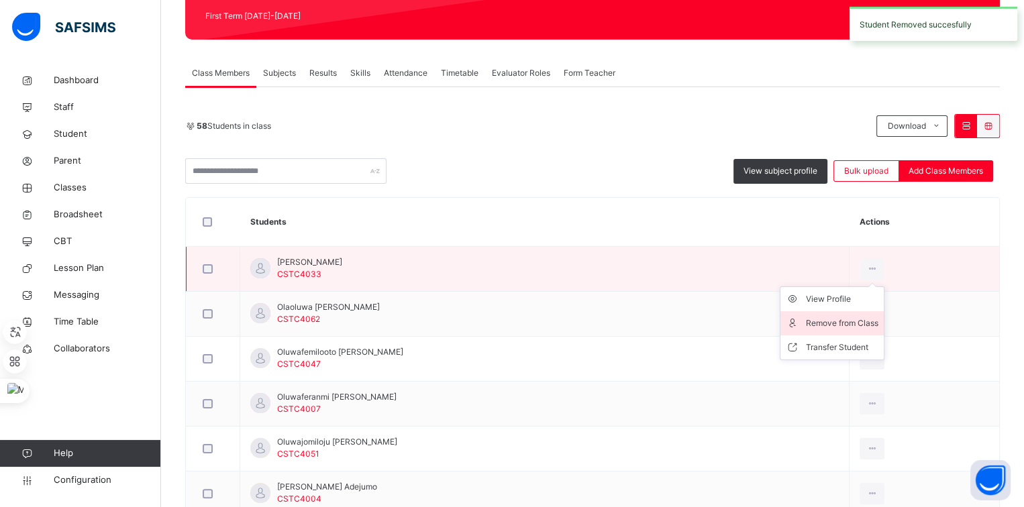
click at [872, 319] on div "Remove from Class" at bounding box center [842, 323] width 72 height 13
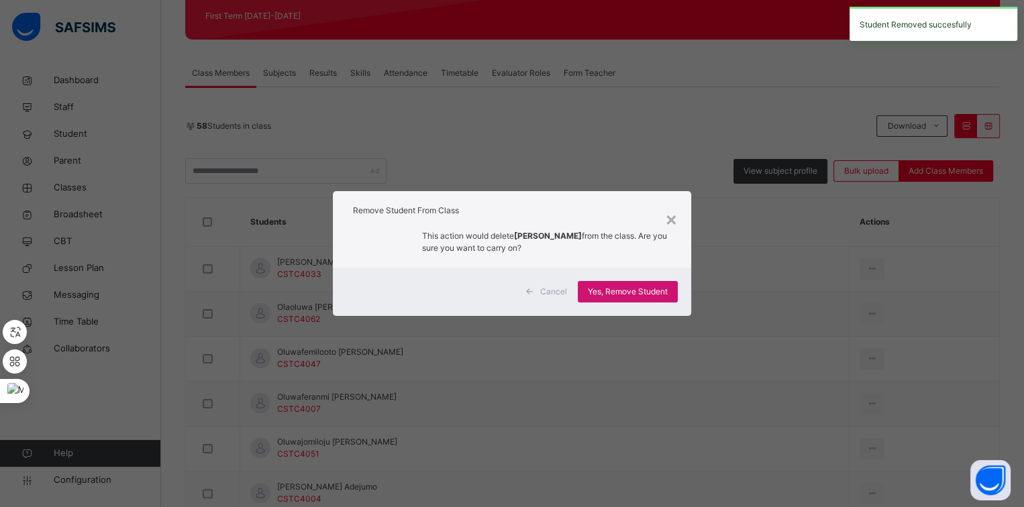
click at [667, 290] on span "Yes, Remove Student" at bounding box center [628, 292] width 80 height 12
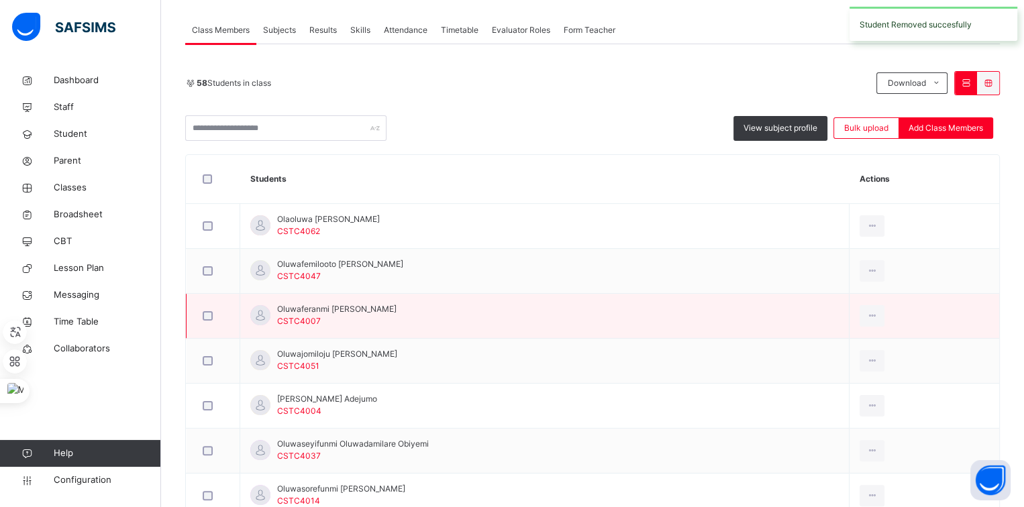
scroll to position [238, 0]
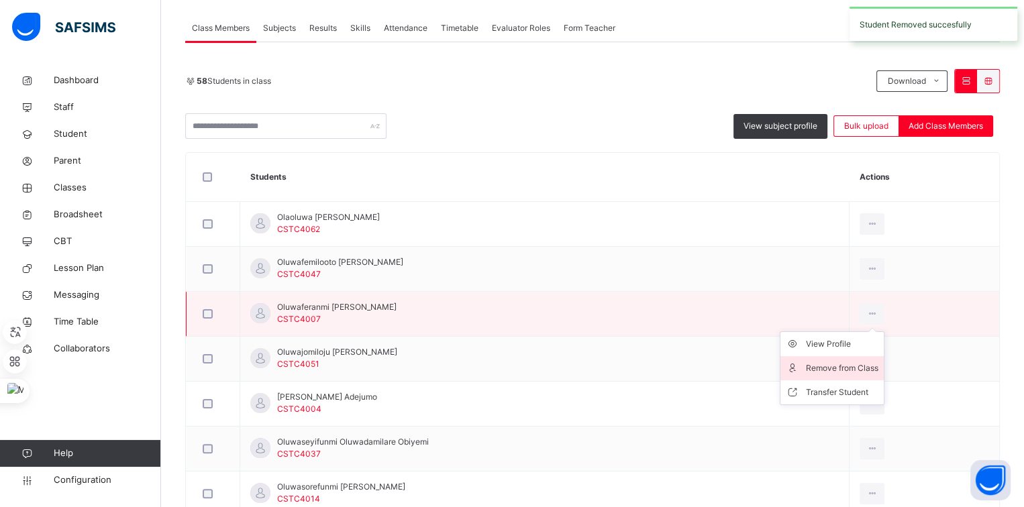
click at [868, 362] on div "Remove from Class" at bounding box center [842, 368] width 72 height 13
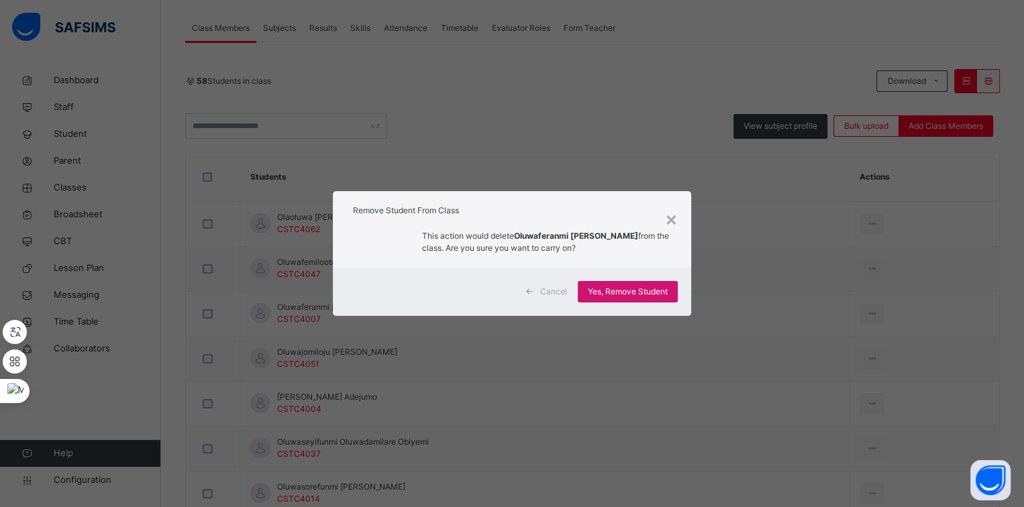
click at [660, 291] on span "Yes, Remove Student" at bounding box center [628, 292] width 80 height 12
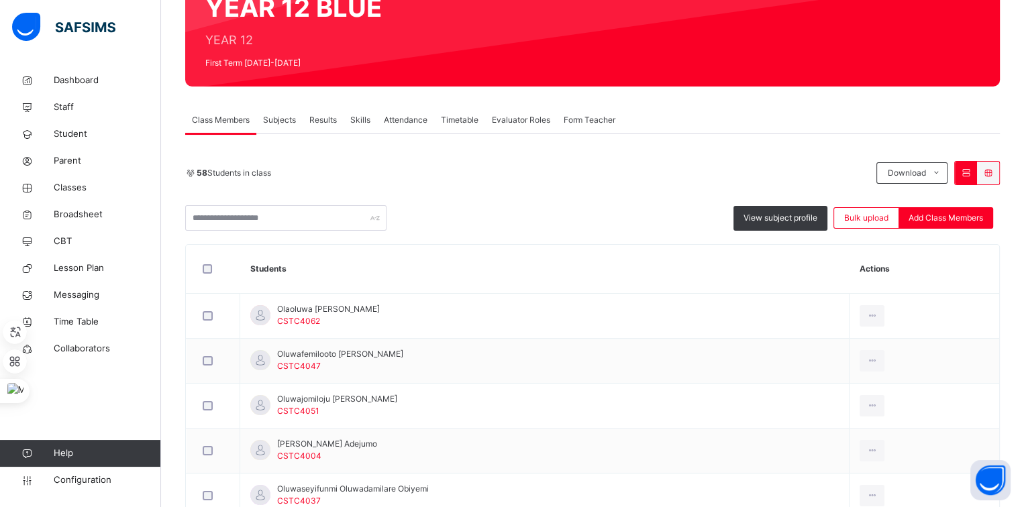
scroll to position [148, 0]
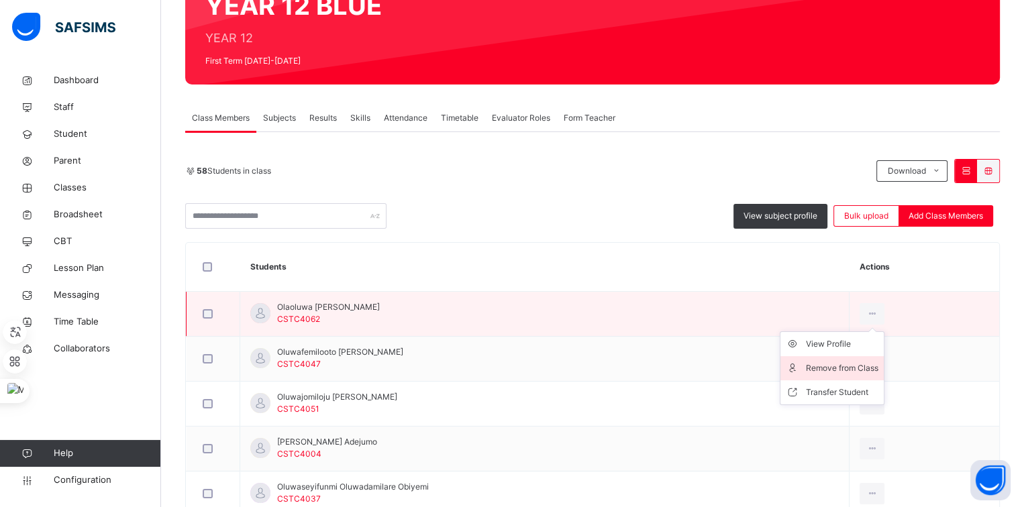
click at [859, 370] on div "Remove from Class" at bounding box center [842, 368] width 72 height 13
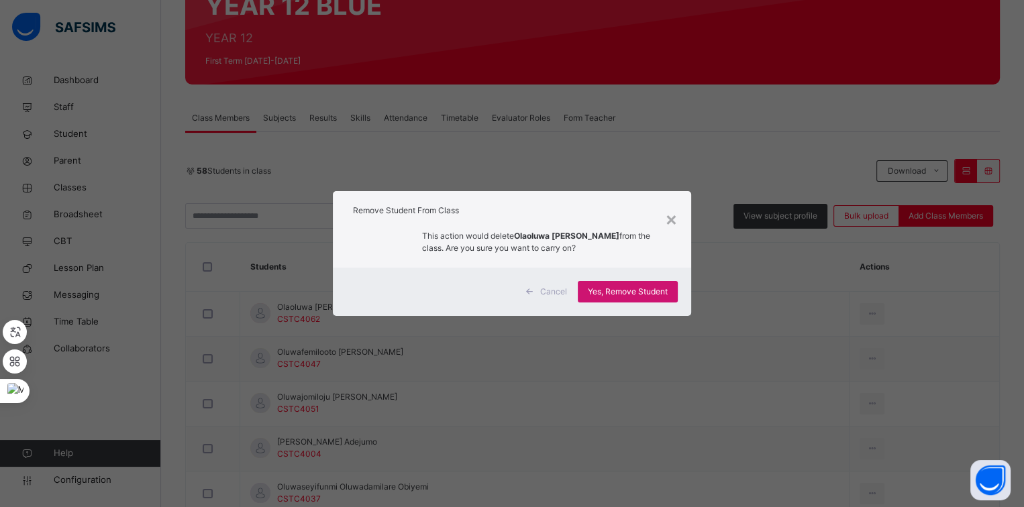
click at [633, 293] on span "Yes, Remove Student" at bounding box center [628, 292] width 80 height 12
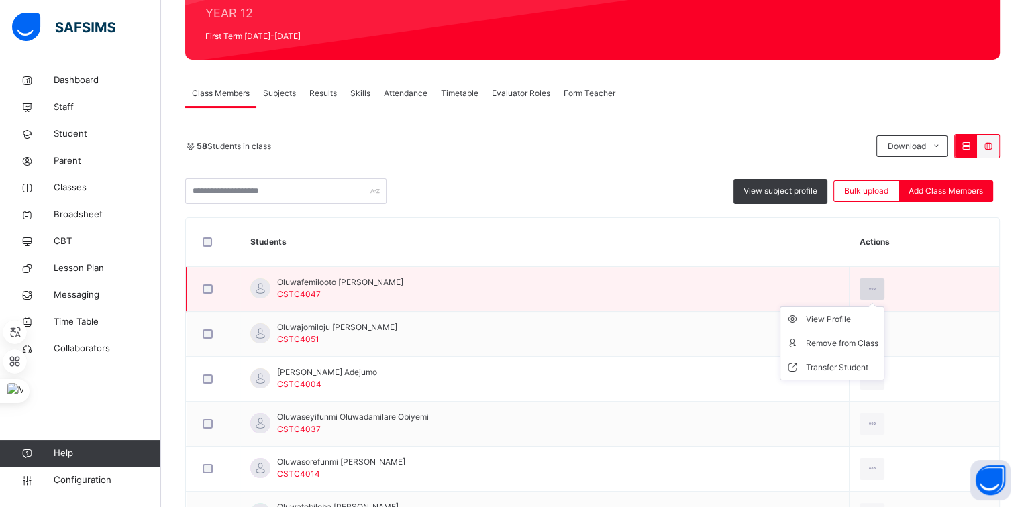
scroll to position [173, 0]
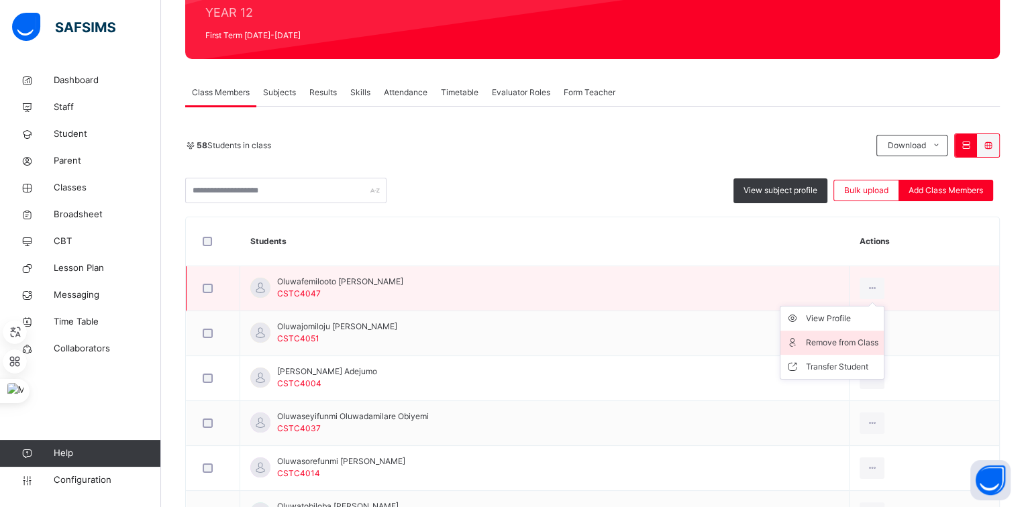
click at [870, 331] on li "Remove from Class" at bounding box center [831, 343] width 103 height 24
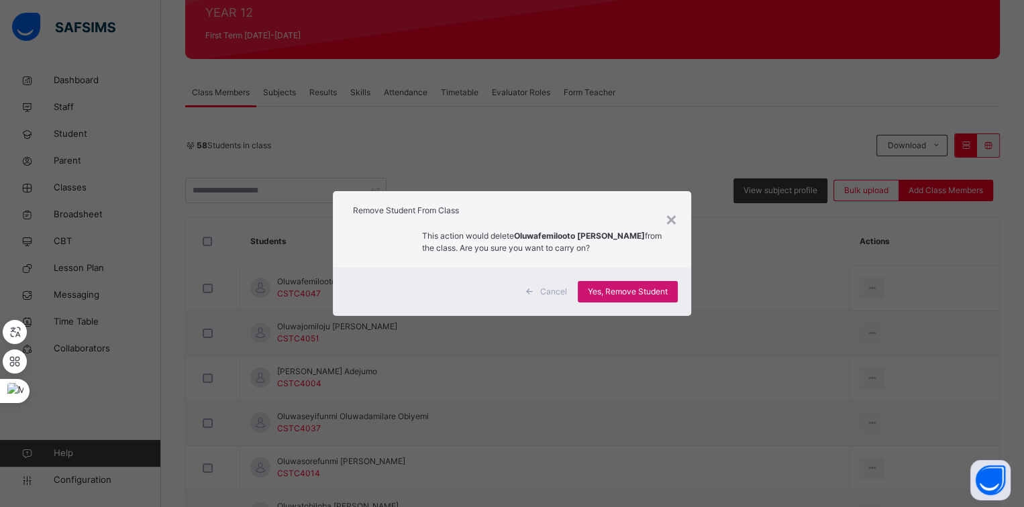
click at [649, 296] on span "Yes, Remove Student" at bounding box center [628, 292] width 80 height 12
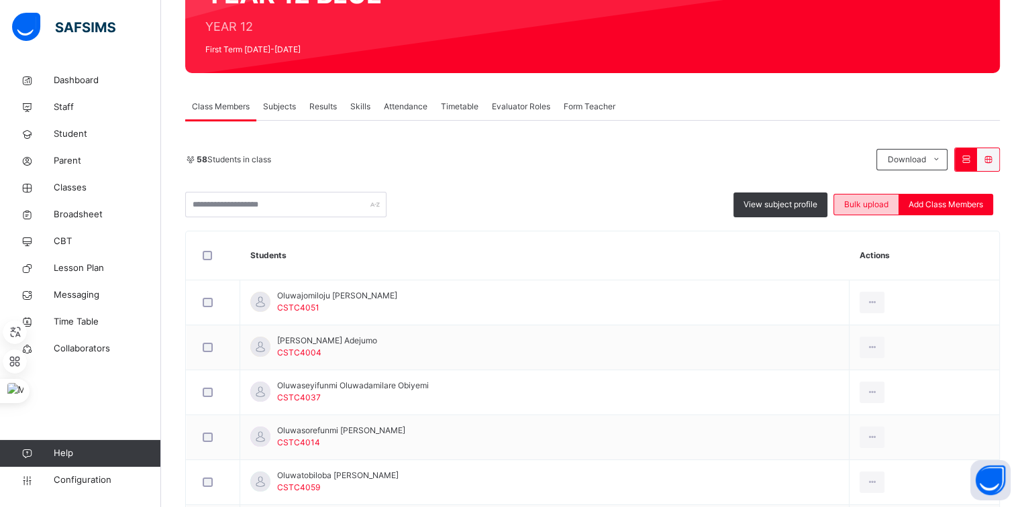
scroll to position [170, 0]
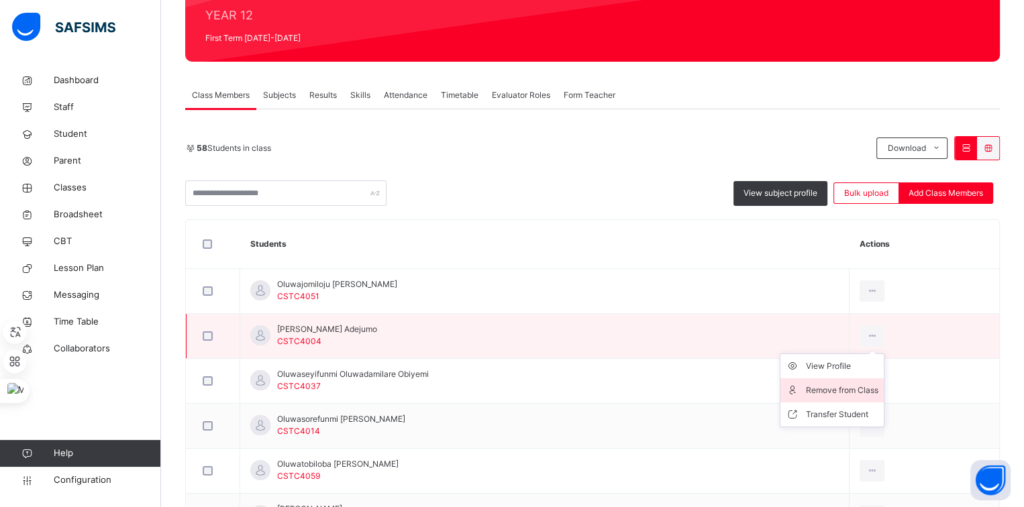
click at [846, 385] on div "Remove from Class" at bounding box center [842, 390] width 72 height 13
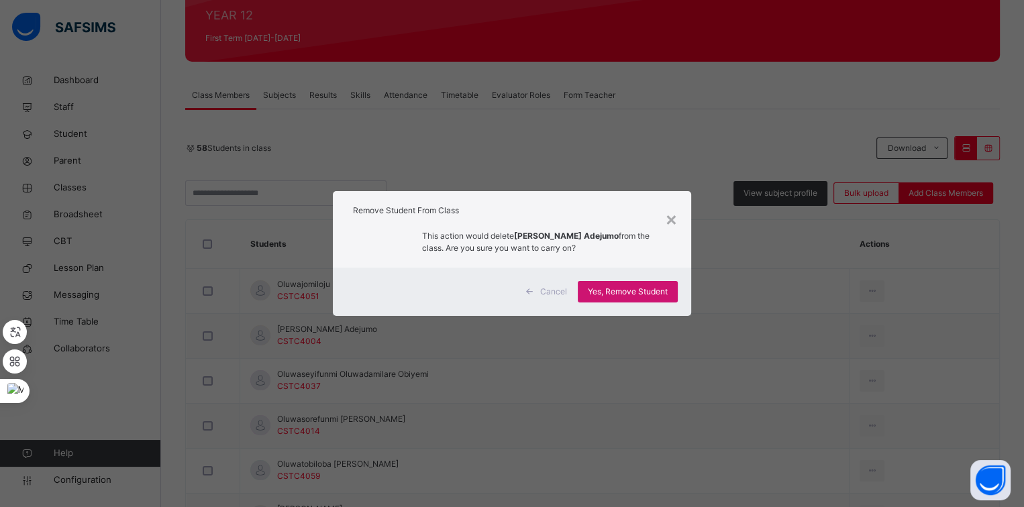
click at [646, 301] on div "Yes, Remove Student" at bounding box center [628, 291] width 100 height 21
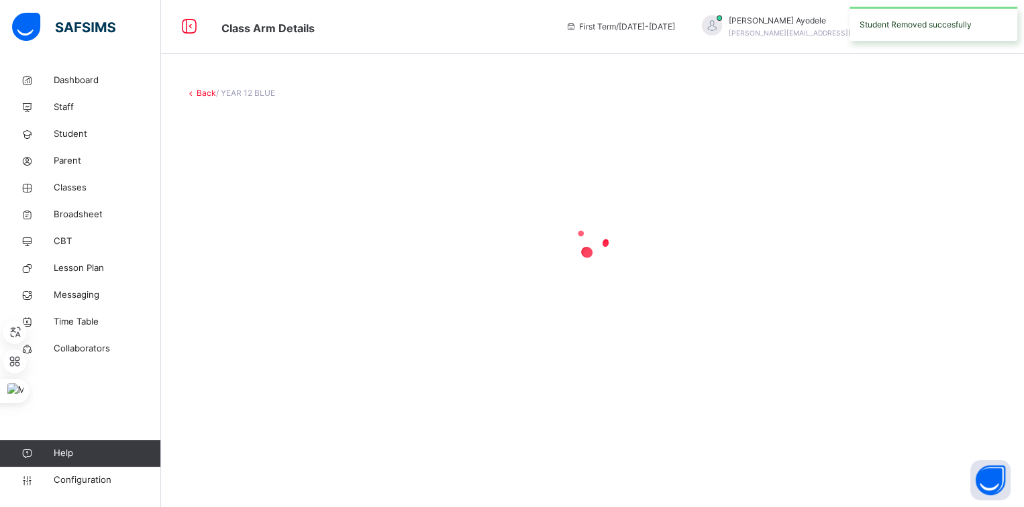
scroll to position [0, 0]
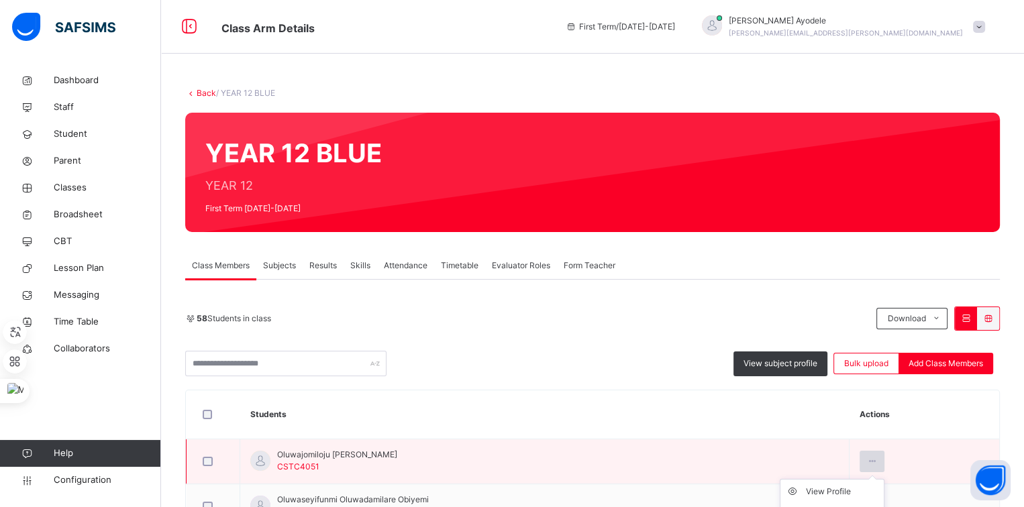
click at [874, 453] on div at bounding box center [871, 461] width 25 height 21
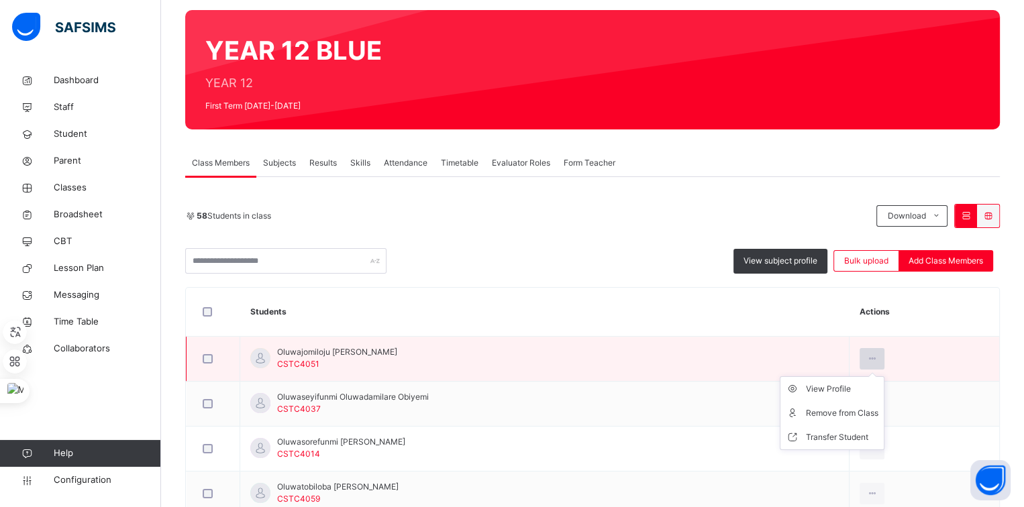
scroll to position [106, 0]
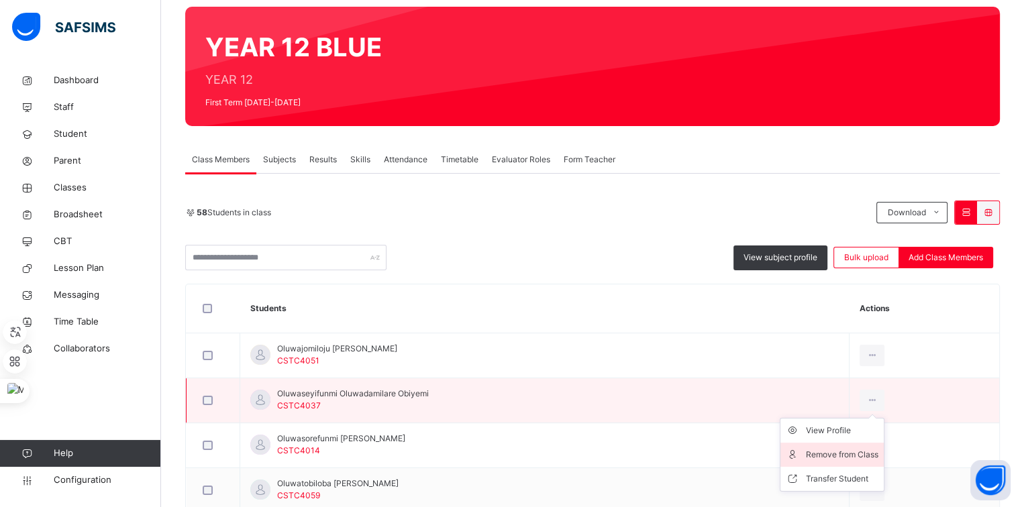
click at [850, 443] on li "Remove from Class" at bounding box center [831, 455] width 103 height 24
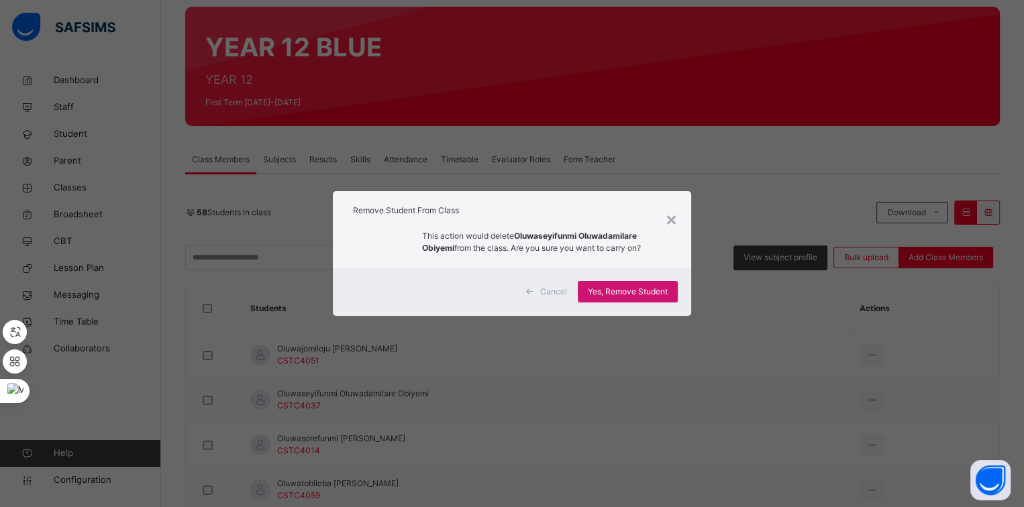
click at [666, 299] on div "Yes, Remove Student" at bounding box center [628, 291] width 100 height 21
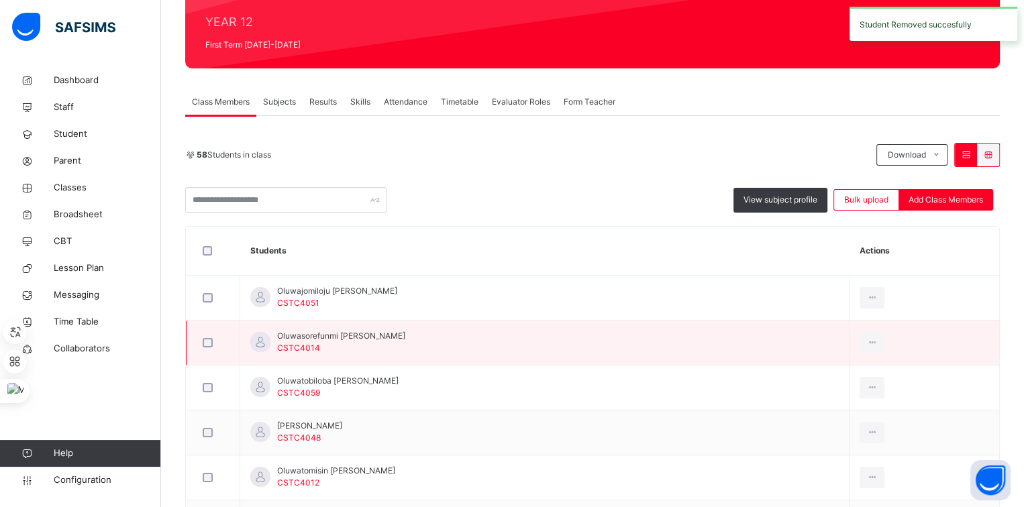
scroll to position [164, 0]
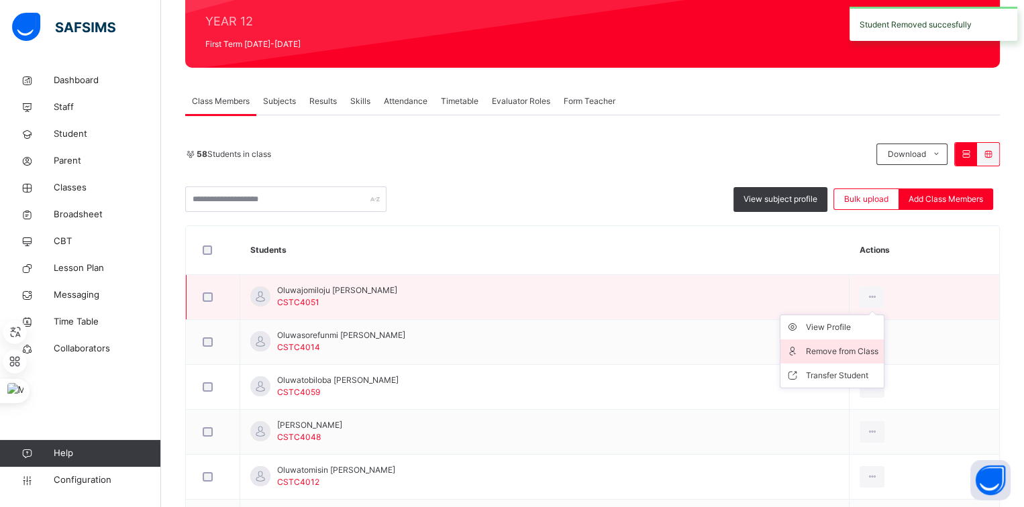
click at [851, 347] on div "Remove from Class" at bounding box center [842, 351] width 72 height 13
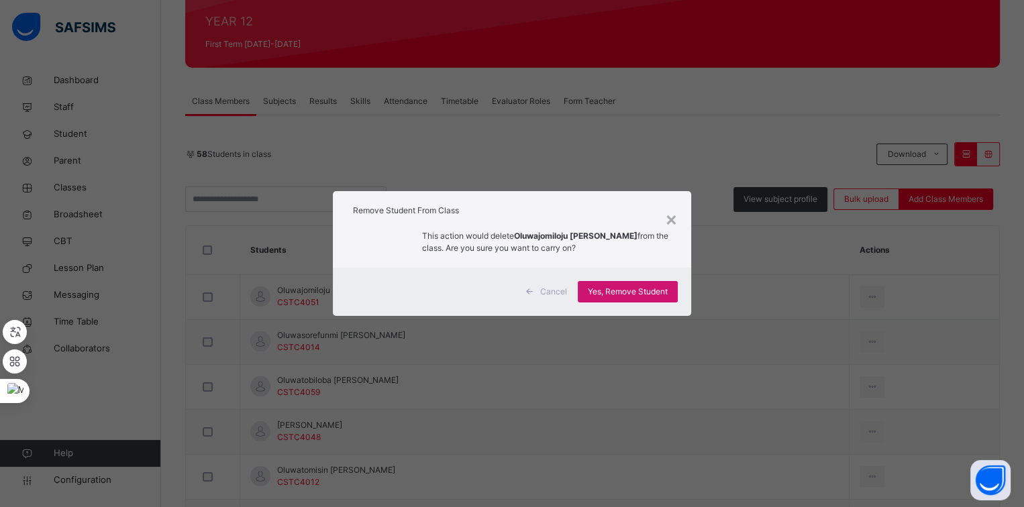
click at [654, 289] on span "Yes, Remove Student" at bounding box center [628, 292] width 80 height 12
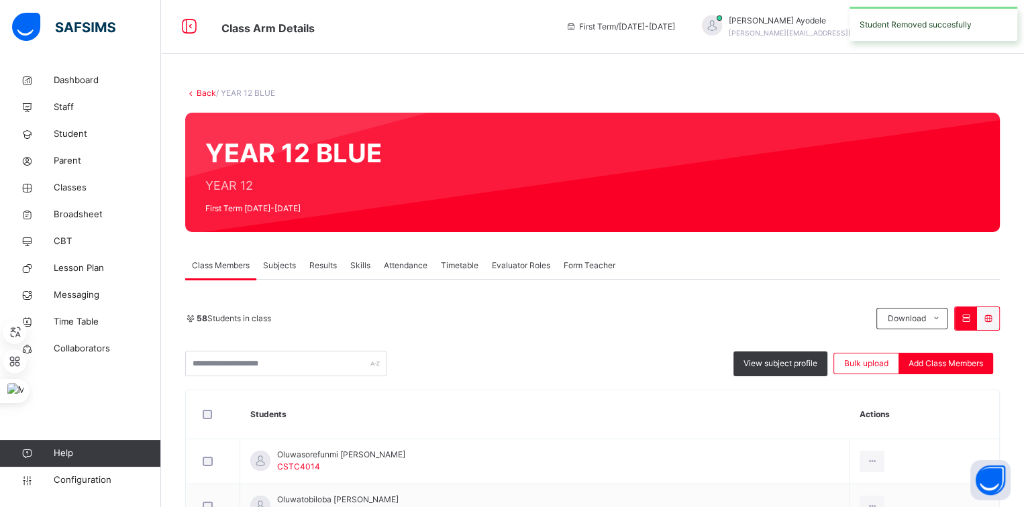
scroll to position [117, 0]
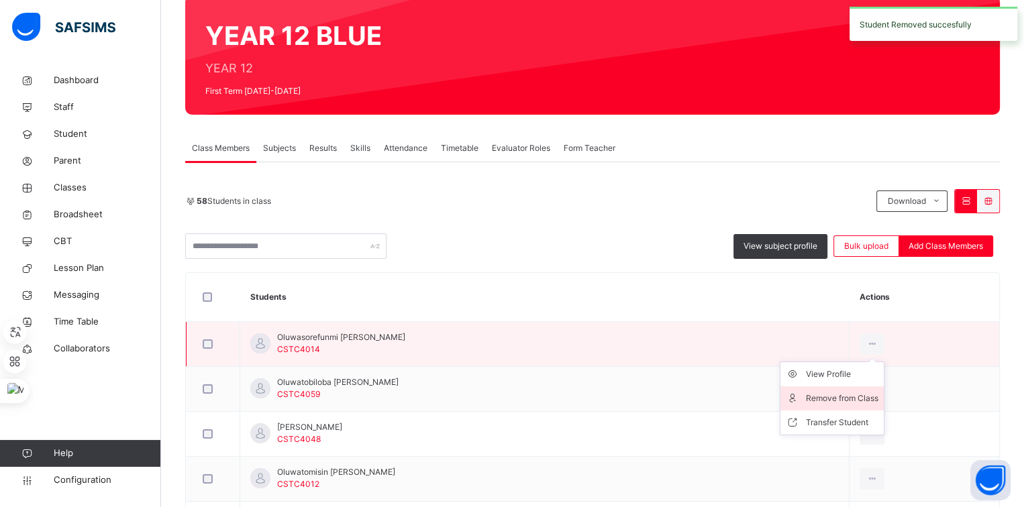
click at [839, 392] on div "Remove from Class" at bounding box center [842, 398] width 72 height 13
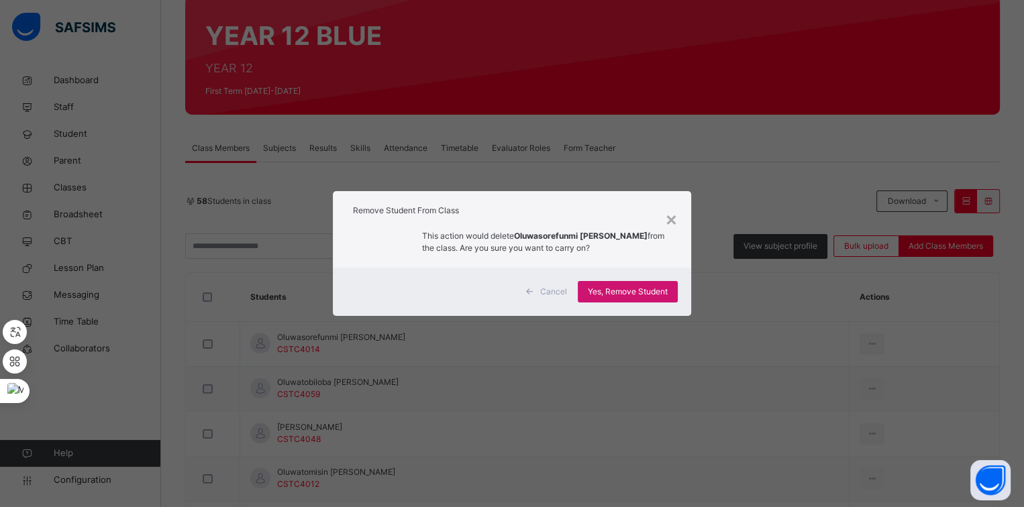
click at [665, 286] on span "Yes, Remove Student" at bounding box center [628, 292] width 80 height 12
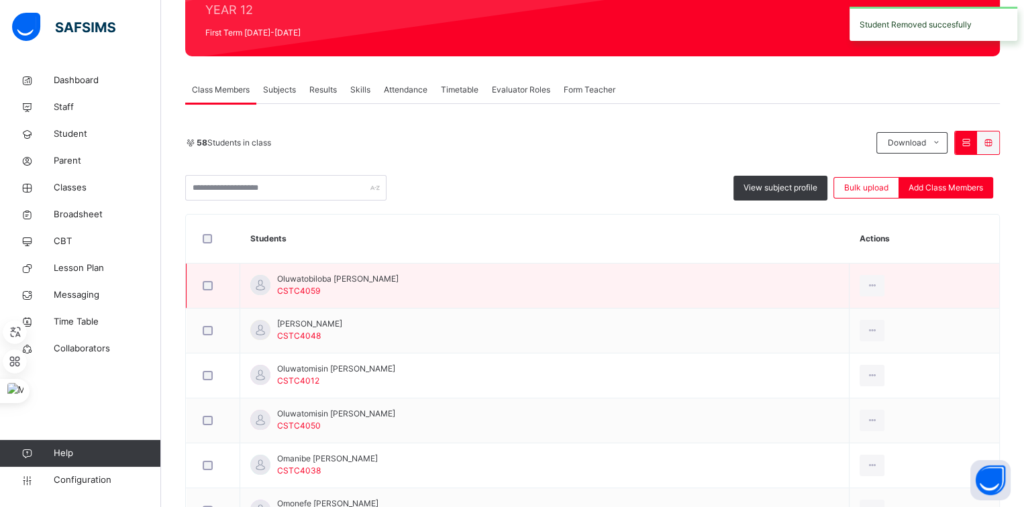
scroll to position [178, 0]
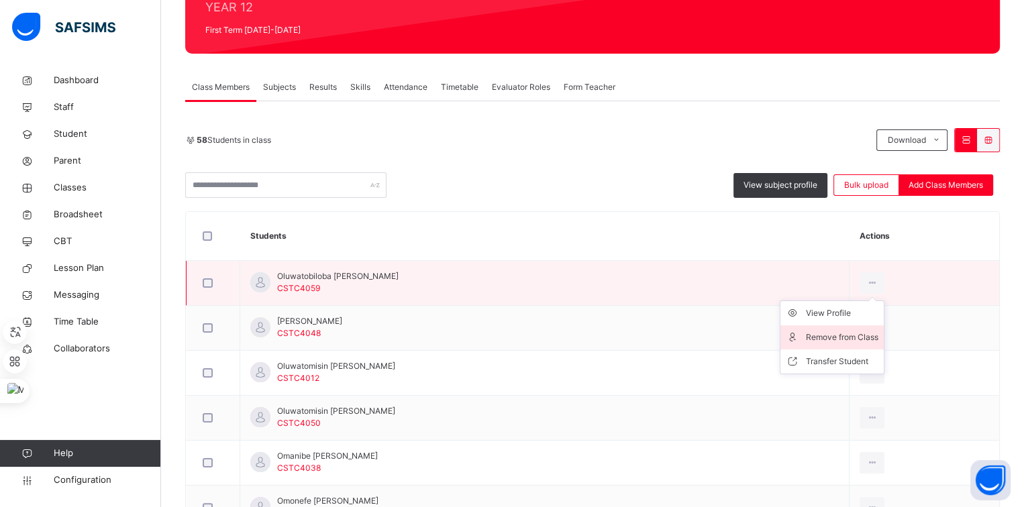
click at [847, 329] on li "Remove from Class" at bounding box center [831, 337] width 103 height 24
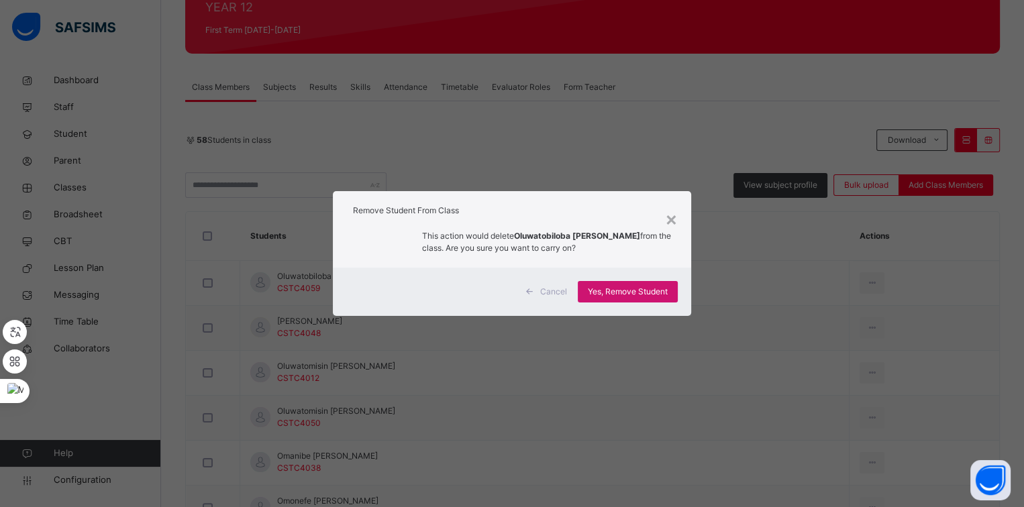
click at [646, 297] on span "Yes, Remove Student" at bounding box center [628, 292] width 80 height 12
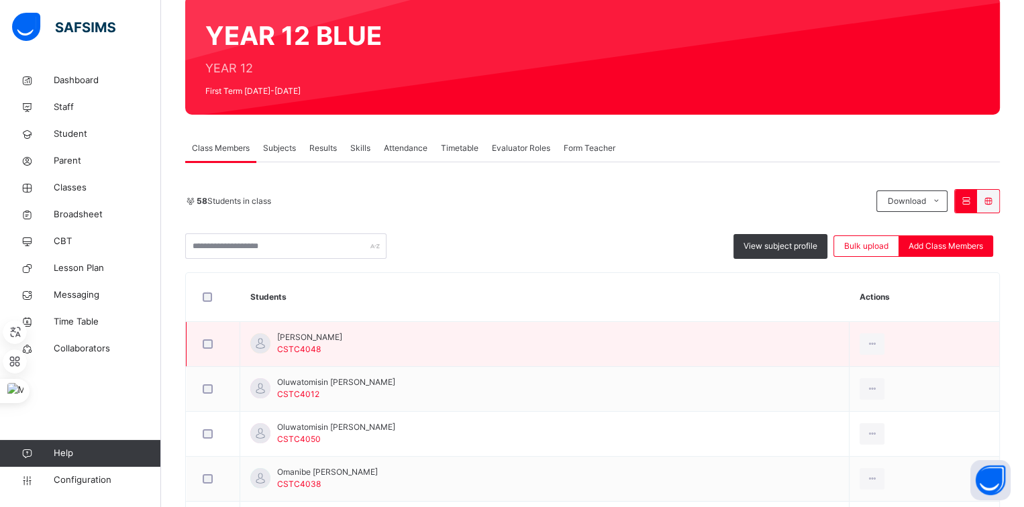
scroll to position [117, 0]
click at [825, 392] on div "Remove from Class" at bounding box center [842, 398] width 72 height 13
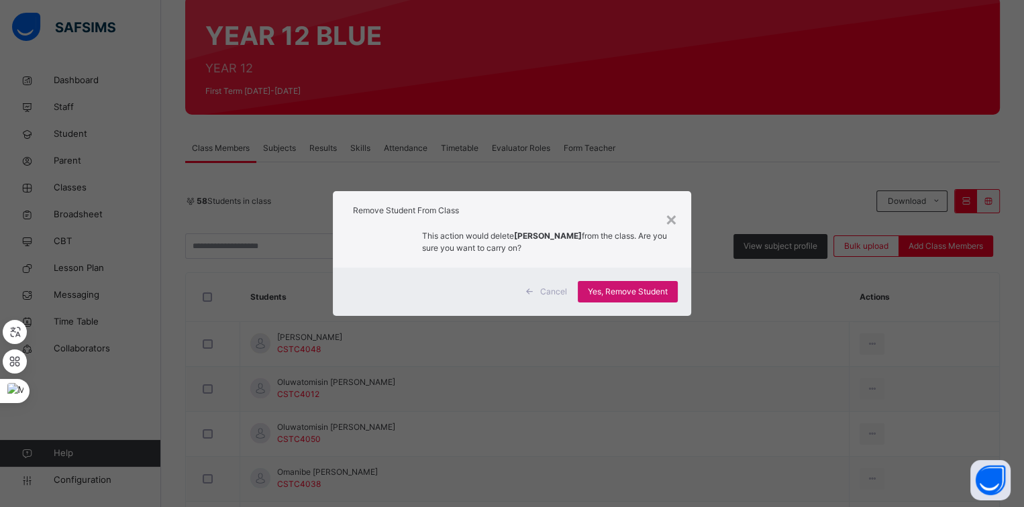
click at [667, 294] on span "Yes, Remove Student" at bounding box center [628, 292] width 80 height 12
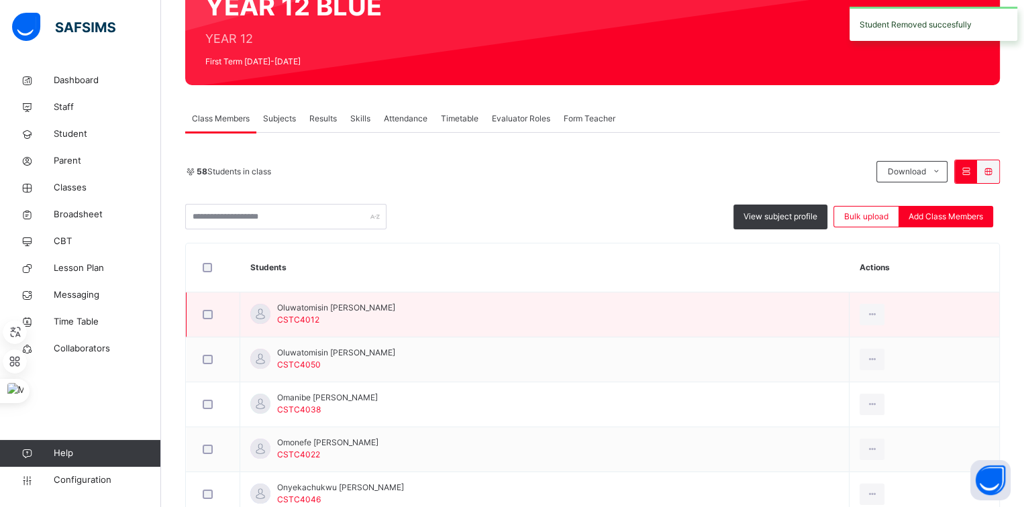
scroll to position [181, 0]
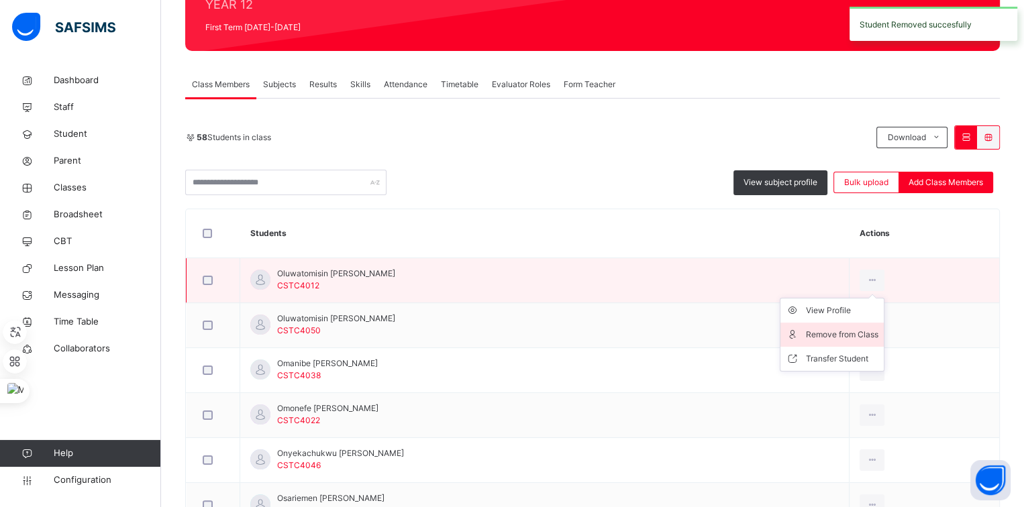
click at [821, 326] on li "Remove from Class" at bounding box center [831, 335] width 103 height 24
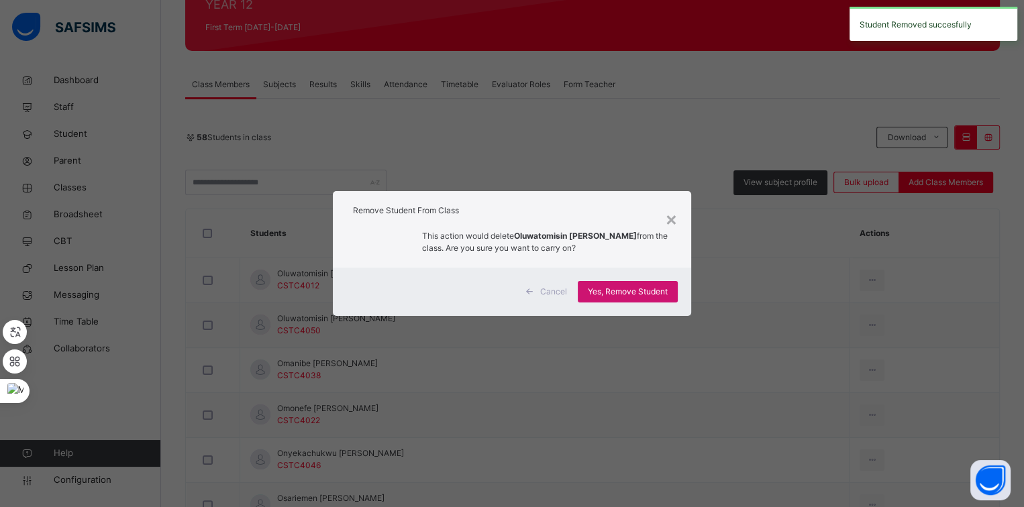
click at [662, 287] on span "Yes, Remove Student" at bounding box center [628, 292] width 80 height 12
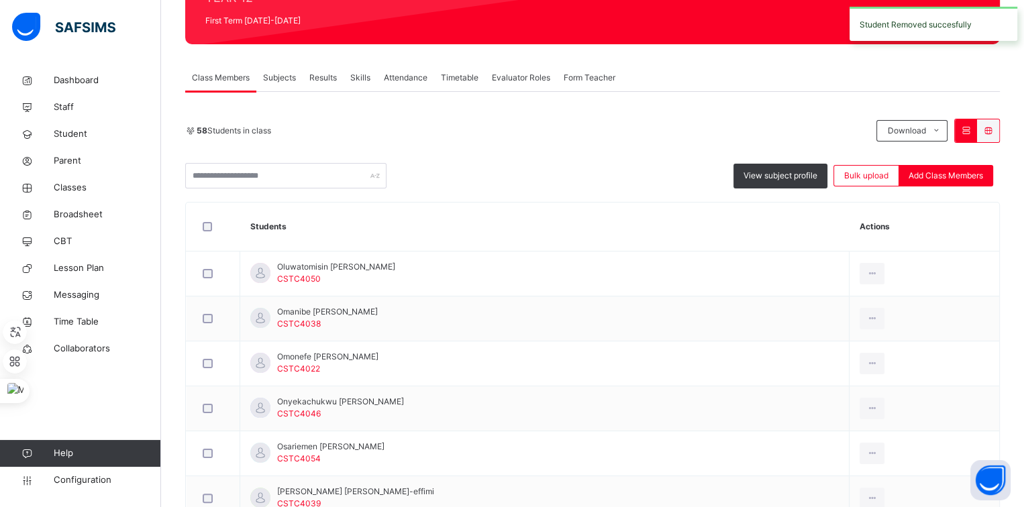
scroll to position [190, 0]
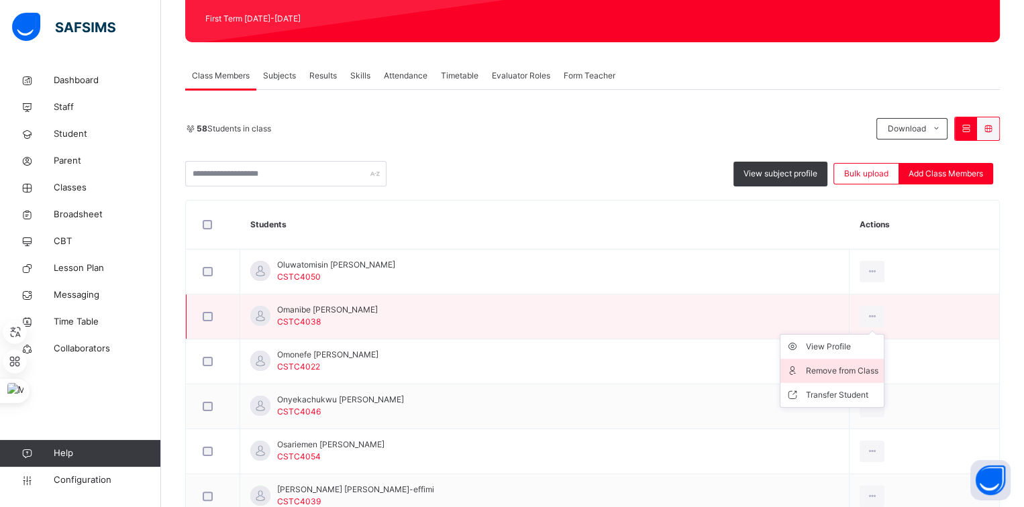
click at [830, 364] on div "Remove from Class" at bounding box center [842, 370] width 72 height 13
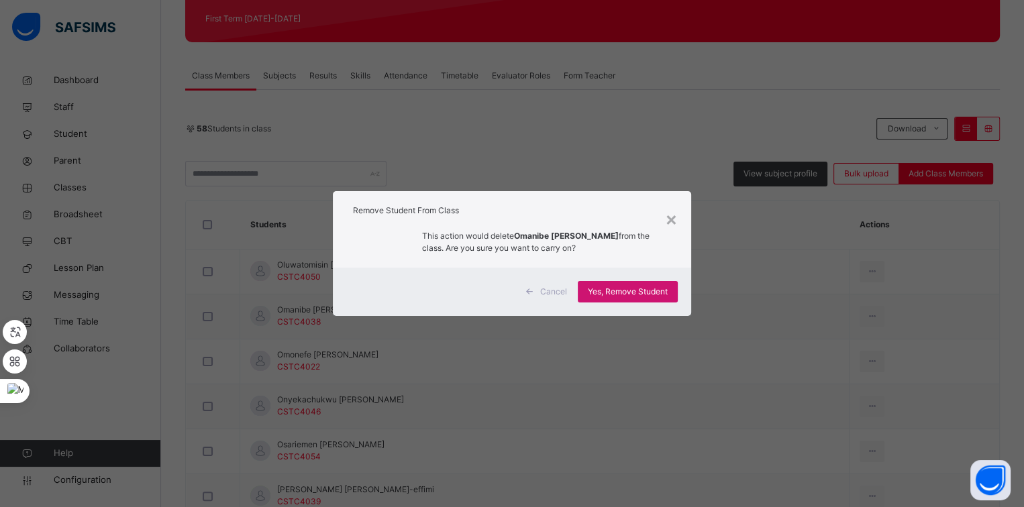
click at [651, 289] on span "Yes, Remove Student" at bounding box center [628, 292] width 80 height 12
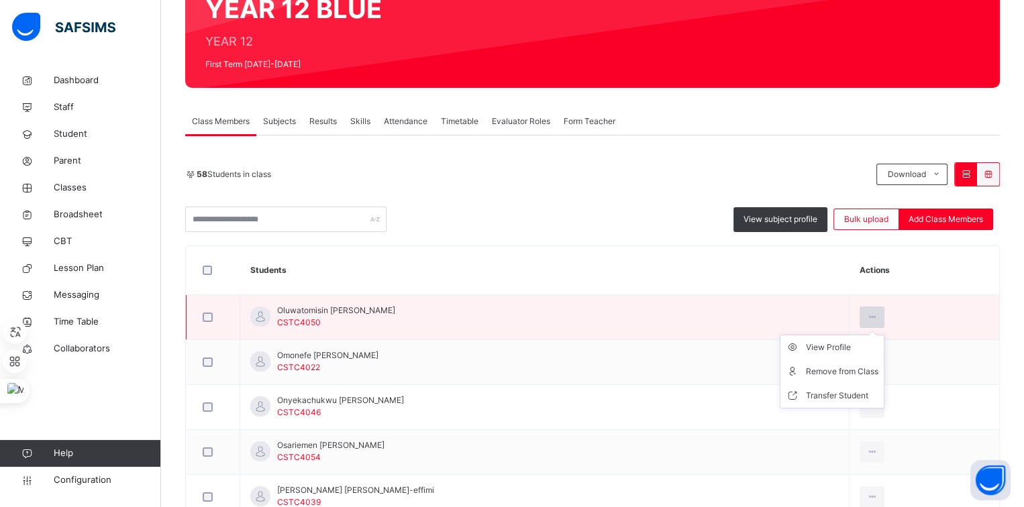
scroll to position [145, 0]
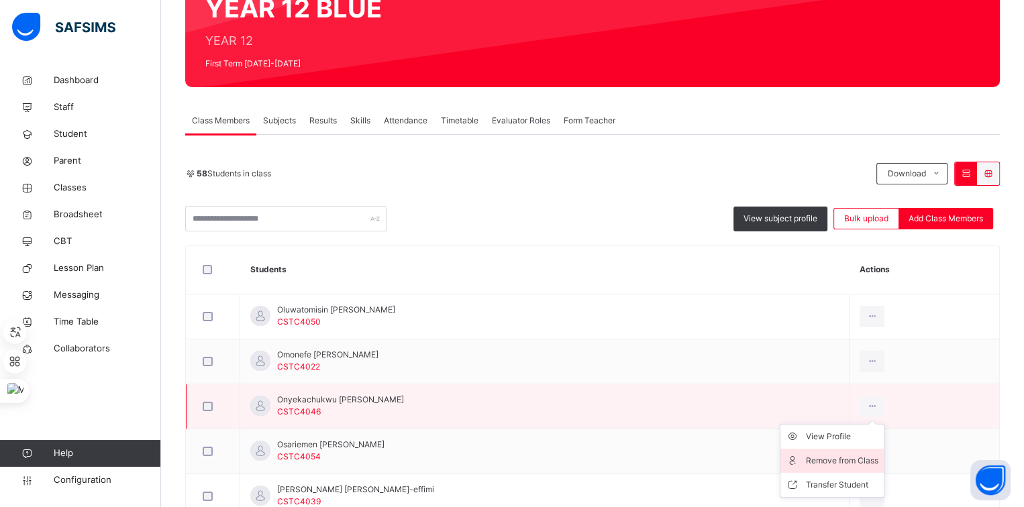
click at [830, 456] on div "Remove from Class" at bounding box center [842, 460] width 72 height 13
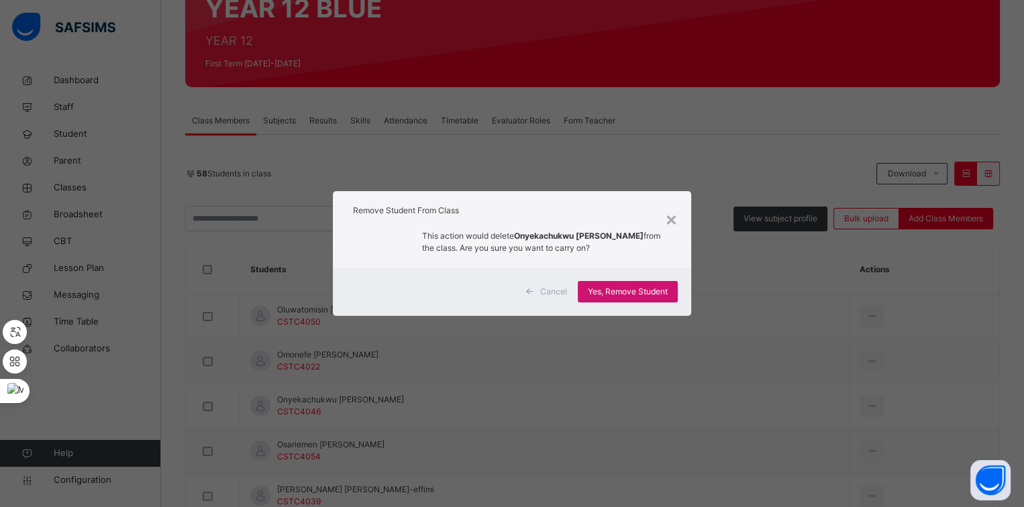
click at [672, 288] on div "Yes, Remove Student" at bounding box center [628, 291] width 100 height 21
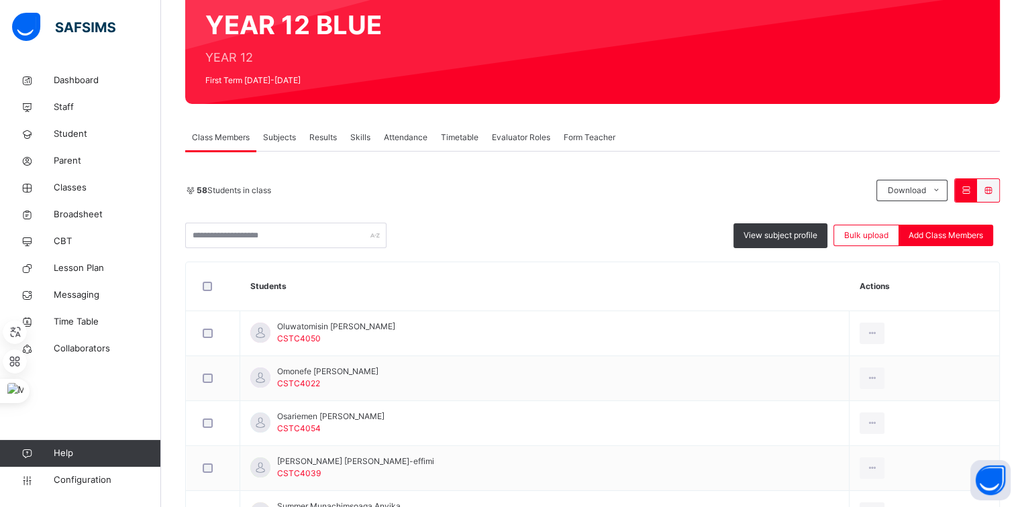
scroll to position [140, 0]
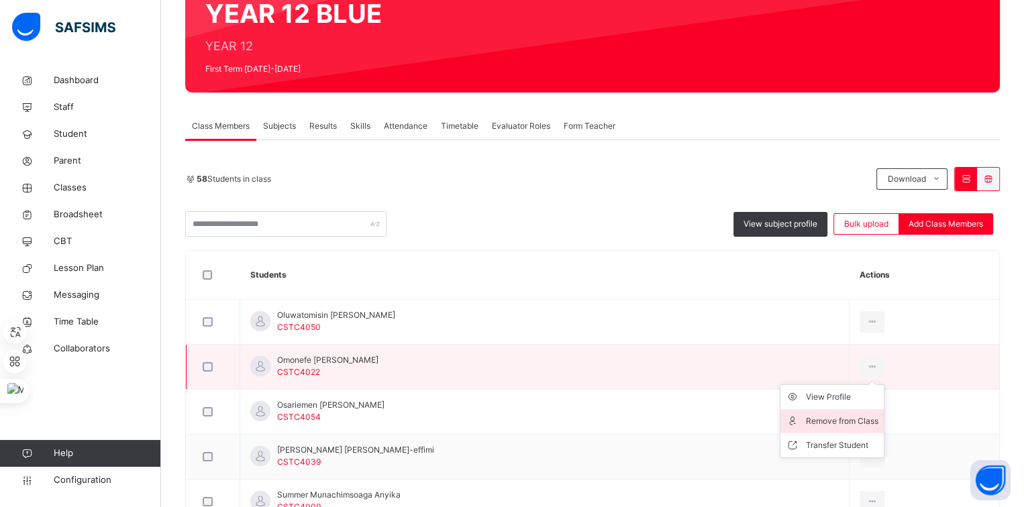
click at [828, 418] on div "Remove from Class" at bounding box center [842, 421] width 72 height 13
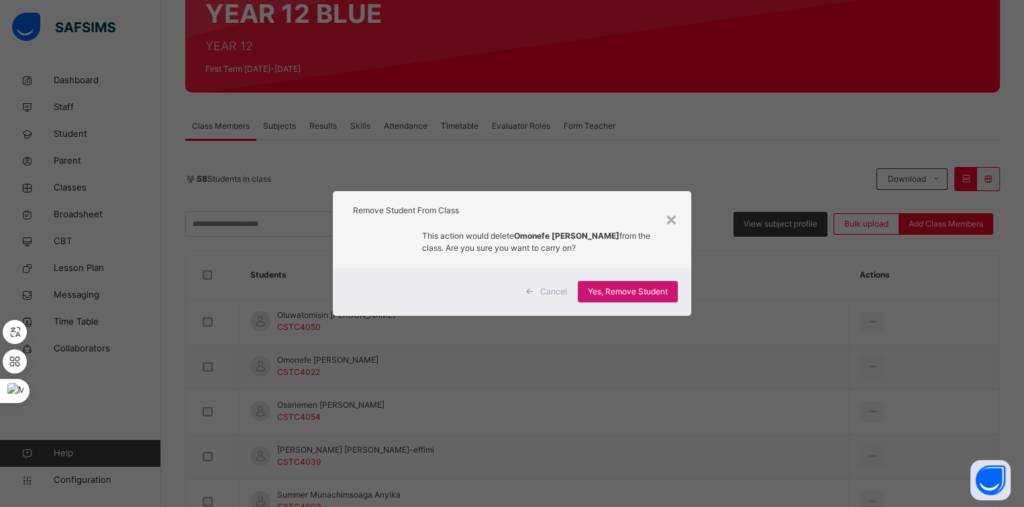
click at [647, 301] on div "Yes, Remove Student" at bounding box center [628, 291] width 100 height 21
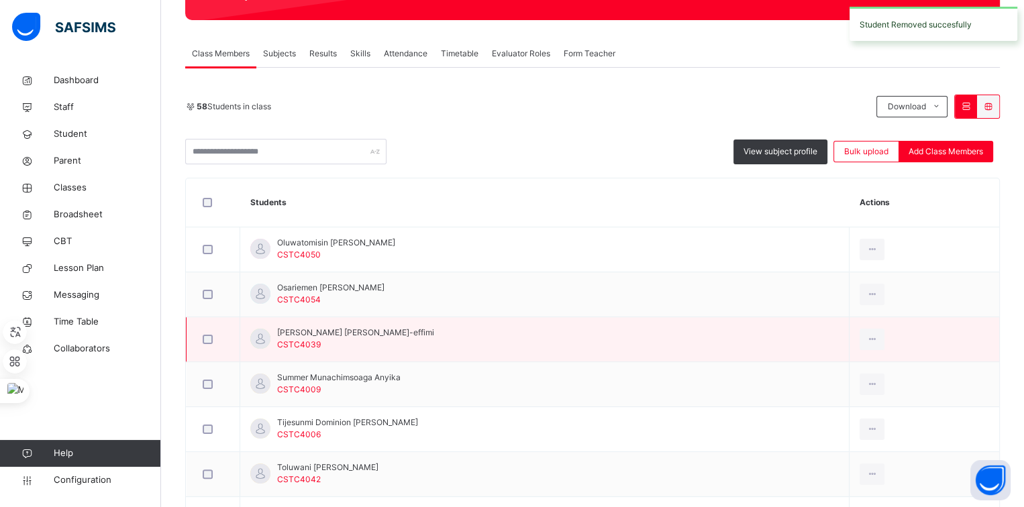
scroll to position [221, 0]
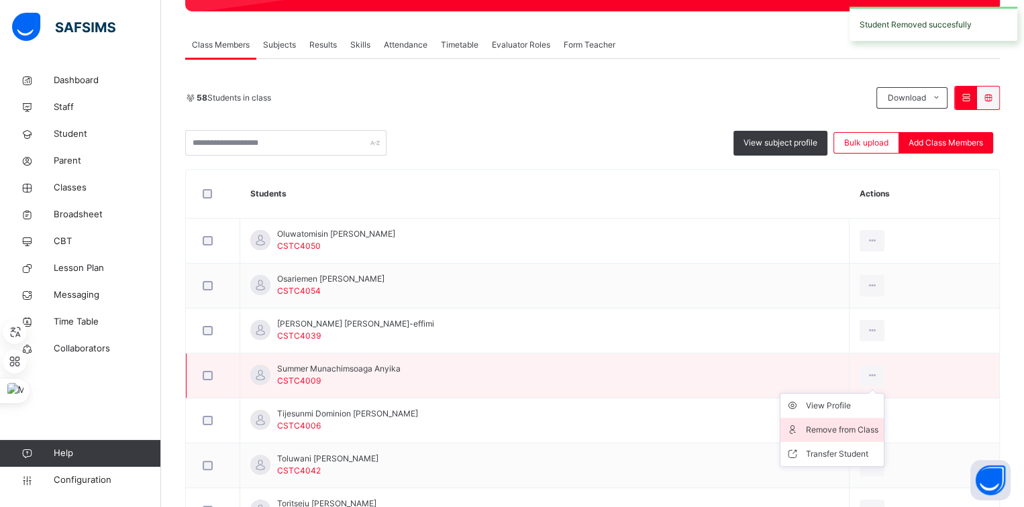
click at [831, 424] on div "Remove from Class" at bounding box center [842, 429] width 72 height 13
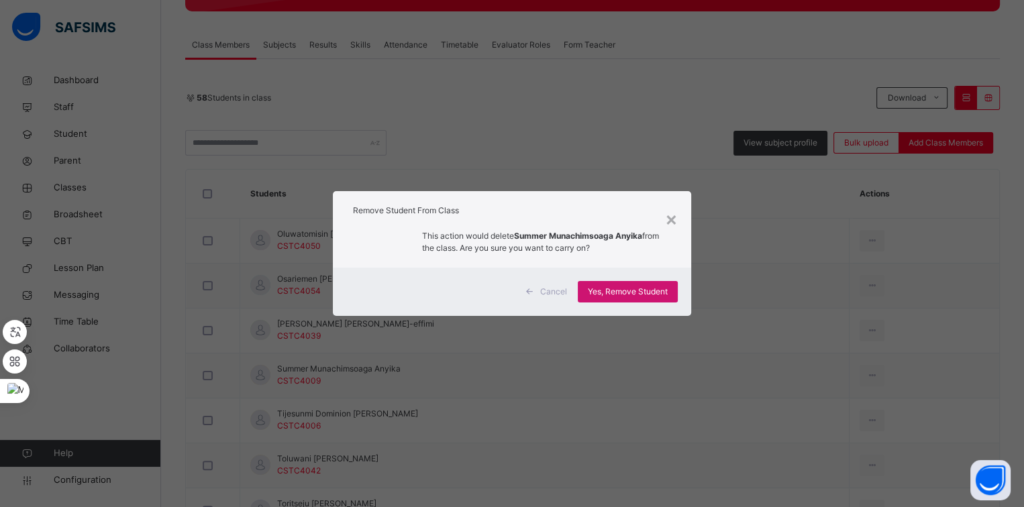
click at [637, 293] on span "Yes, Remove Student" at bounding box center [628, 292] width 80 height 12
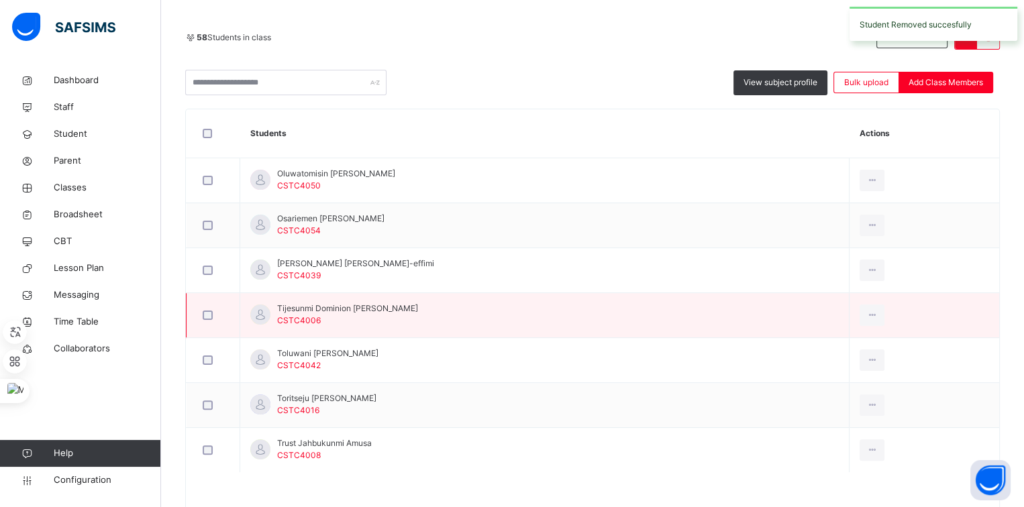
scroll to position [282, 0]
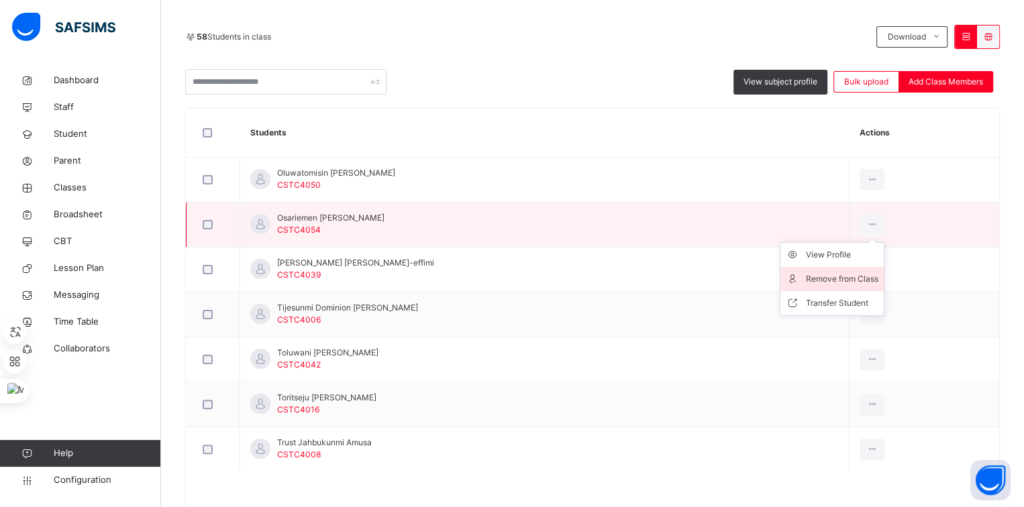
click at [823, 274] on div "Remove from Class" at bounding box center [842, 278] width 72 height 13
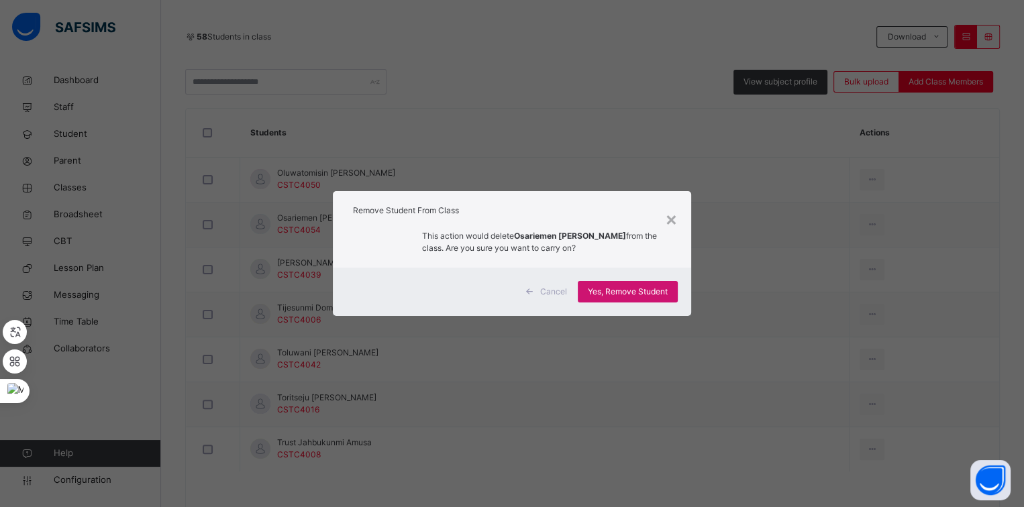
click at [649, 287] on span "Yes, Remove Student" at bounding box center [628, 292] width 80 height 12
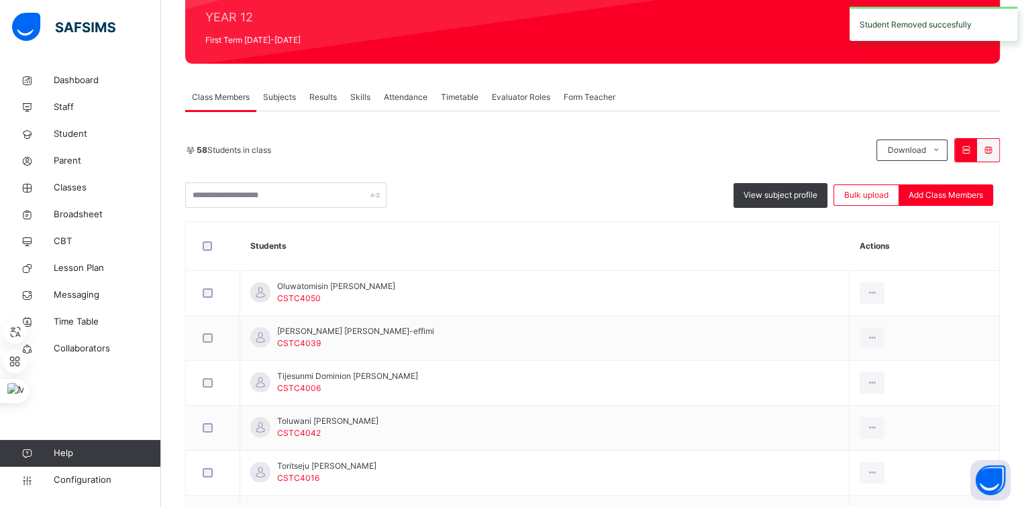
scroll to position [170, 0]
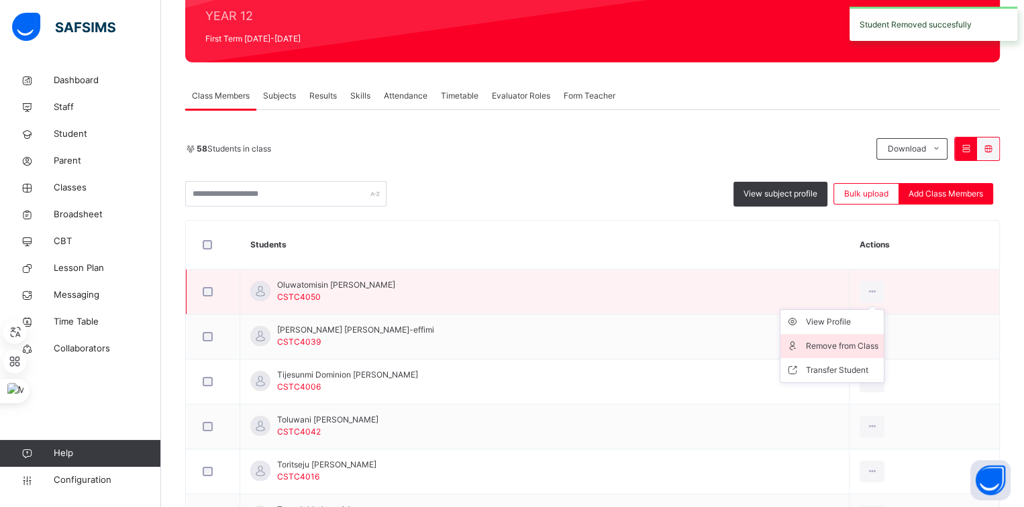
click at [827, 344] on div "Remove from Class" at bounding box center [842, 346] width 72 height 13
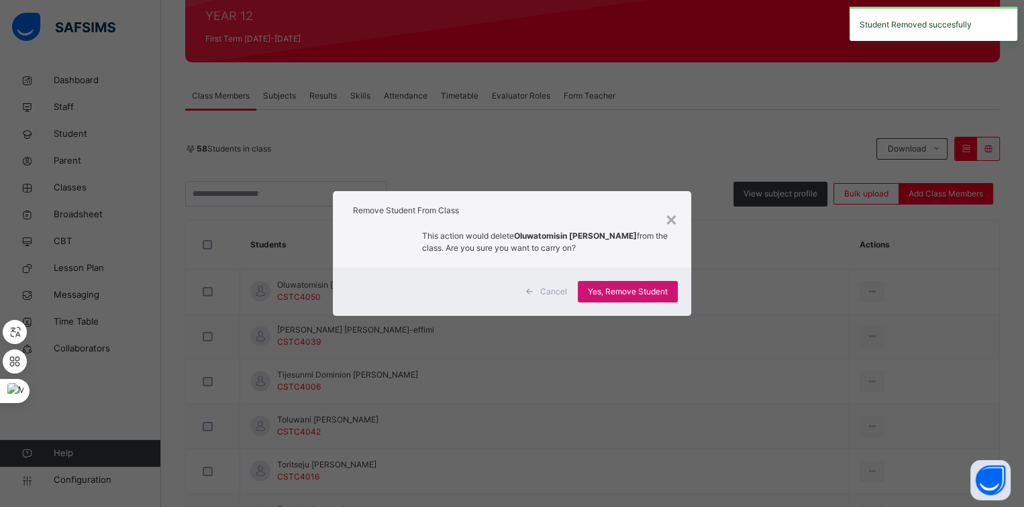
click at [649, 286] on span "Yes, Remove Student" at bounding box center [628, 292] width 80 height 12
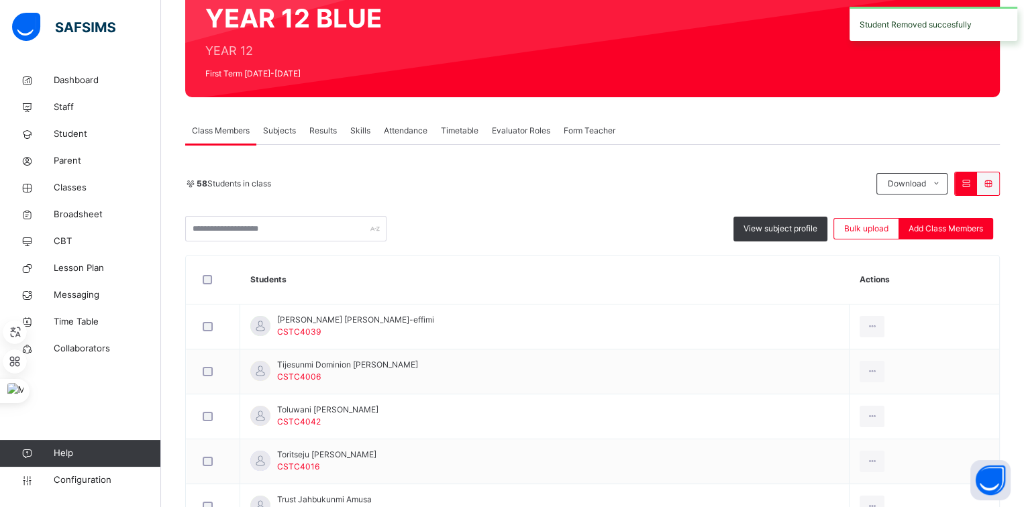
scroll to position [229, 0]
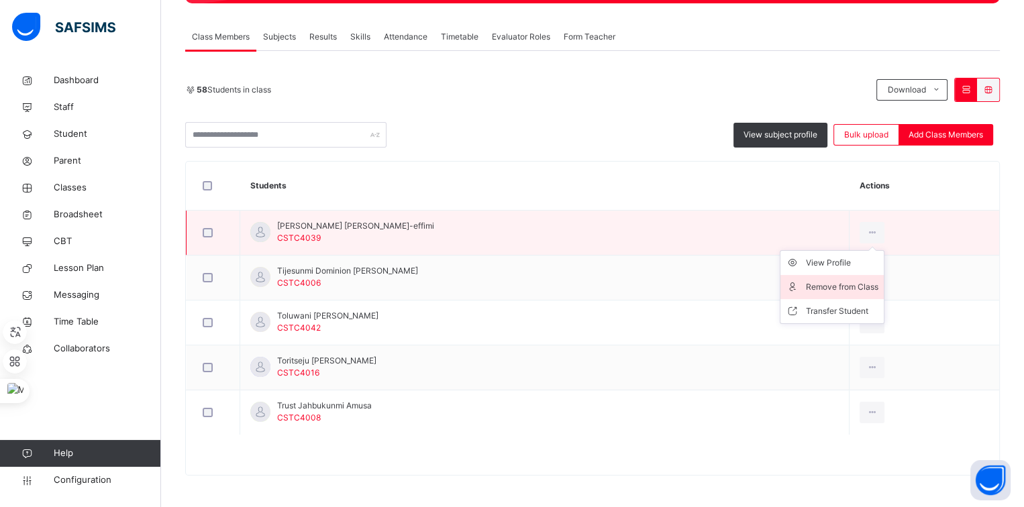
click at [829, 276] on li "Remove from Class" at bounding box center [831, 287] width 103 height 24
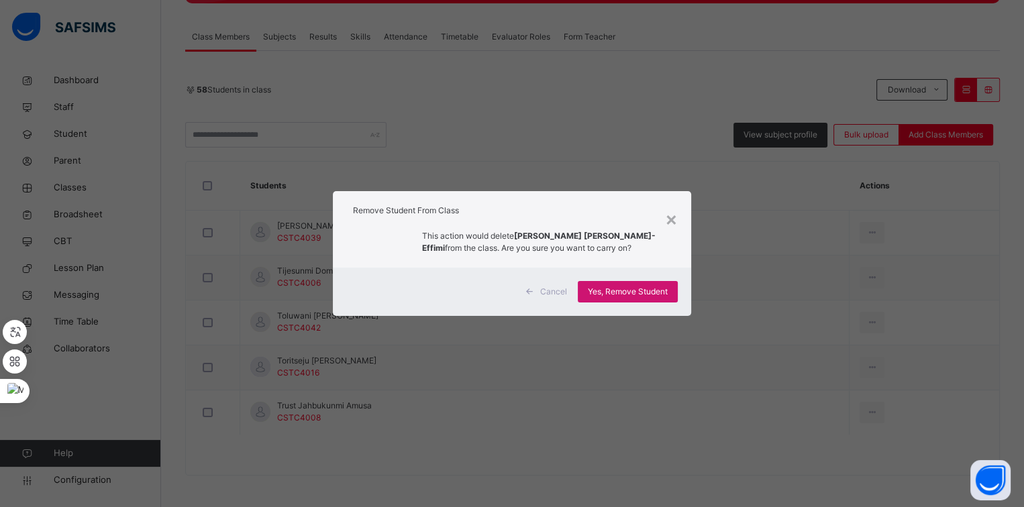
click at [657, 286] on span "Yes, Remove Student" at bounding box center [628, 292] width 80 height 12
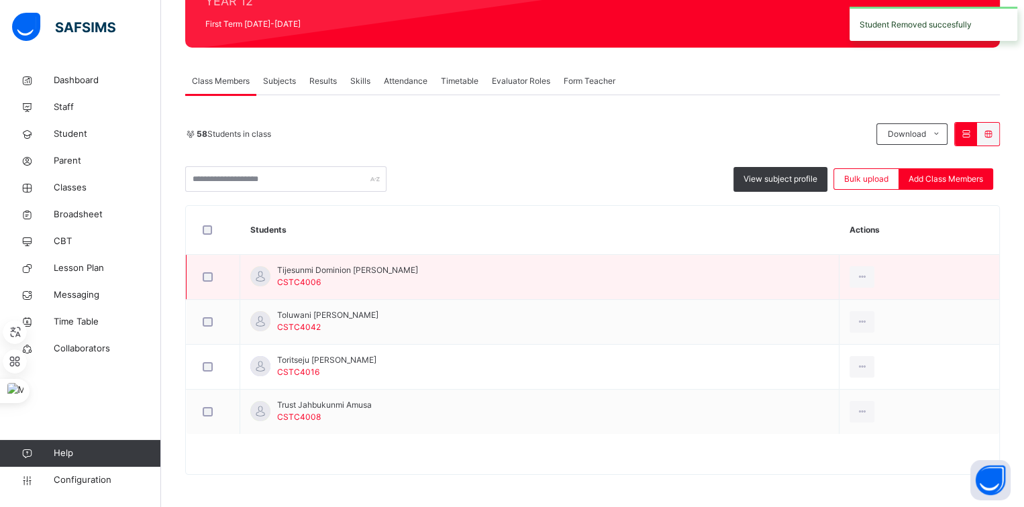
scroll to position [185, 0]
click at [805, 325] on div "Remove from Class" at bounding box center [832, 331] width 72 height 13
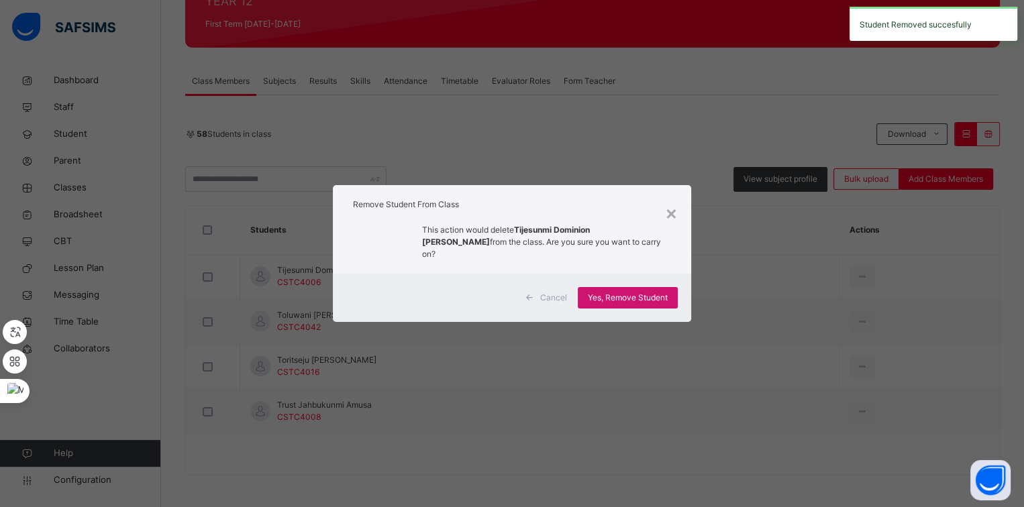
click at [658, 292] on span "Yes, Remove Student" at bounding box center [628, 298] width 80 height 12
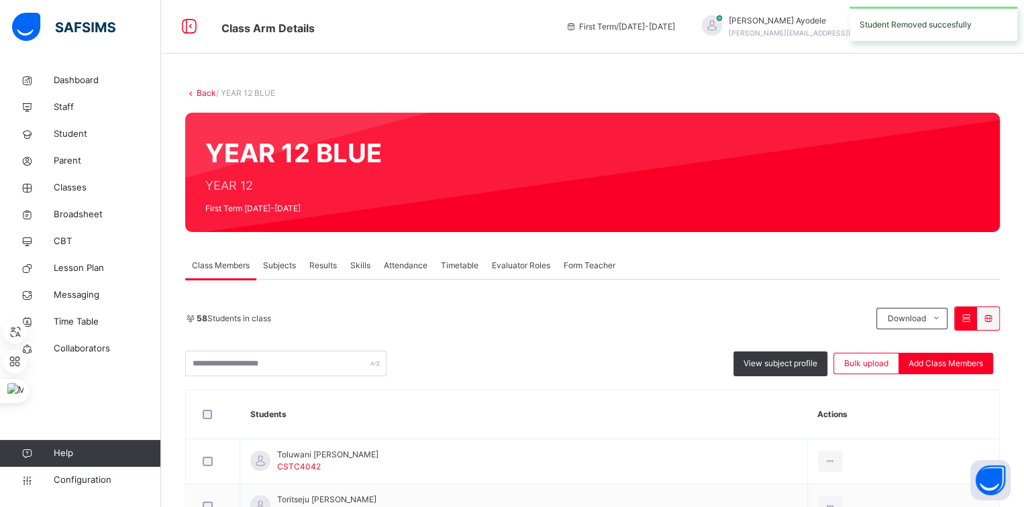
scroll to position [140, 0]
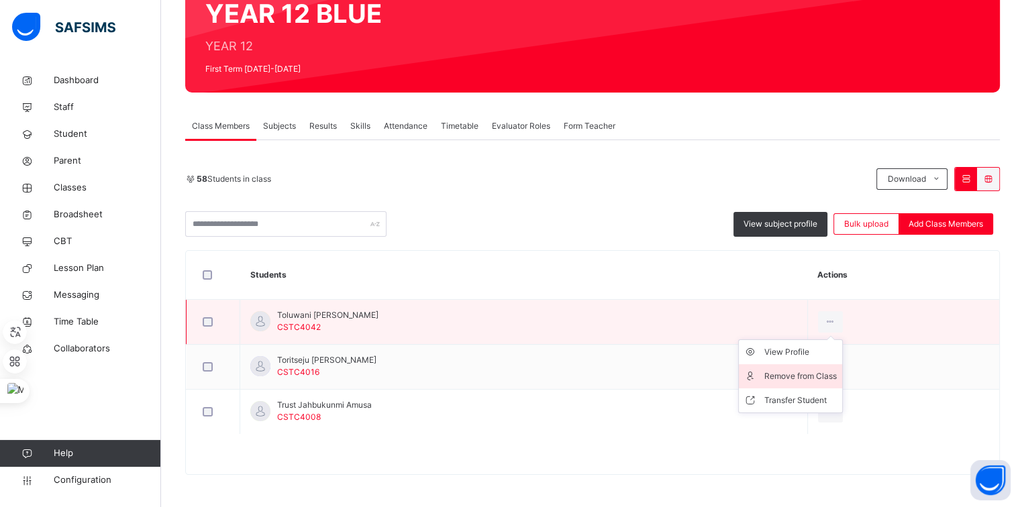
click at [799, 366] on li "Remove from Class" at bounding box center [790, 376] width 103 height 24
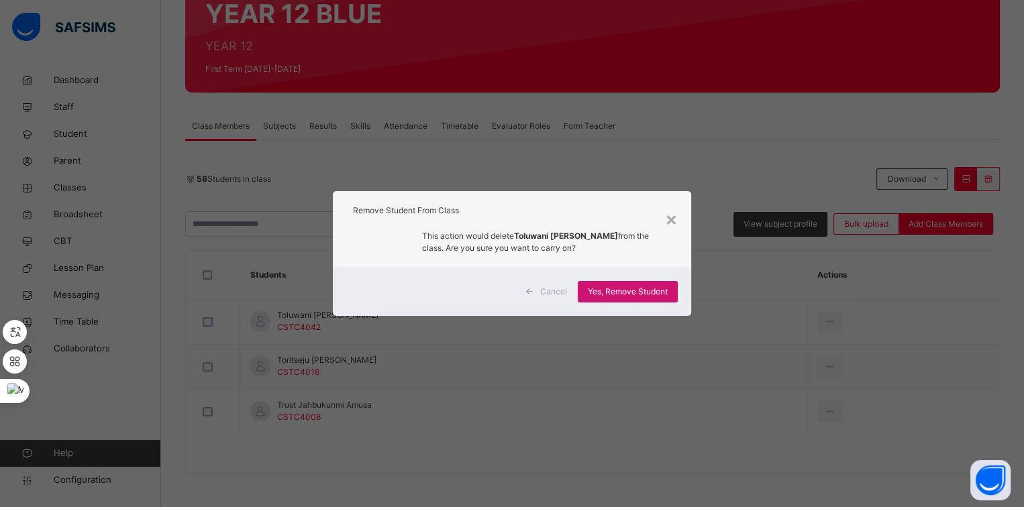
click at [647, 289] on span "Yes, Remove Student" at bounding box center [628, 292] width 80 height 12
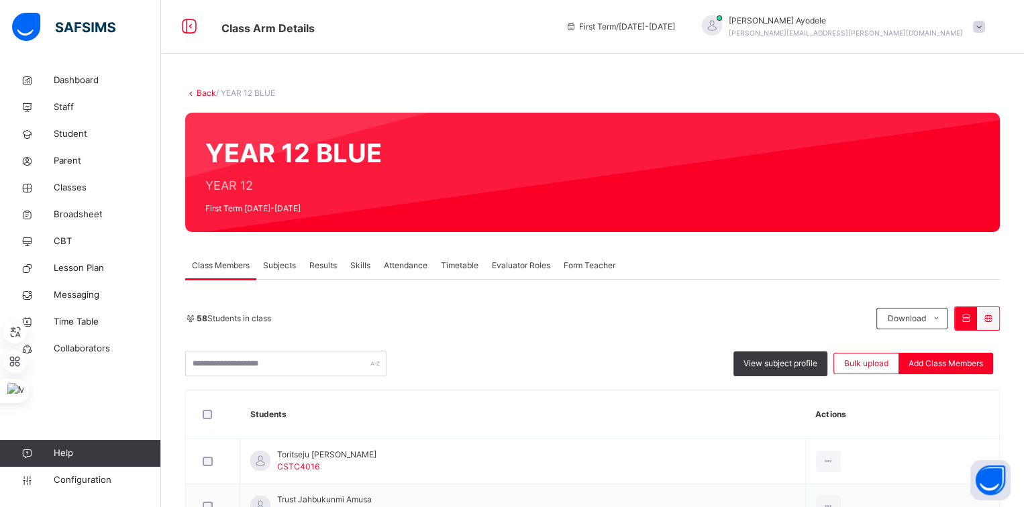
scroll to position [95, 0]
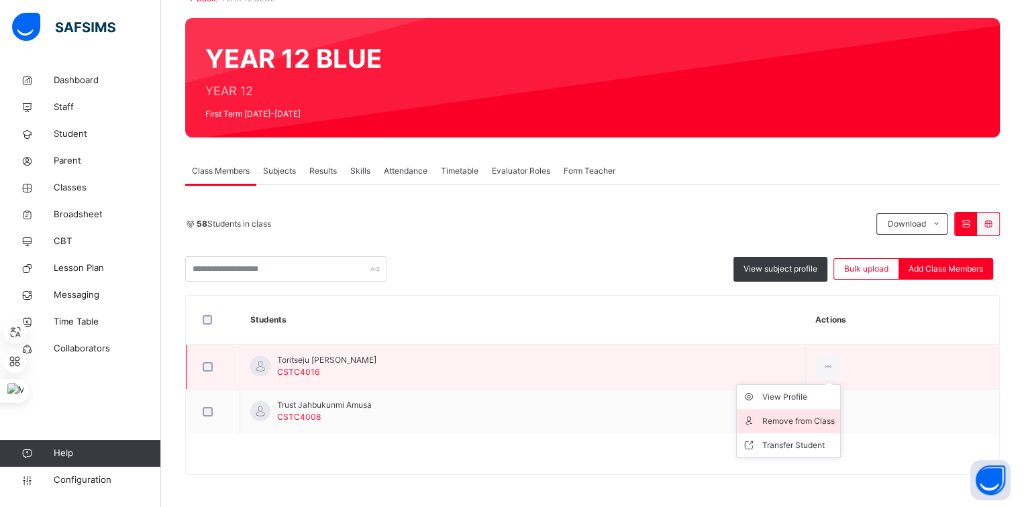
click at [802, 415] on div "Remove from Class" at bounding box center [798, 421] width 72 height 13
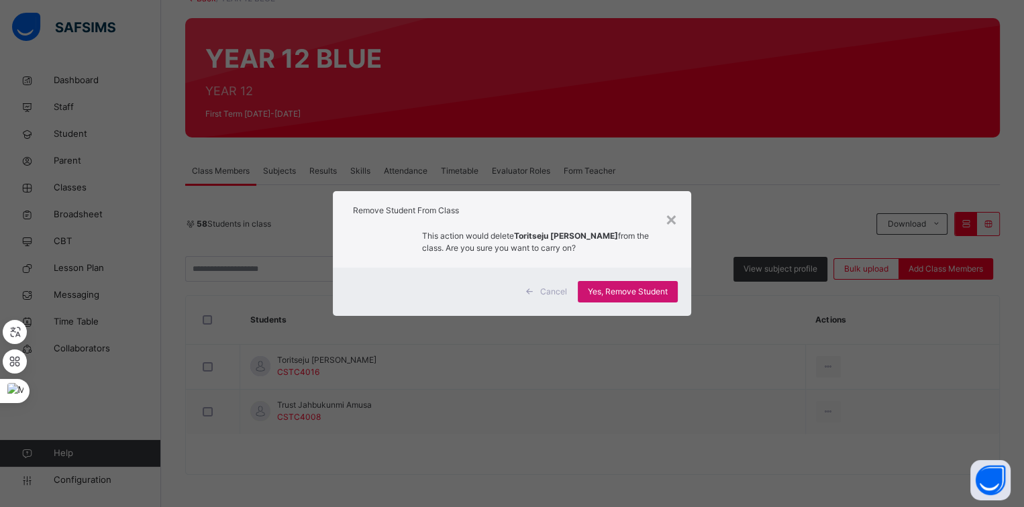
click at [657, 282] on div "Yes, Remove Student" at bounding box center [628, 291] width 100 height 21
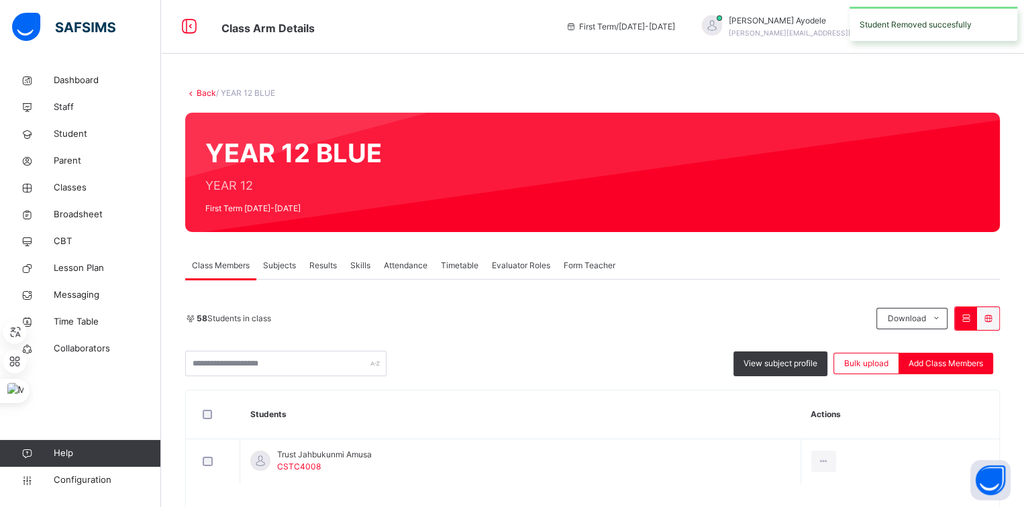
scroll to position [50, 0]
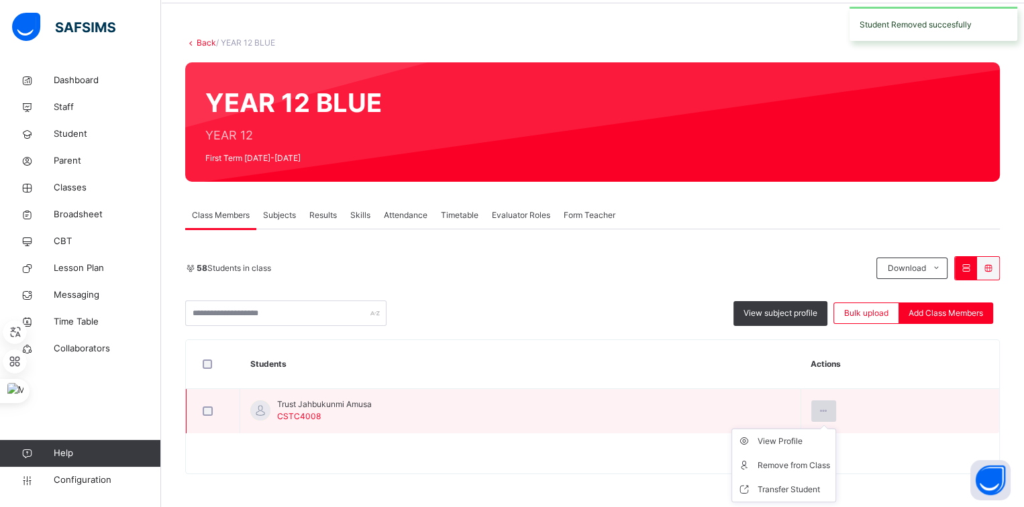
click at [829, 407] on icon at bounding box center [823, 411] width 11 height 12
click at [807, 462] on div "Remove from Class" at bounding box center [794, 465] width 72 height 13
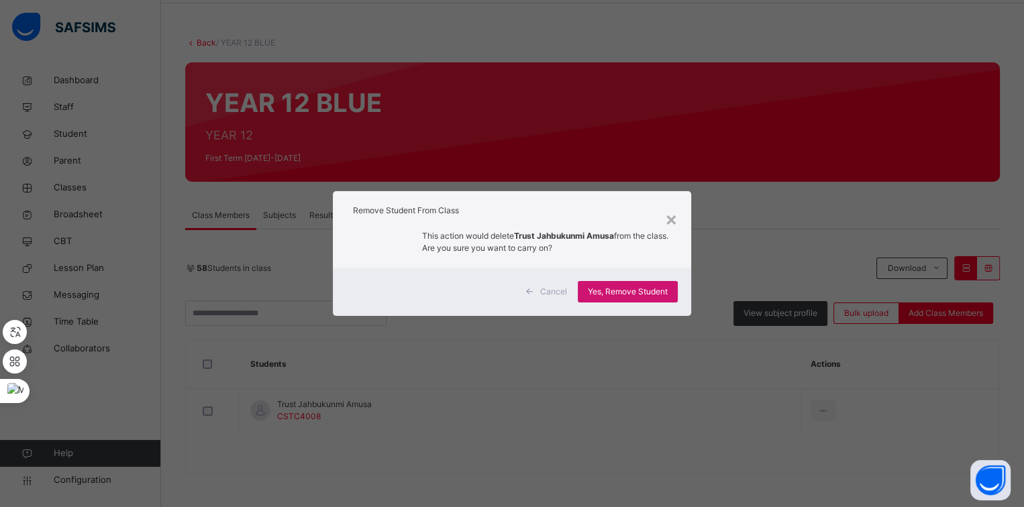
click at [658, 290] on span "Yes, Remove Student" at bounding box center [628, 292] width 80 height 12
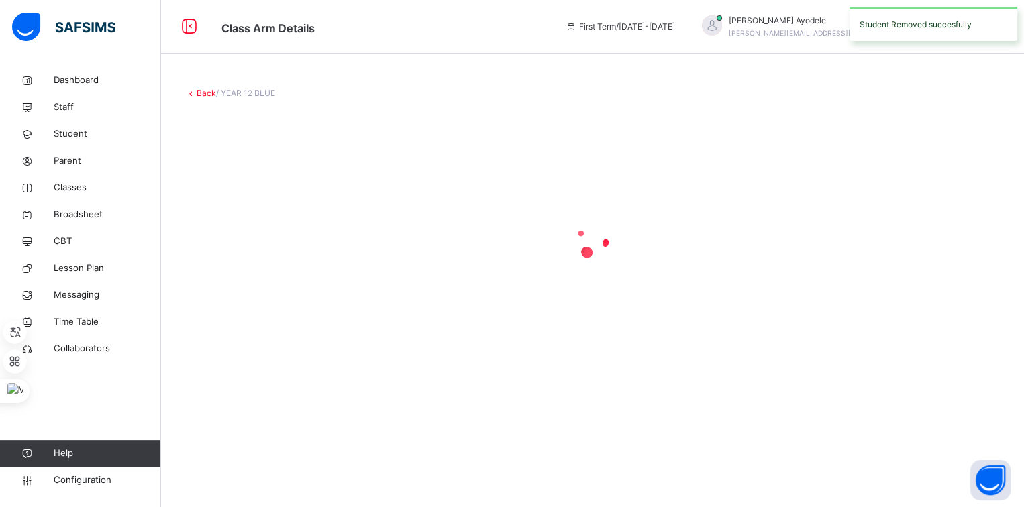
scroll to position [0, 0]
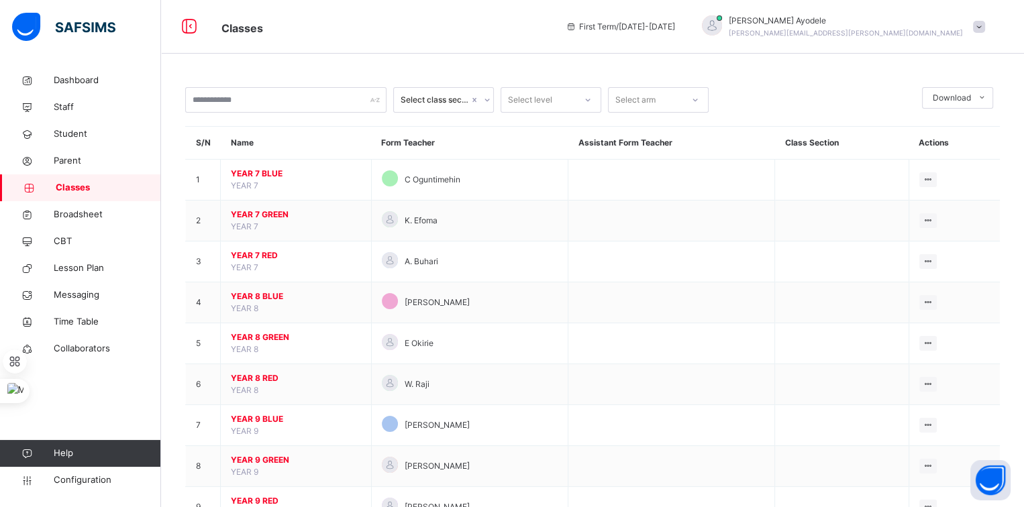
scroll to position [297, 0]
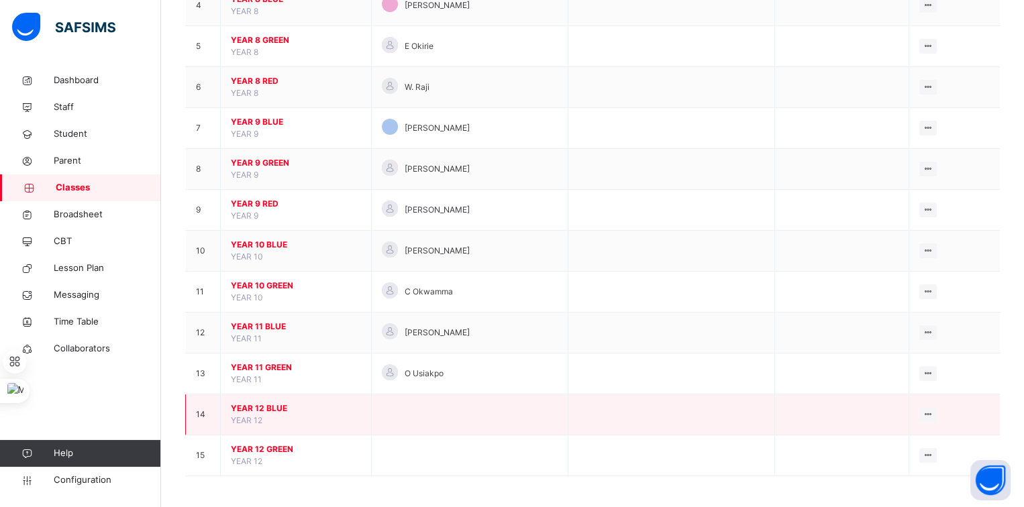
click at [270, 403] on span "YEAR 12 BLUE" at bounding box center [296, 409] width 130 height 12
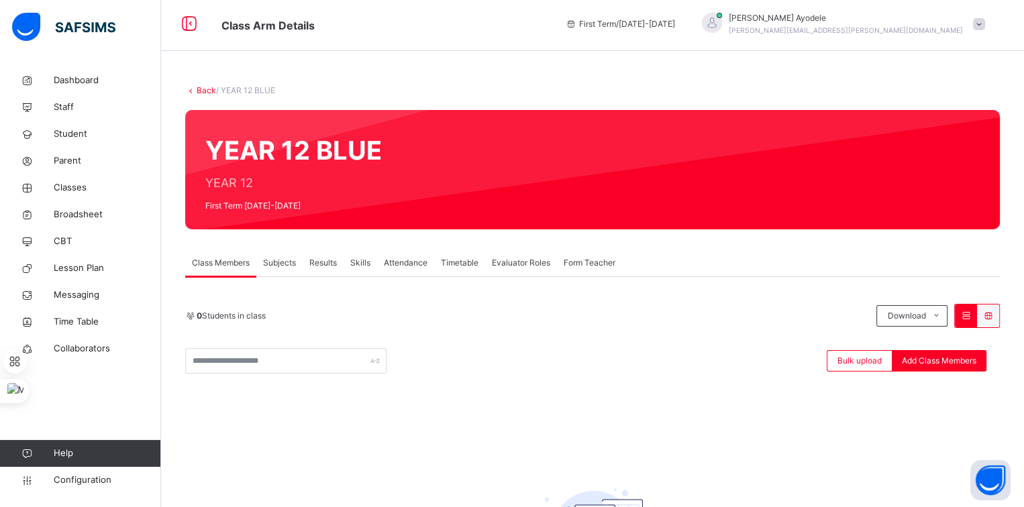
scroll to position [0, 0]
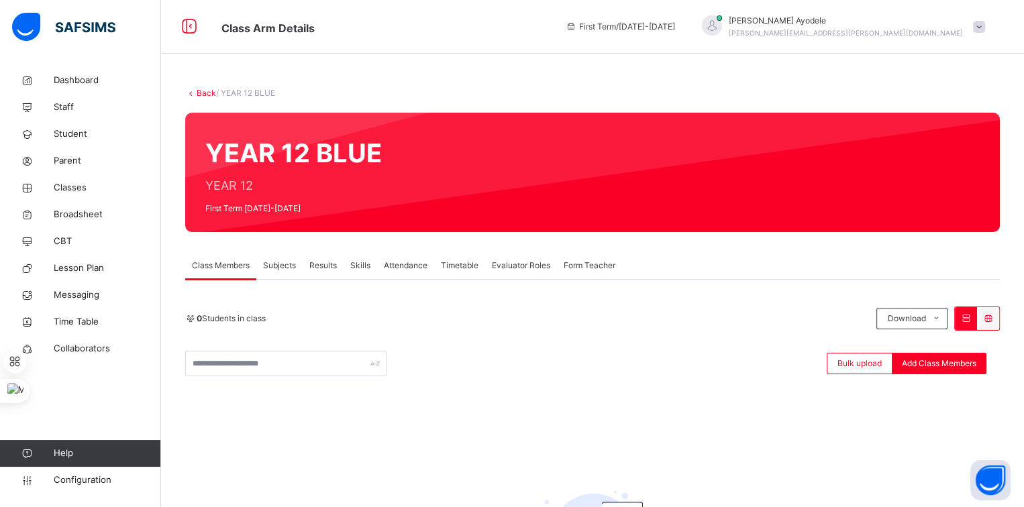
click at [195, 93] on icon at bounding box center [190, 93] width 11 height 10
click at [201, 92] on link "Back" at bounding box center [206, 93] width 19 height 10
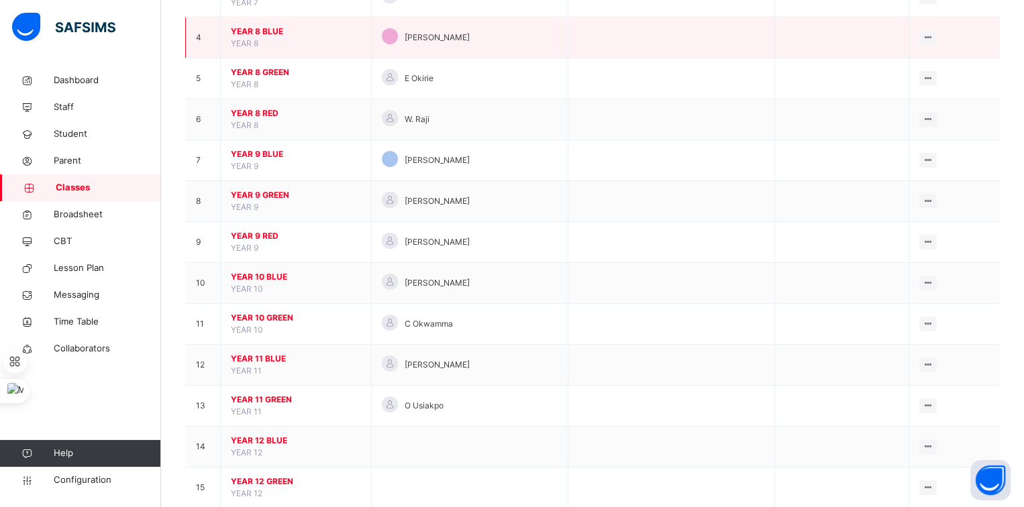
scroll to position [297, 0]
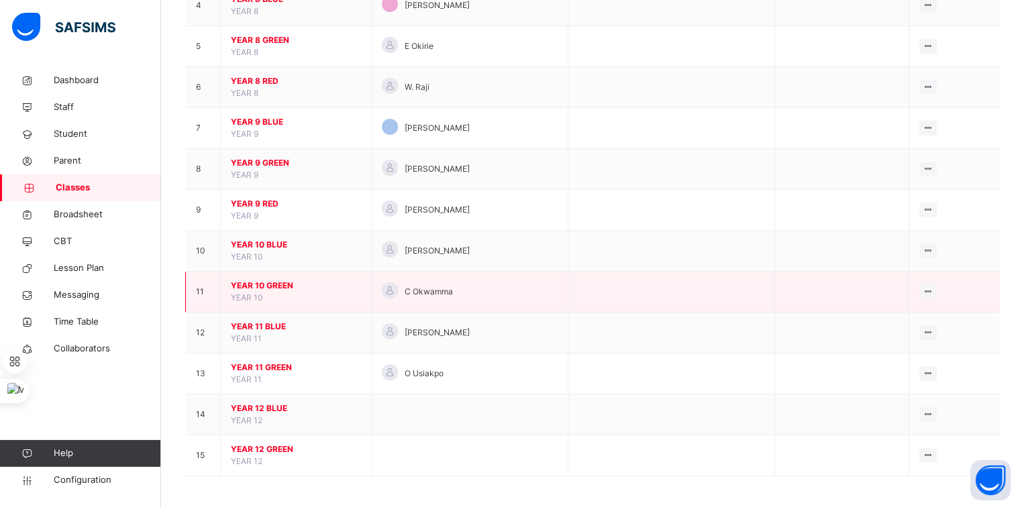
click at [271, 282] on span "YEAR 10 GREEN" at bounding box center [296, 286] width 130 height 12
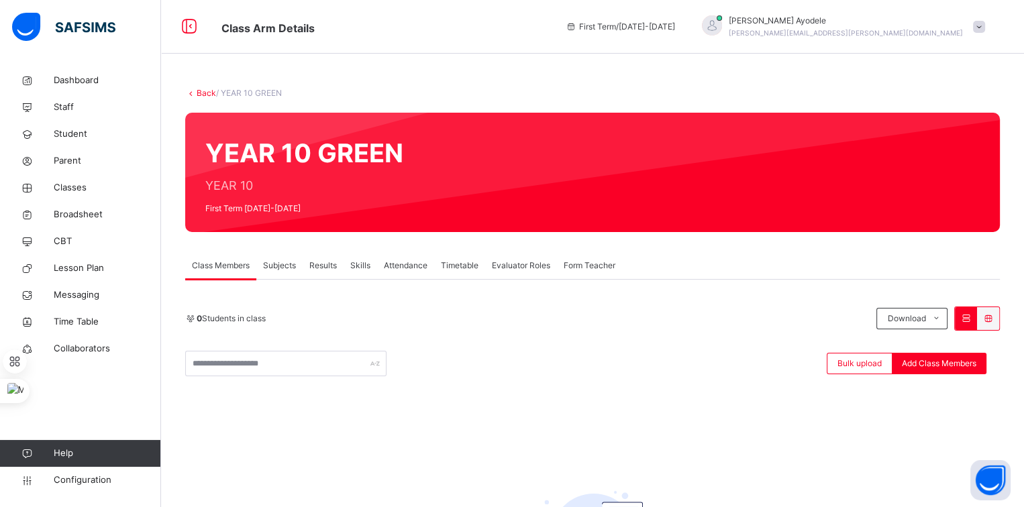
click at [284, 270] on span "Subjects" at bounding box center [279, 266] width 33 height 12
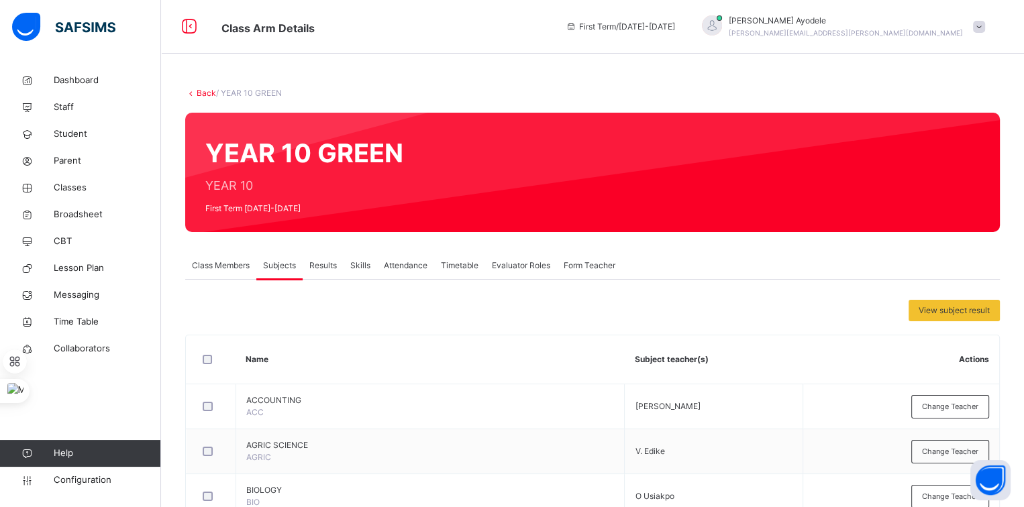
click at [236, 266] on span "Class Members" at bounding box center [221, 266] width 58 height 12
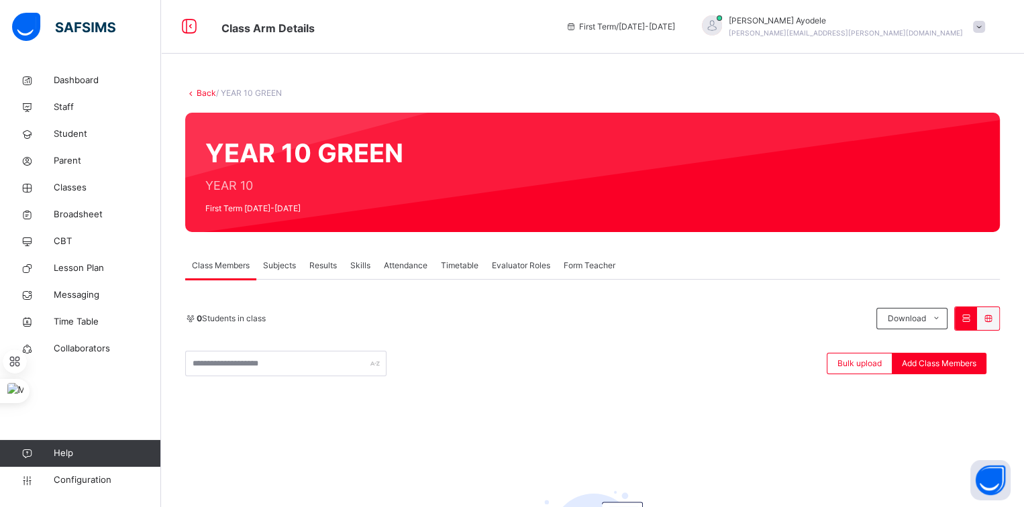
click at [199, 88] on link "Back" at bounding box center [206, 93] width 19 height 10
